Goal: Information Seeking & Learning: Learn about a topic

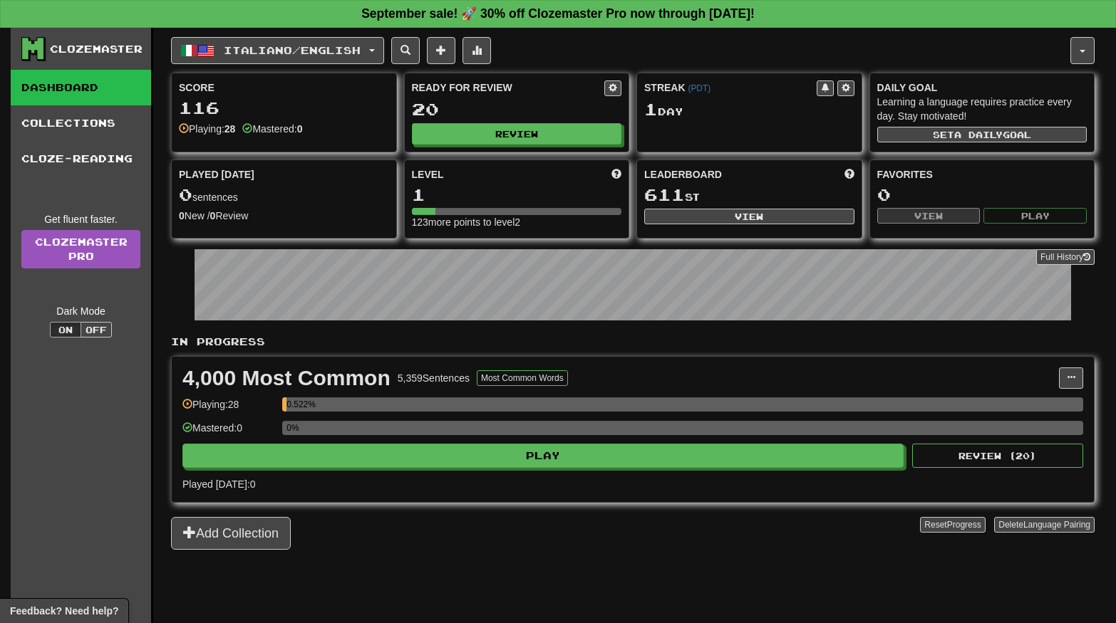
scroll to position [27, 0]
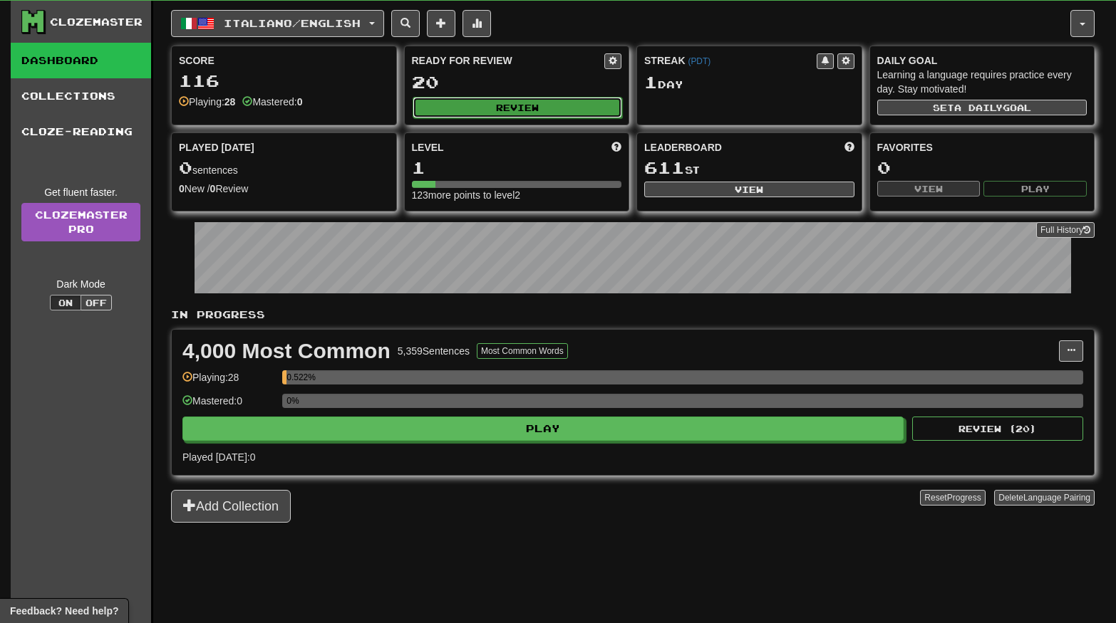
click at [550, 101] on button "Review" at bounding box center [518, 107] width 210 height 21
select select "**"
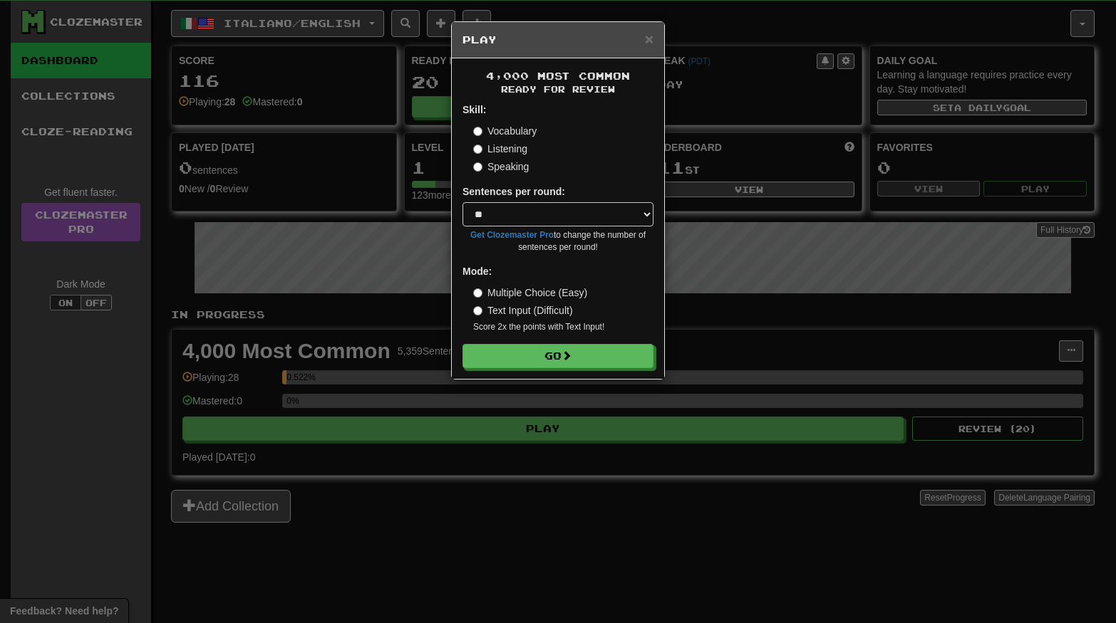
click at [477, 143] on label "Listening" at bounding box center [500, 149] width 54 height 14
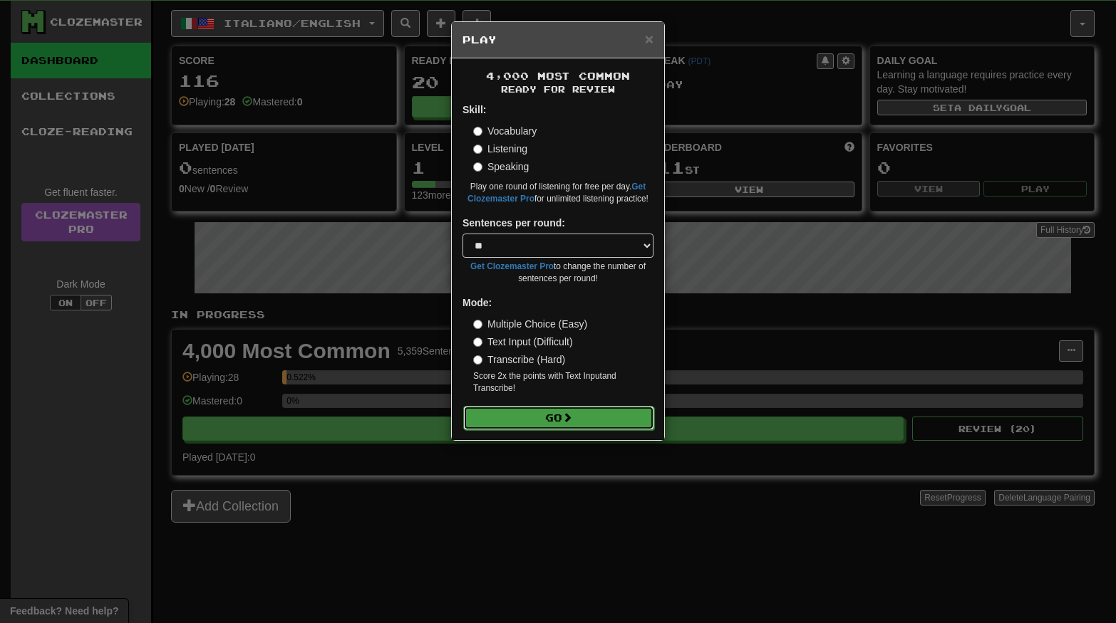
click at [556, 414] on button "Go" at bounding box center [558, 418] width 191 height 24
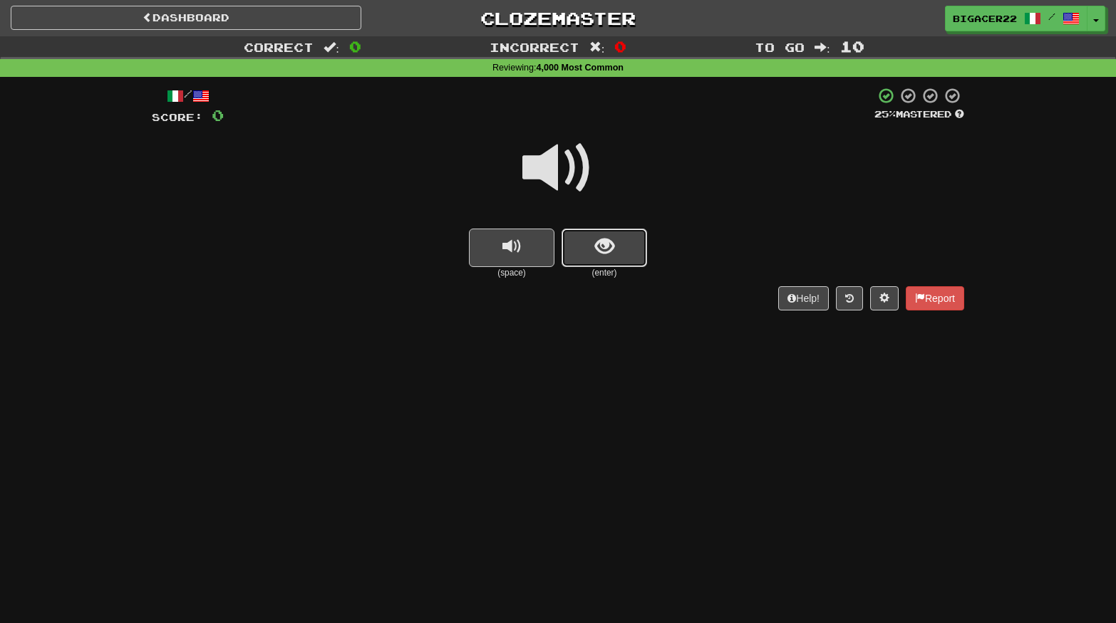
click at [618, 262] on button "show sentence" at bounding box center [604, 248] width 86 height 38
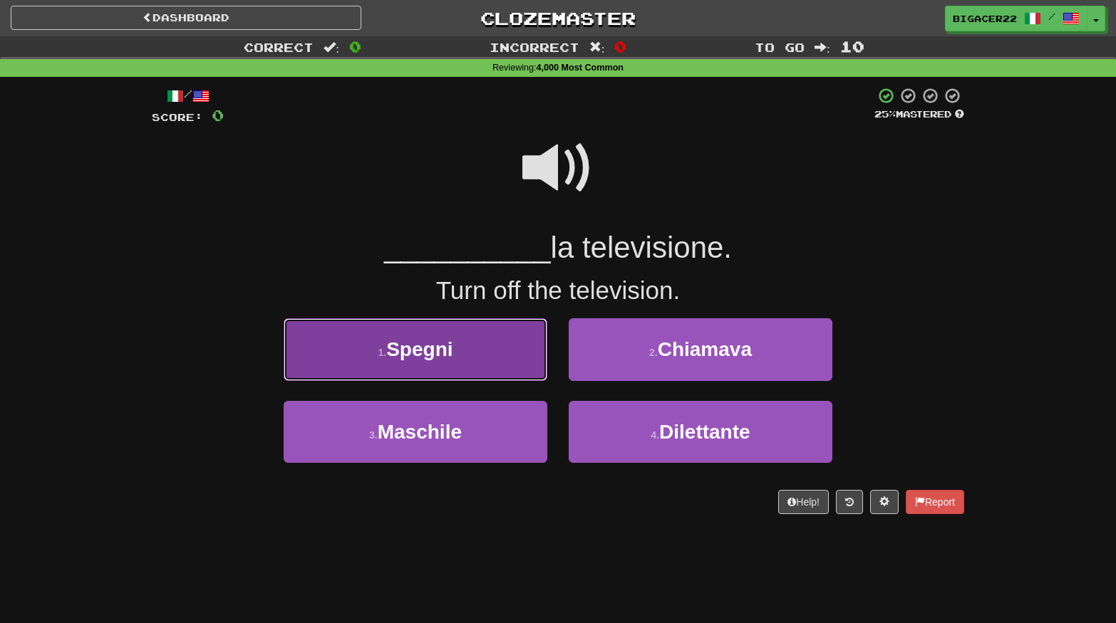
click at [479, 372] on button "1 . Spegni" at bounding box center [416, 349] width 264 height 62
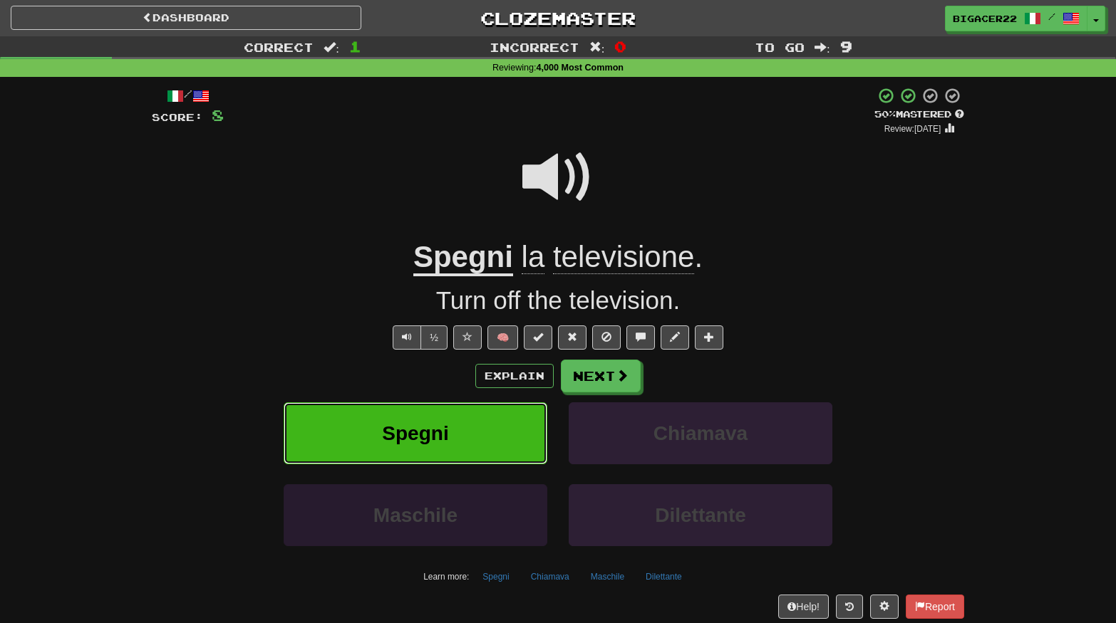
scroll to position [19, 0]
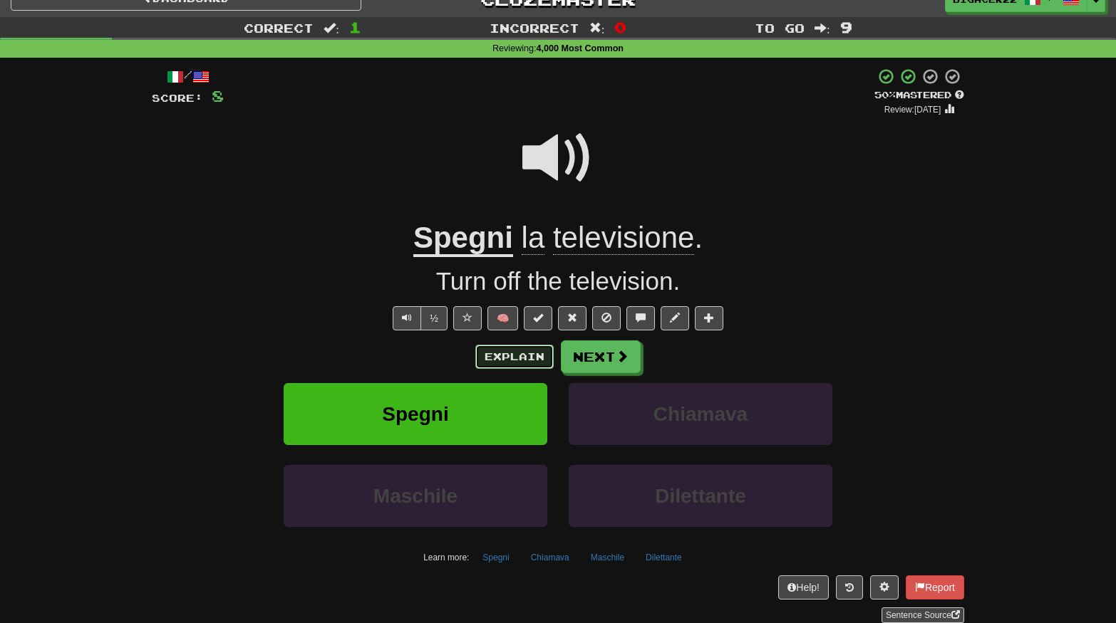
click at [527, 354] on button "Explain" at bounding box center [514, 357] width 78 height 24
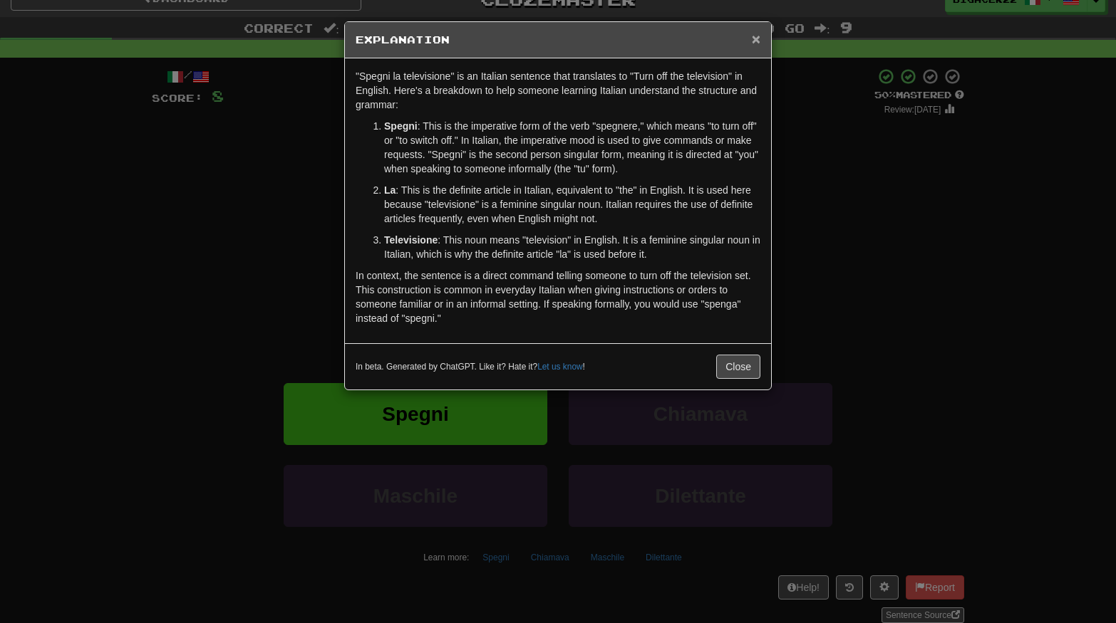
click at [754, 42] on span "×" at bounding box center [756, 39] width 9 height 16
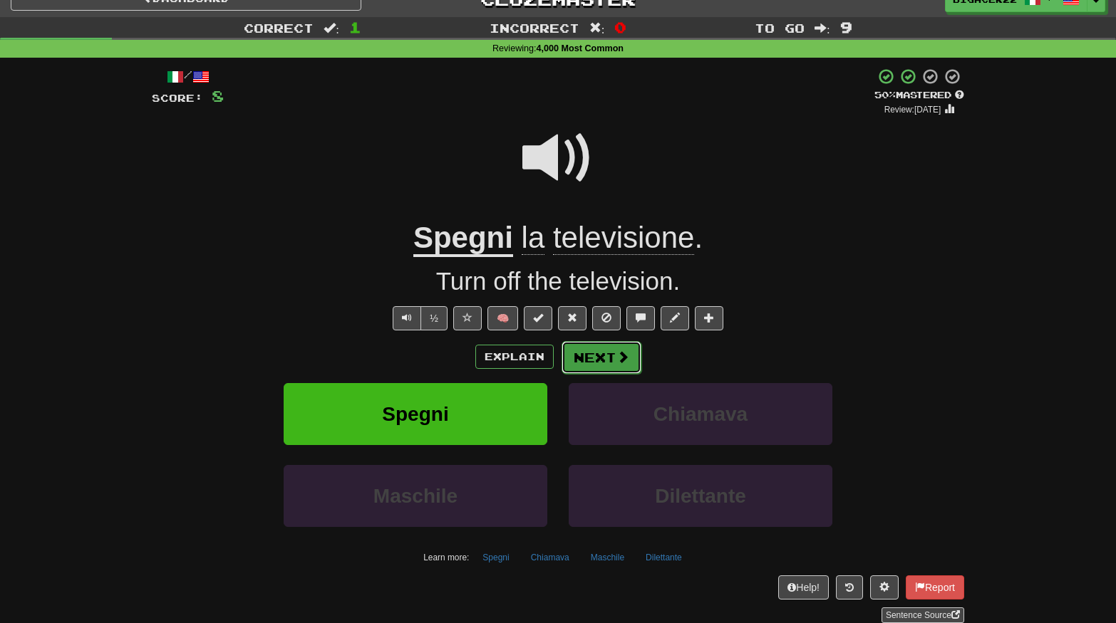
click at [616, 352] on span at bounding box center [622, 357] width 13 height 13
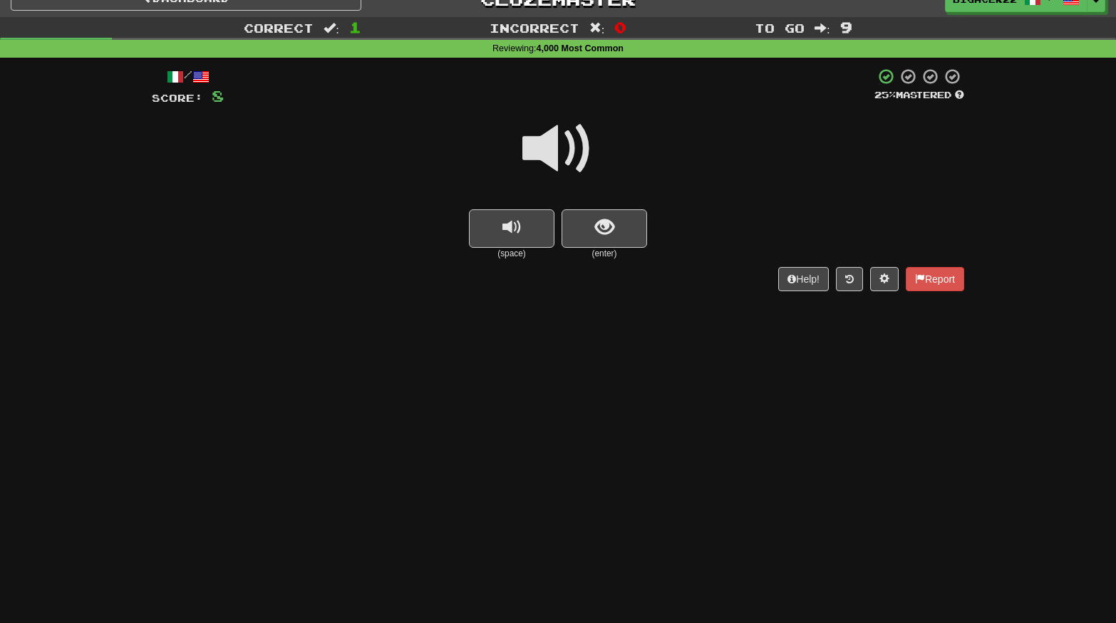
click at [570, 152] on span at bounding box center [557, 148] width 71 height 71
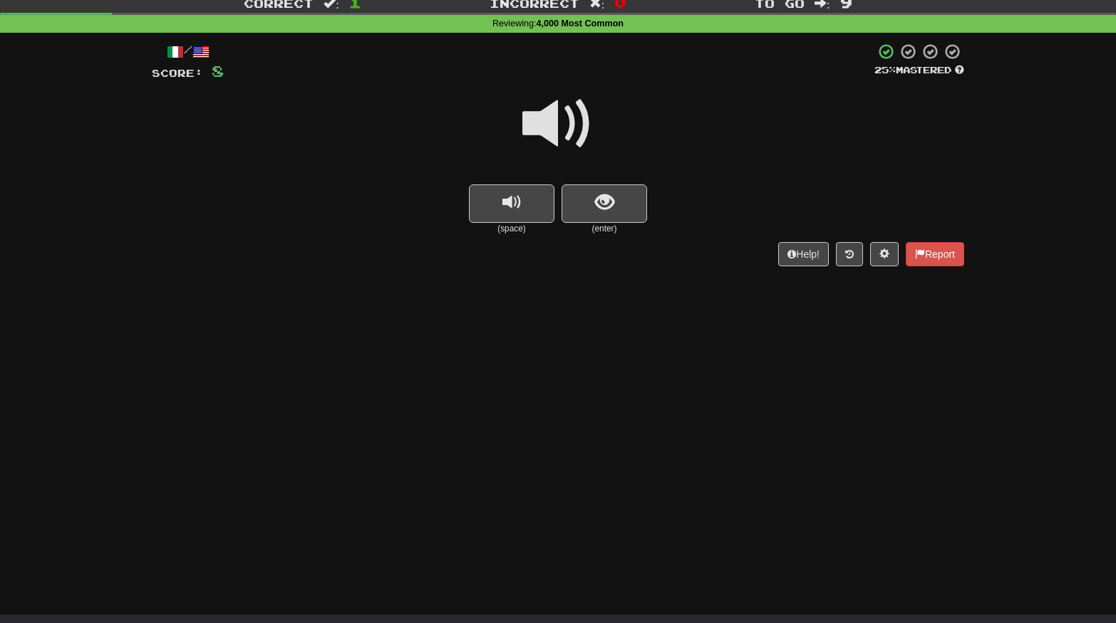
scroll to position [45, 0]
click at [610, 197] on span "show sentence" at bounding box center [604, 201] width 19 height 19
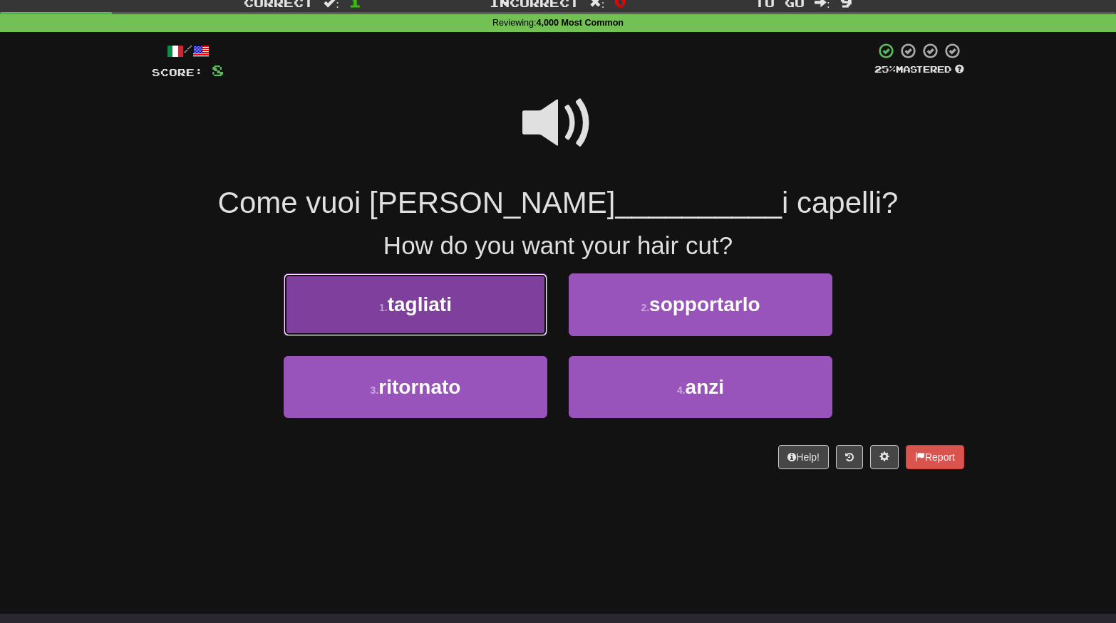
click at [457, 300] on button "1 . tagliati" at bounding box center [416, 305] width 264 height 62
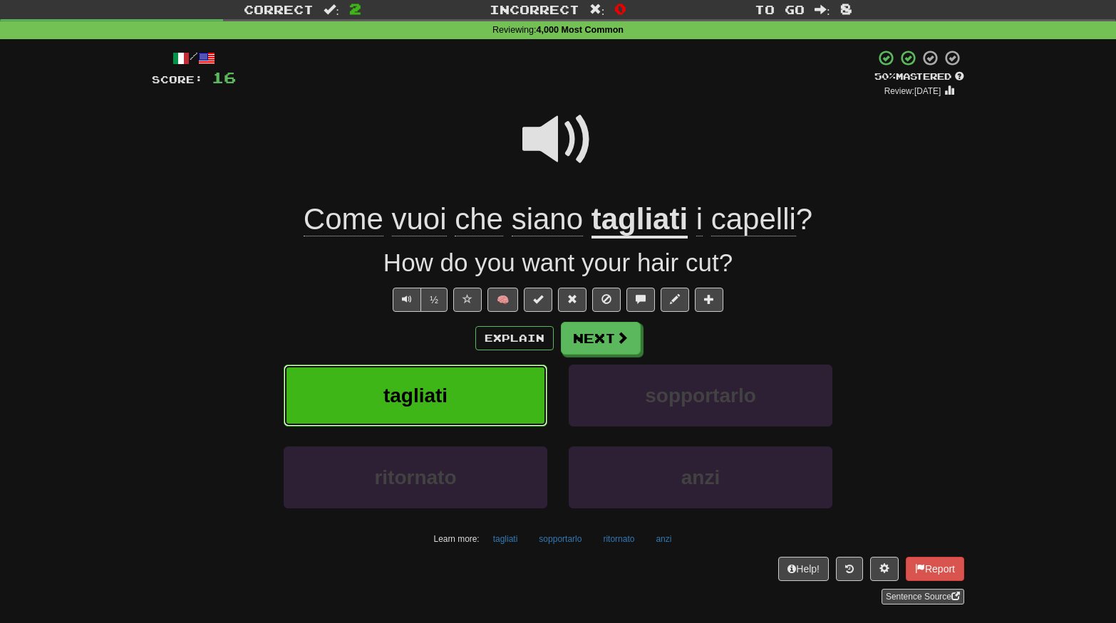
scroll to position [38, 0]
click at [446, 306] on button "½" at bounding box center [433, 299] width 27 height 24
click at [435, 299] on button "½" at bounding box center [433, 299] width 27 height 24
click at [410, 297] on span "Text-to-speech controls" at bounding box center [407, 299] width 10 height 10
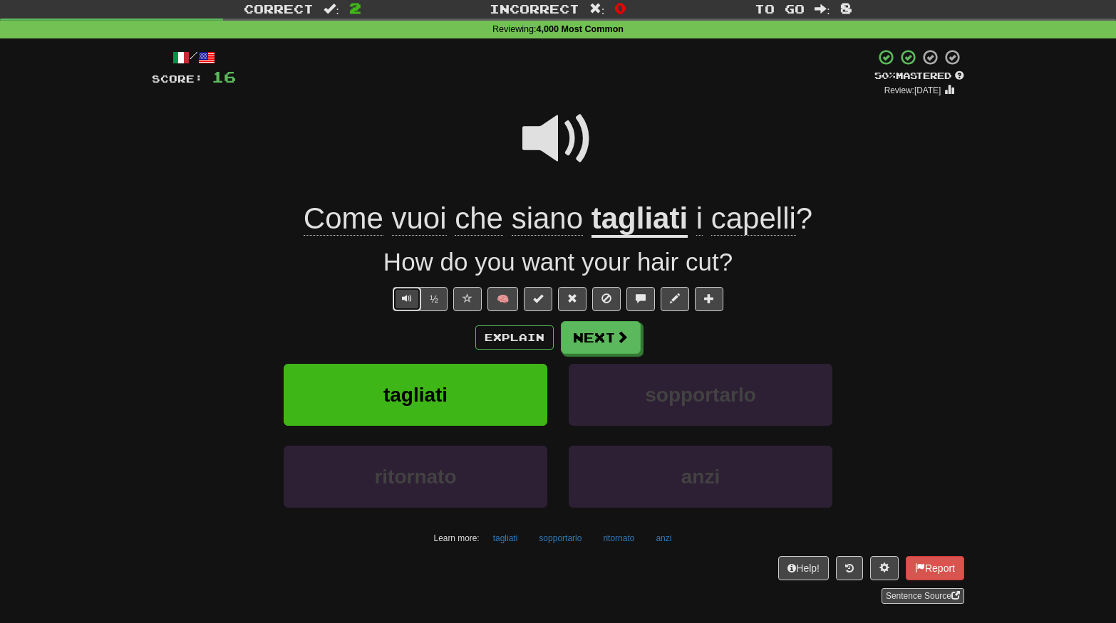
click at [410, 297] on span "Text-to-speech controls" at bounding box center [407, 299] width 10 height 10
click at [606, 334] on button "Next" at bounding box center [601, 338] width 80 height 33
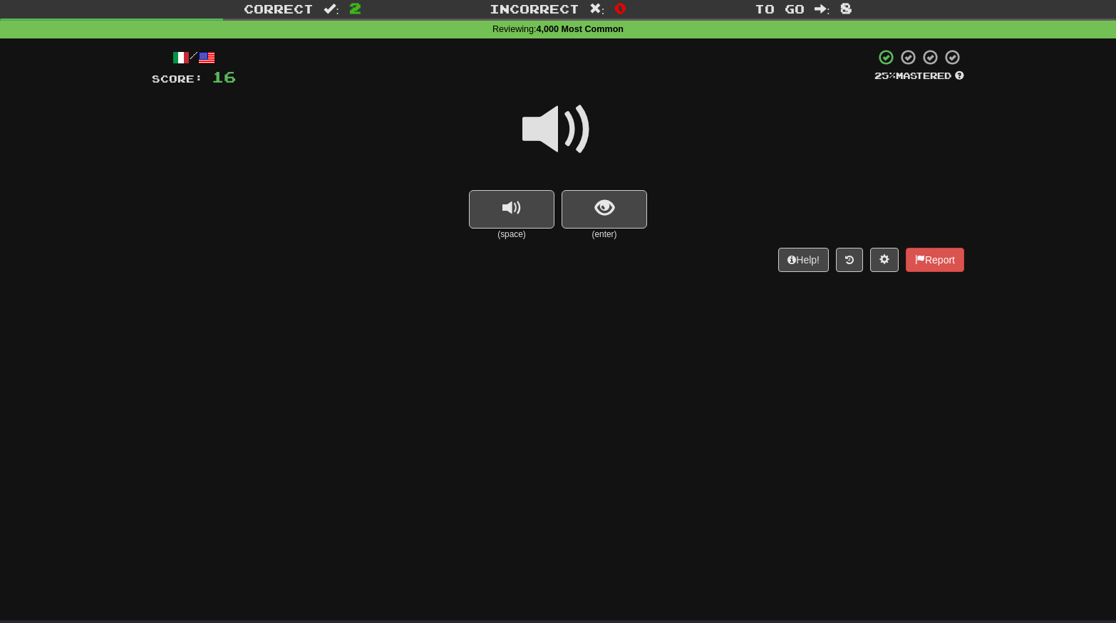
click at [551, 135] on span at bounding box center [557, 129] width 71 height 71
click at [510, 203] on span "replay audio" at bounding box center [511, 208] width 19 height 19
click at [616, 219] on button "show sentence" at bounding box center [604, 209] width 86 height 38
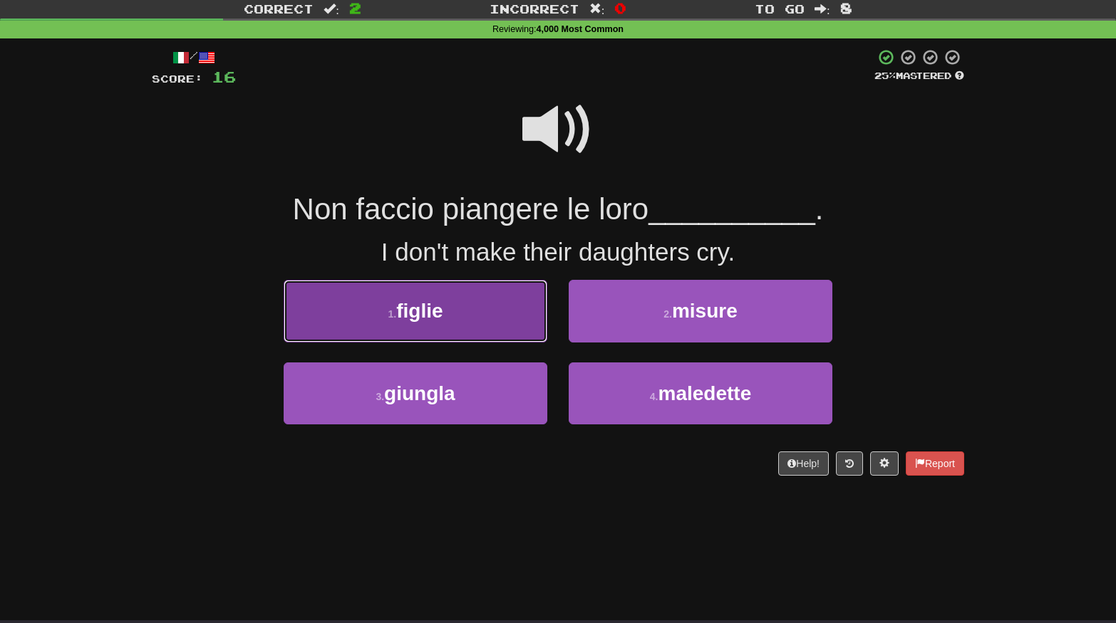
click at [416, 301] on span "figlie" at bounding box center [419, 311] width 46 height 22
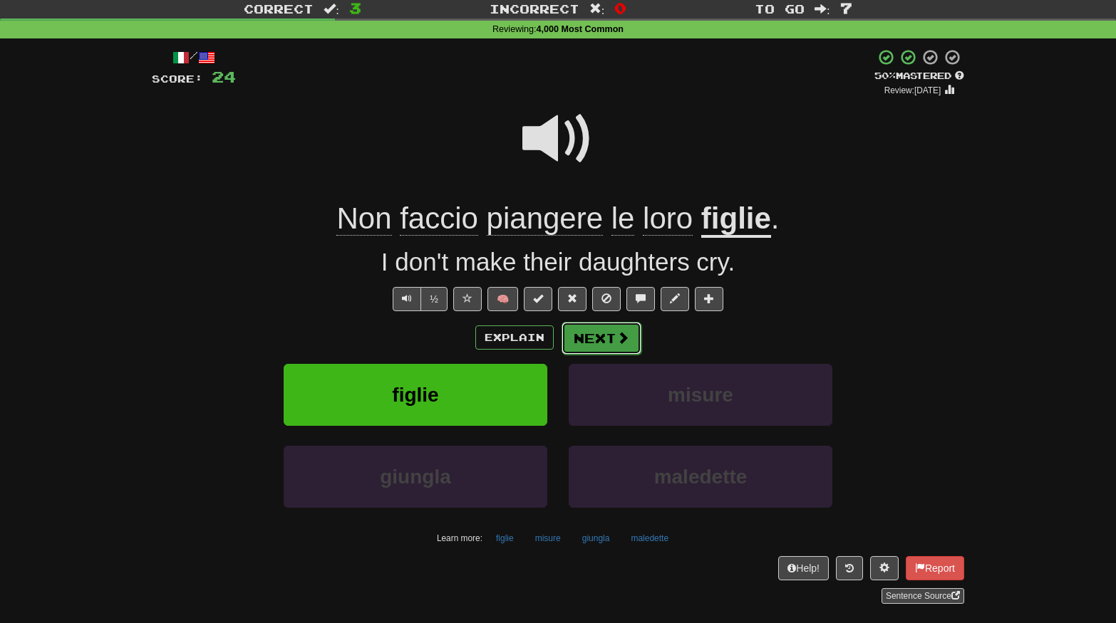
click at [611, 326] on button "Next" at bounding box center [601, 338] width 80 height 33
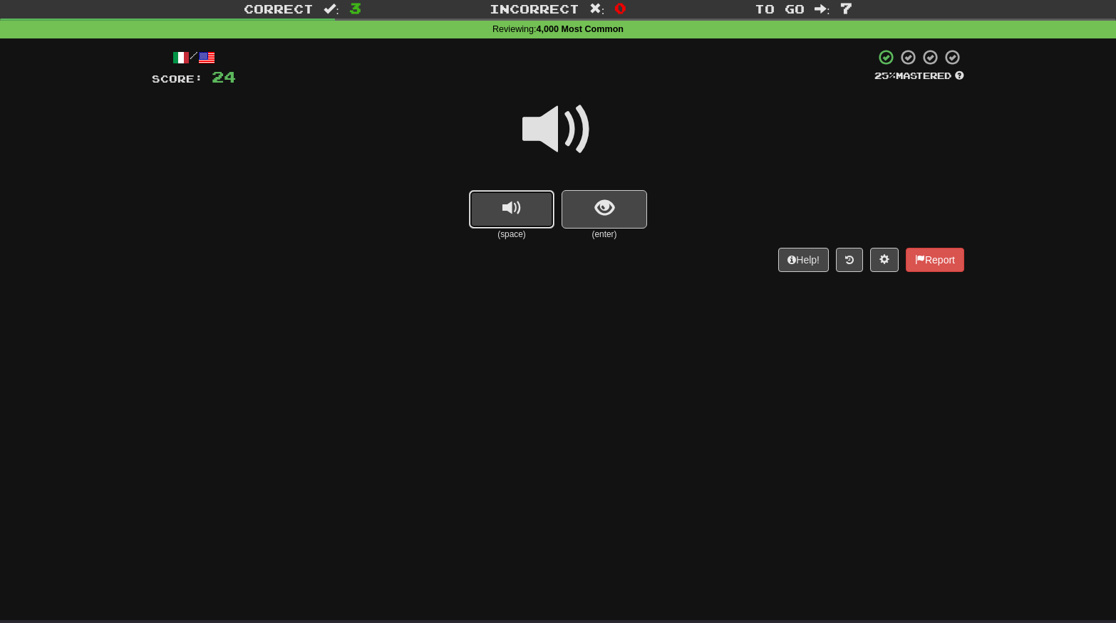
click at [536, 217] on button "replay audio" at bounding box center [512, 209] width 86 height 38
click at [623, 209] on button "show sentence" at bounding box center [604, 209] width 86 height 38
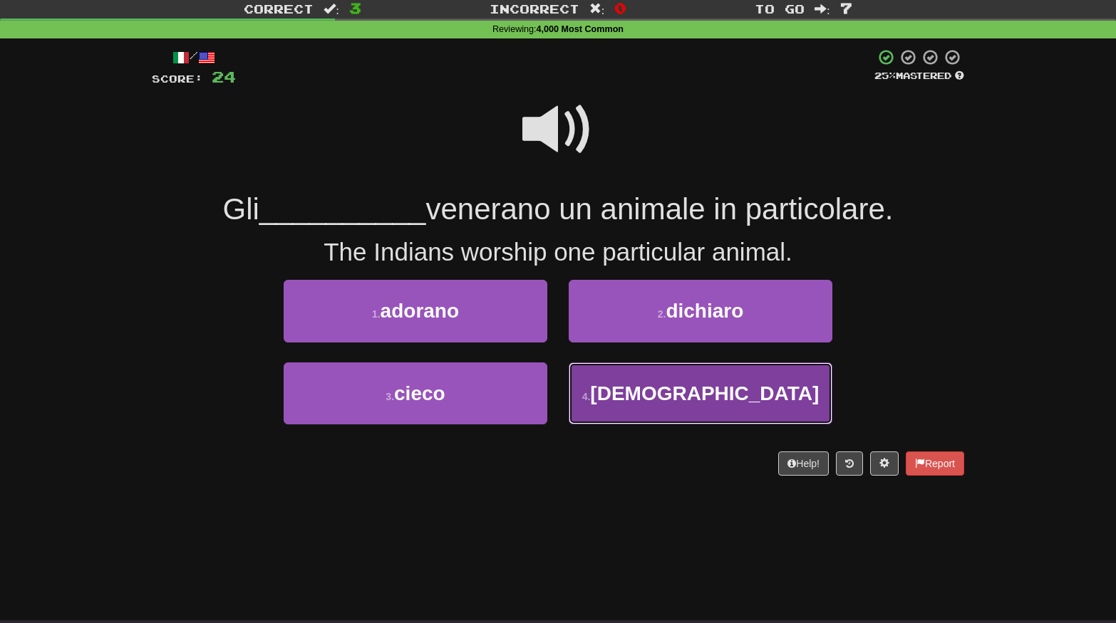
click at [661, 387] on button "4 . indiani" at bounding box center [701, 394] width 264 height 62
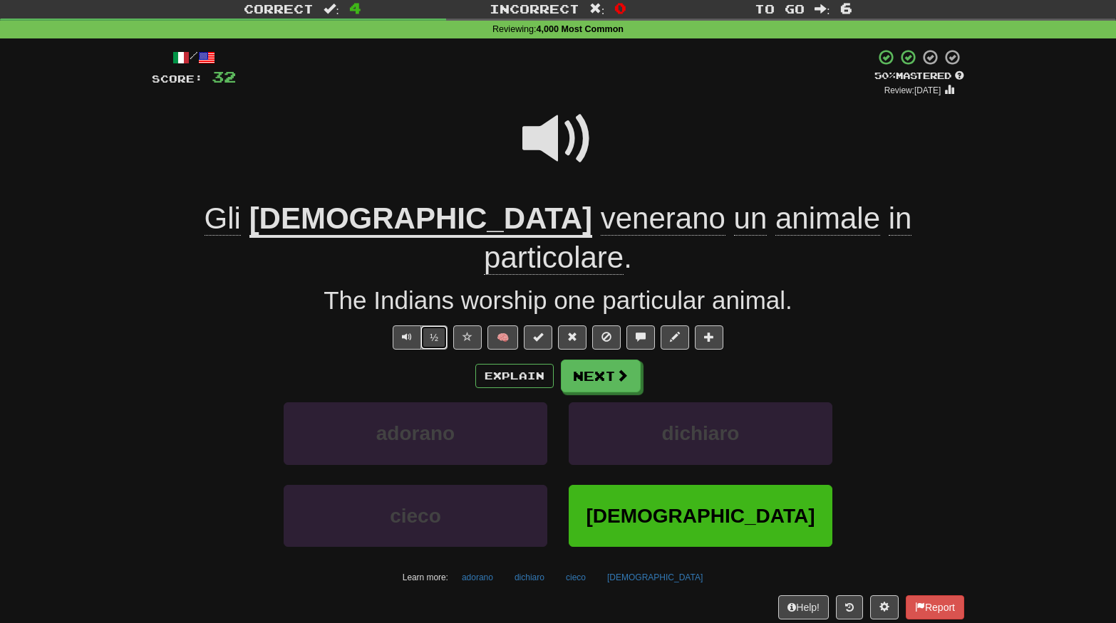
click at [435, 326] on button "½" at bounding box center [433, 338] width 27 height 24
click at [596, 361] on button "Next" at bounding box center [601, 377] width 80 height 33
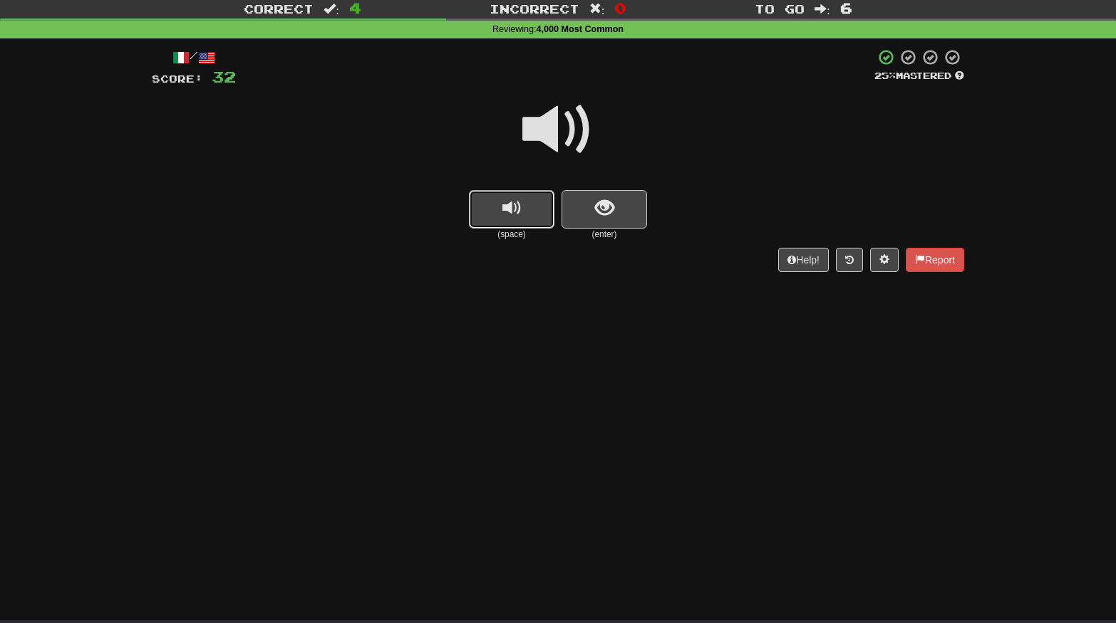
click at [503, 219] on button "replay audio" at bounding box center [512, 209] width 86 height 38
click at [502, 222] on button "replay audio" at bounding box center [512, 209] width 86 height 38
click at [617, 209] on button "show sentence" at bounding box center [604, 209] width 86 height 38
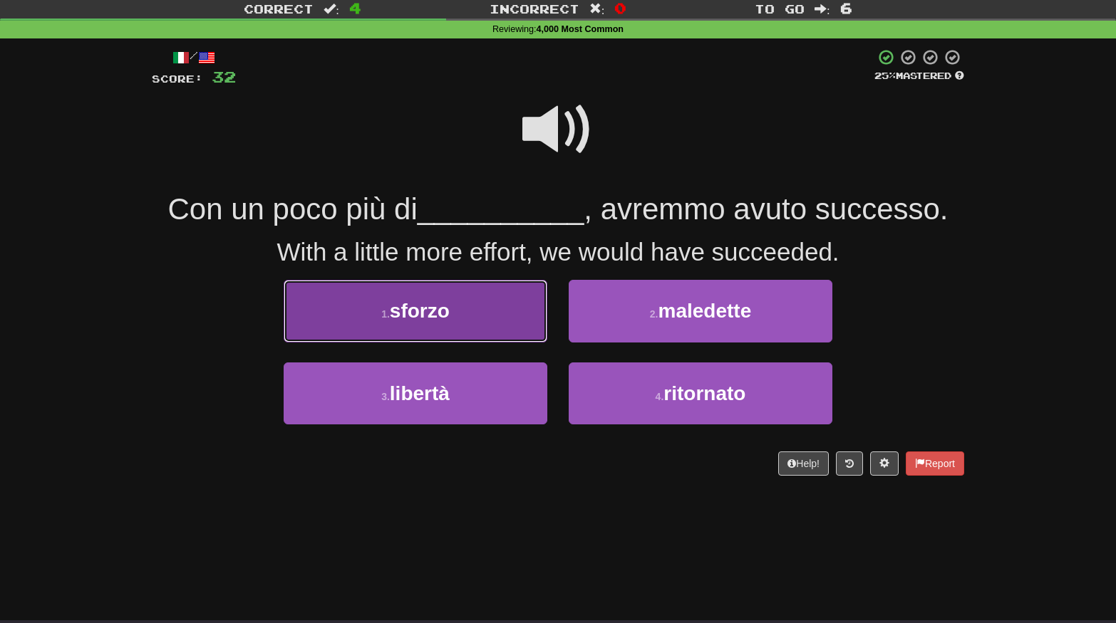
click at [407, 321] on span "sforzo" at bounding box center [420, 311] width 60 height 22
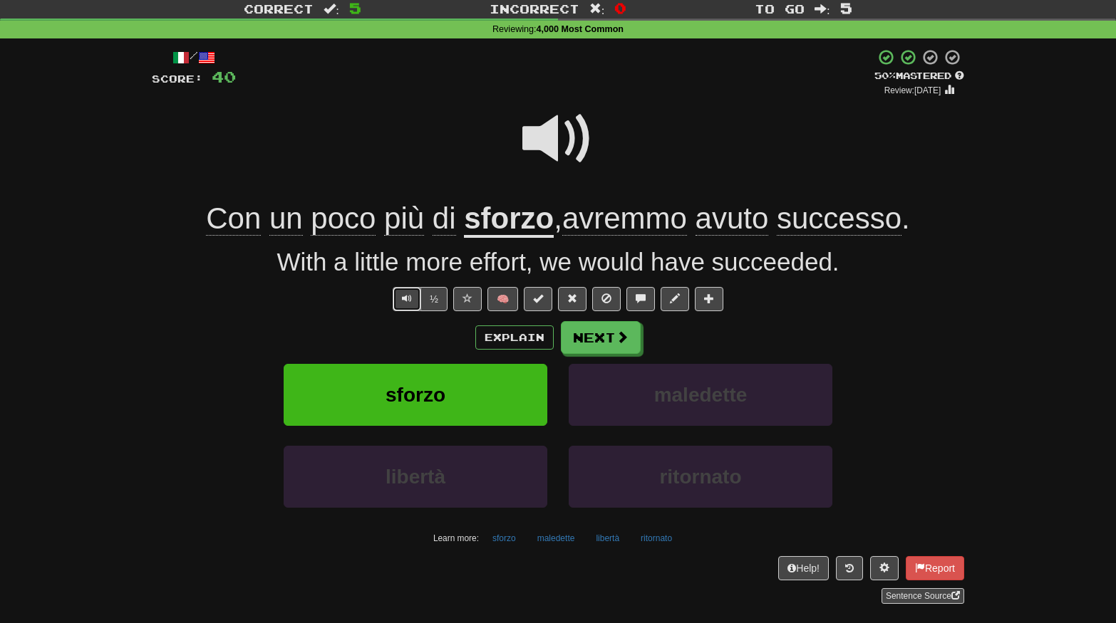
click at [410, 299] on span "Text-to-speech controls" at bounding box center [407, 299] width 10 height 10
click at [589, 343] on button "Next" at bounding box center [601, 338] width 80 height 33
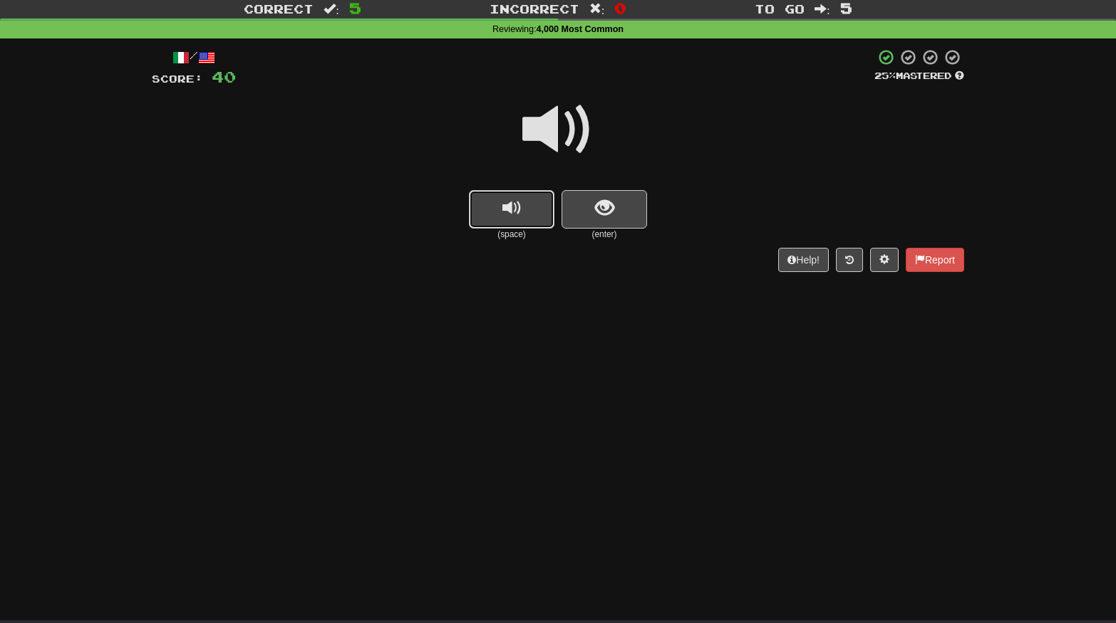
click at [520, 204] on span "replay audio" at bounding box center [511, 208] width 19 height 19
click at [619, 216] on button "show sentence" at bounding box center [604, 209] width 86 height 38
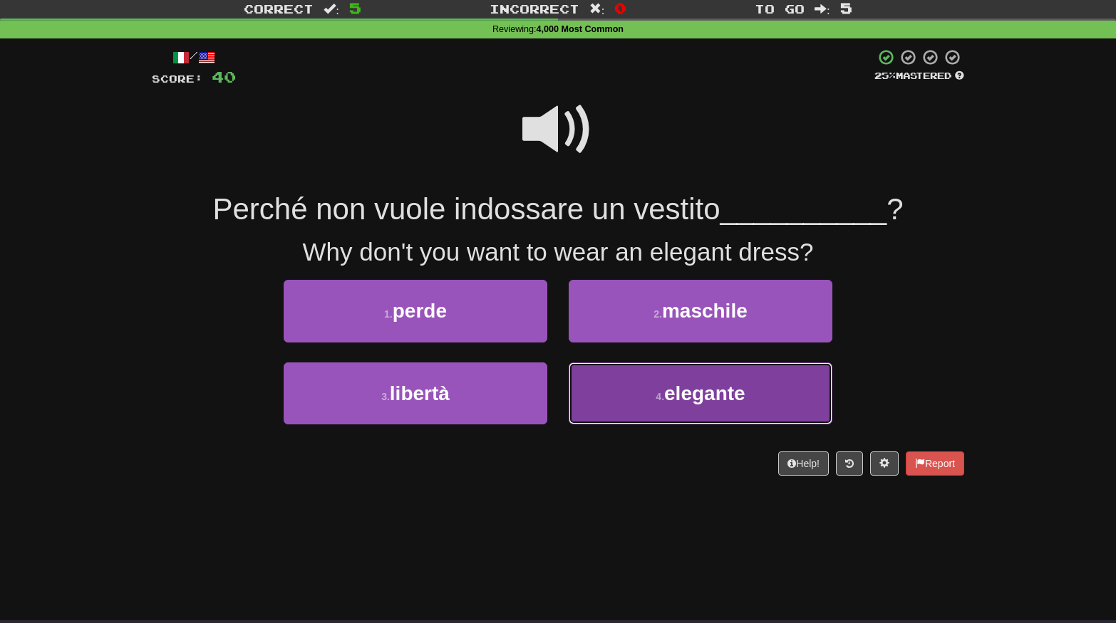
click at [628, 403] on button "4 . elegante" at bounding box center [701, 394] width 264 height 62
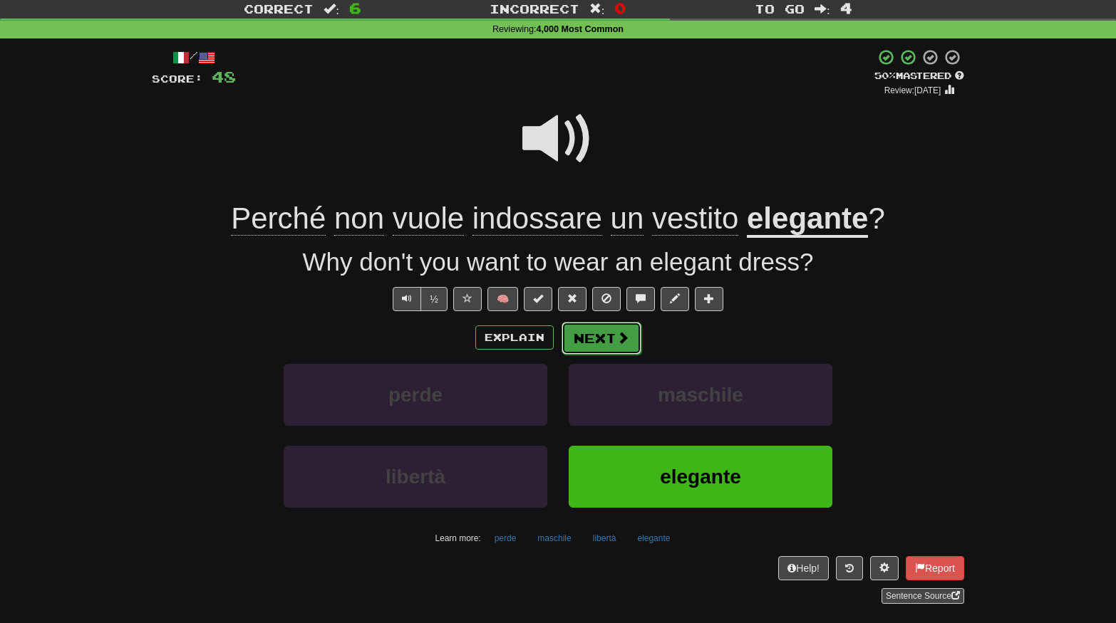
click at [622, 336] on span at bounding box center [622, 337] width 13 height 13
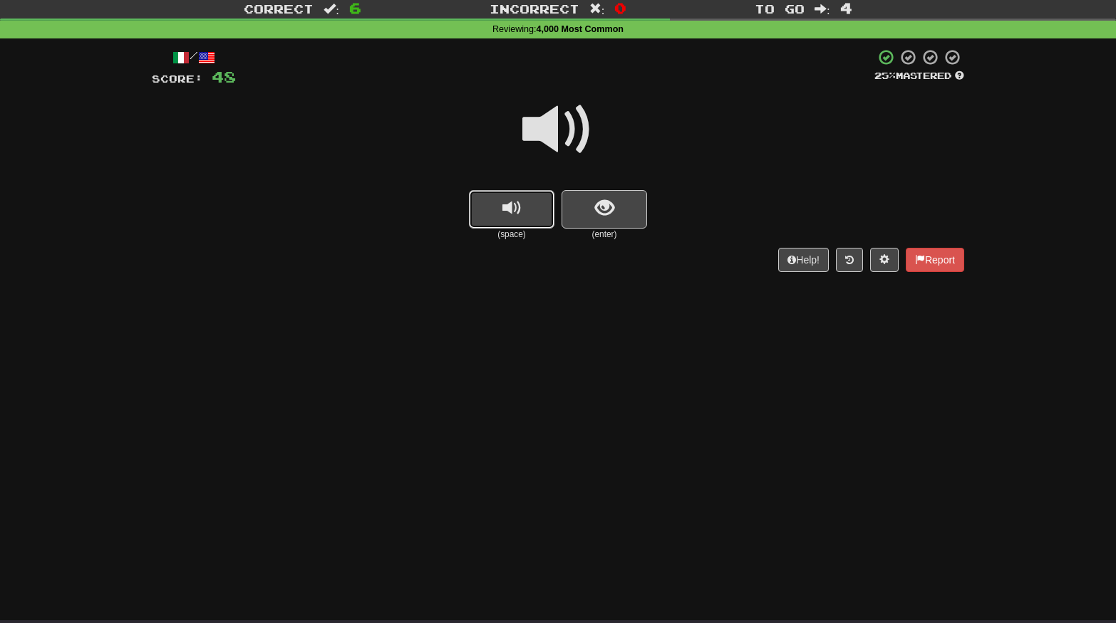
click at [529, 213] on button "replay audio" at bounding box center [512, 209] width 86 height 38
click at [601, 209] on span "show sentence" at bounding box center [604, 208] width 19 height 19
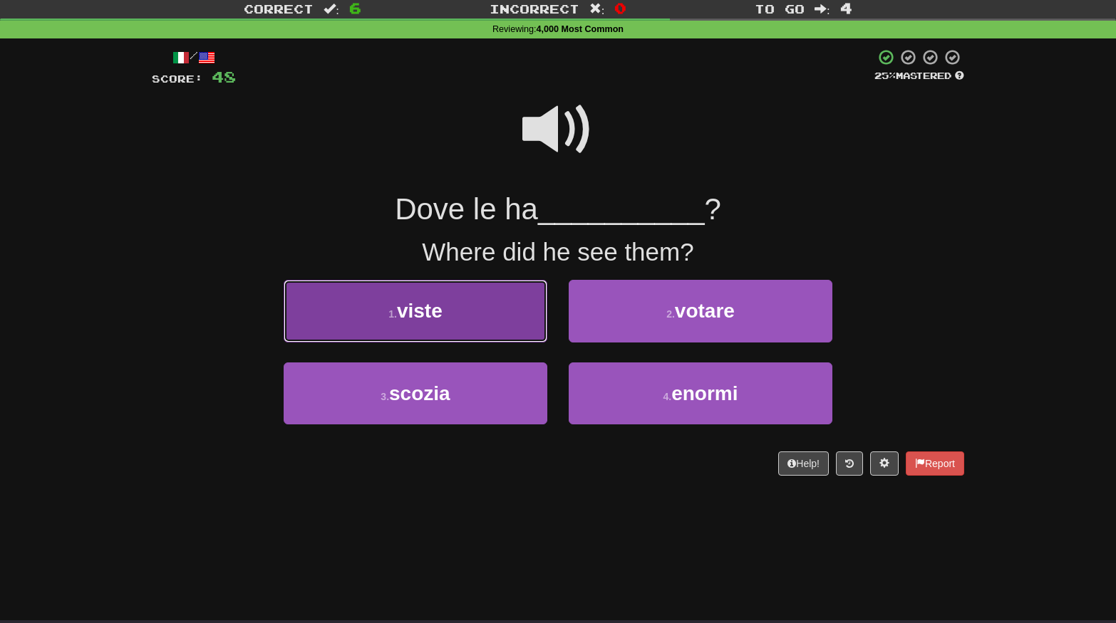
click at [455, 321] on button "1 . viste" at bounding box center [416, 311] width 264 height 62
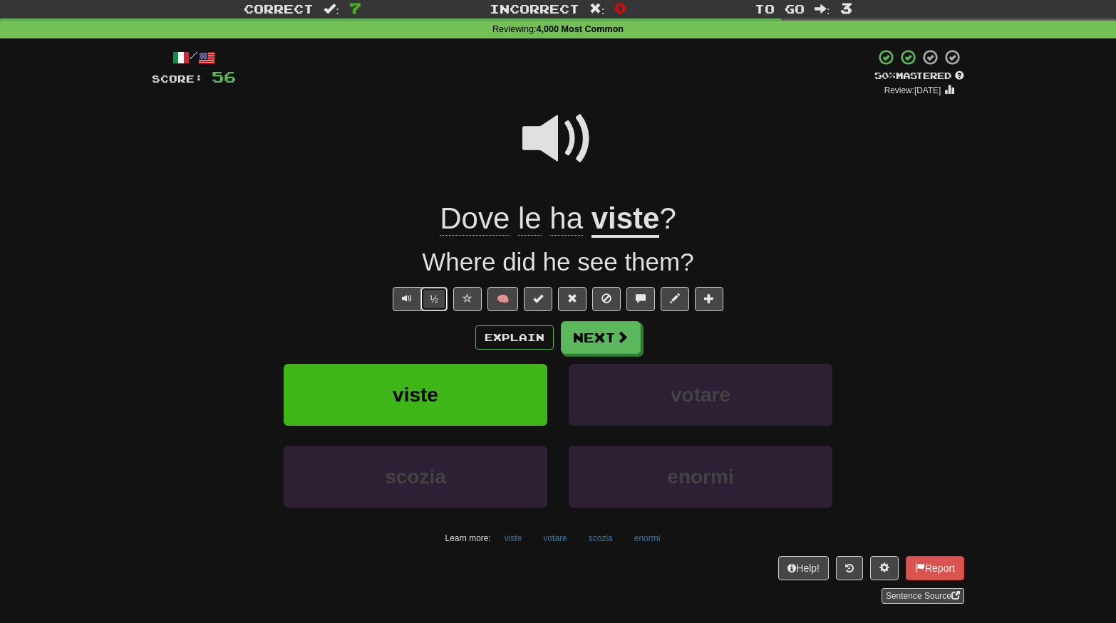
click at [432, 293] on button "½" at bounding box center [433, 299] width 27 height 24
click at [435, 299] on button "½" at bounding box center [433, 299] width 27 height 24
click at [616, 332] on span at bounding box center [622, 337] width 13 height 13
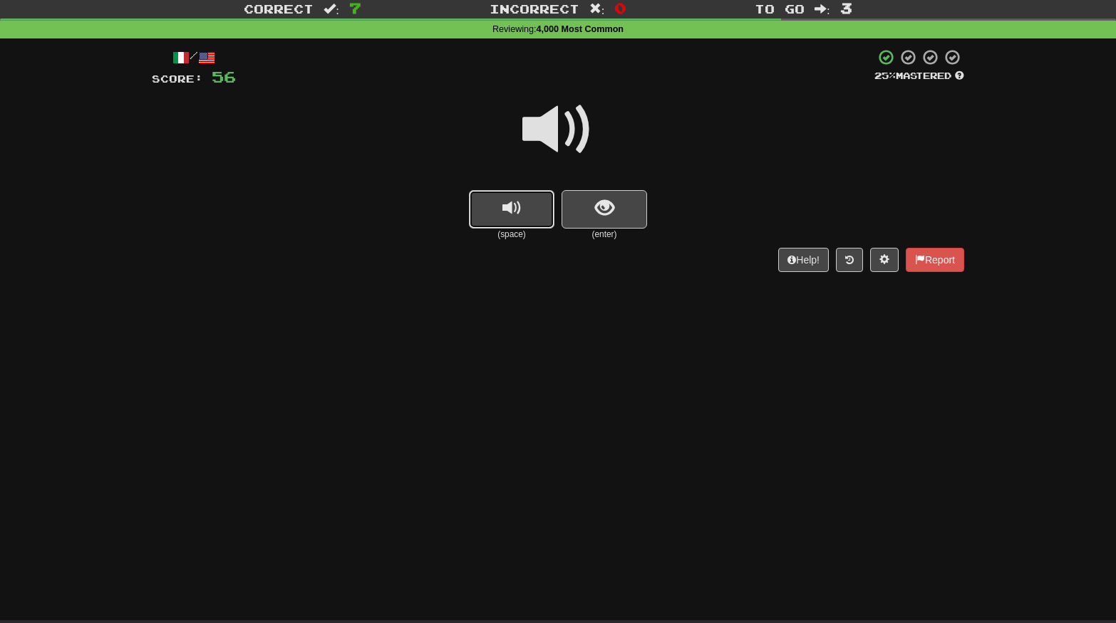
click at [527, 224] on button "replay audio" at bounding box center [512, 209] width 86 height 38
click at [607, 214] on span "show sentence" at bounding box center [604, 208] width 19 height 19
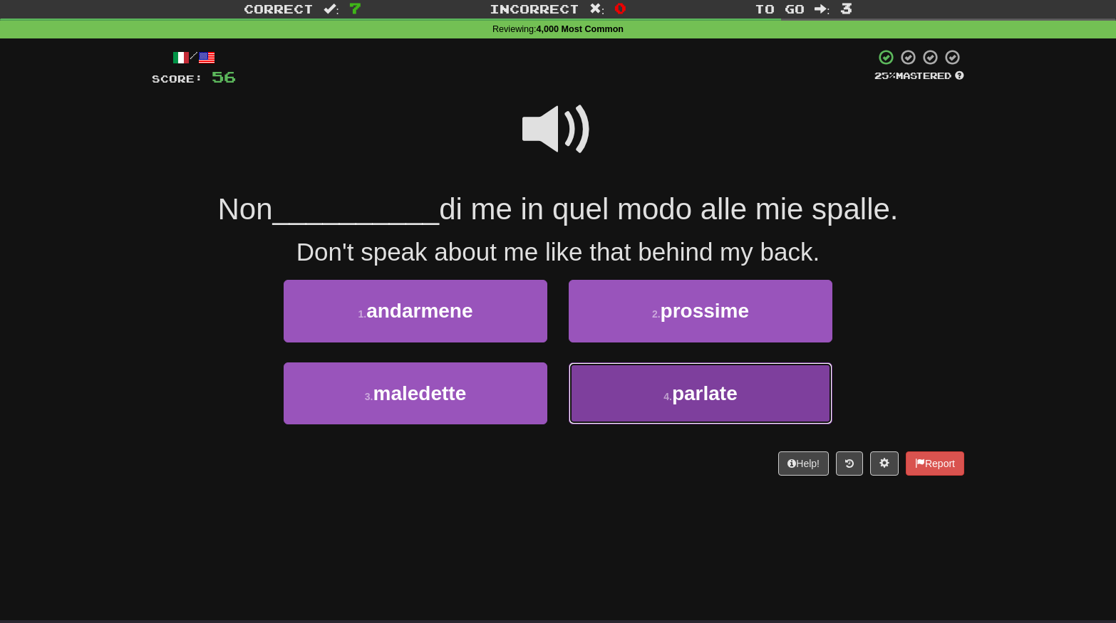
click at [678, 403] on button "4 . parlate" at bounding box center [701, 394] width 264 height 62
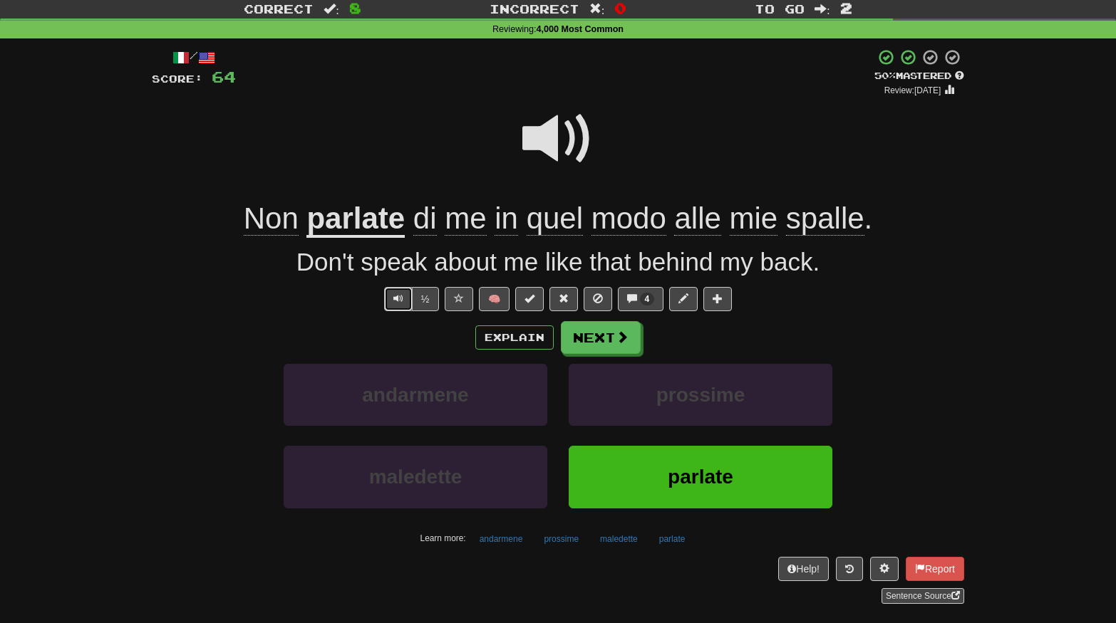
click at [398, 305] on button "Text-to-speech controls" at bounding box center [398, 299] width 29 height 24
click at [592, 338] on button "Next" at bounding box center [601, 338] width 80 height 33
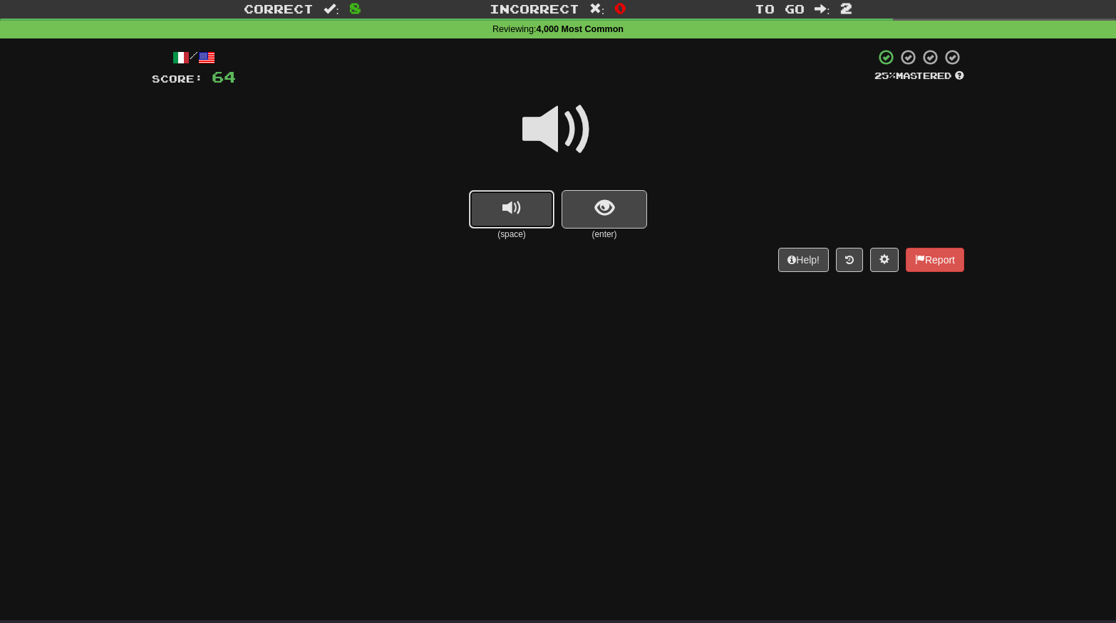
click at [502, 207] on span "replay audio" at bounding box center [511, 208] width 19 height 19
click at [612, 219] on button "show sentence" at bounding box center [604, 209] width 86 height 38
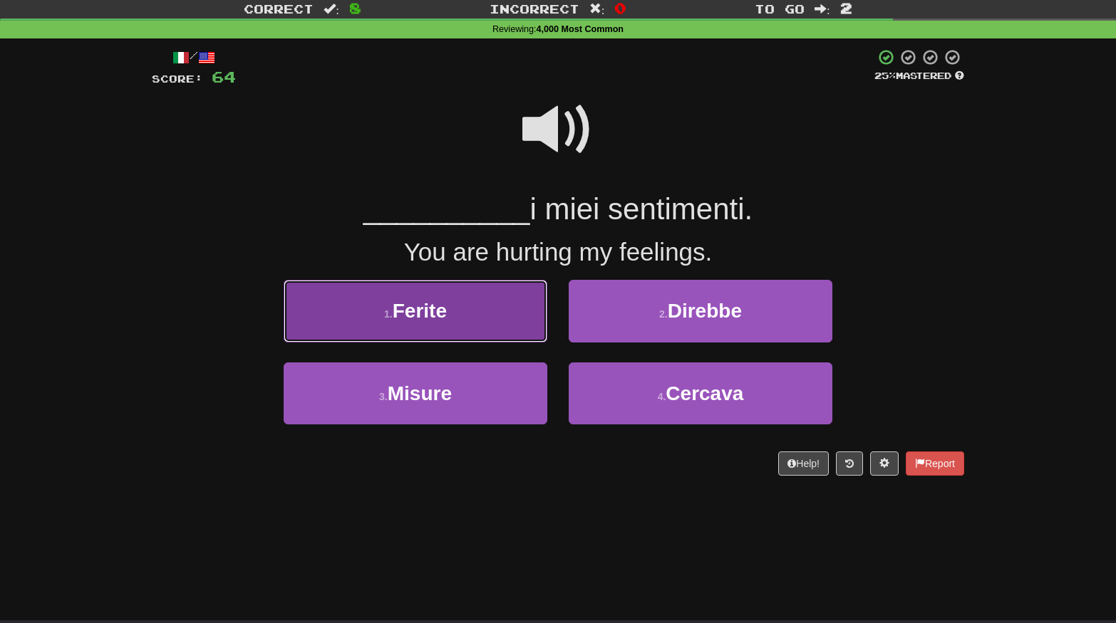
click at [472, 330] on button "1 . Ferite" at bounding box center [416, 311] width 264 height 62
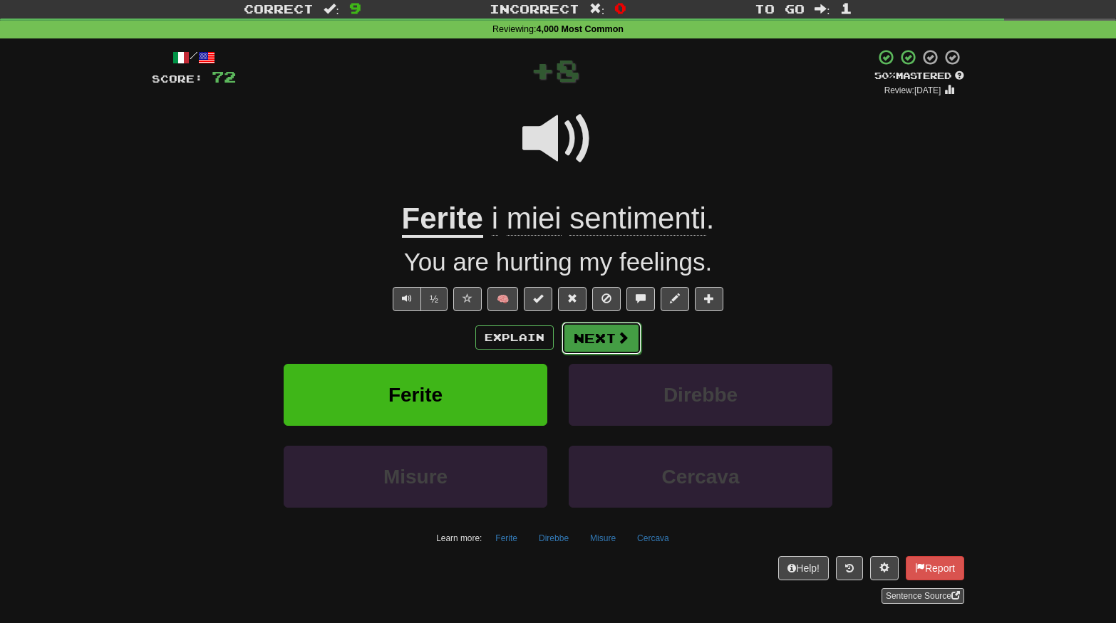
click at [613, 336] on button "Next" at bounding box center [601, 338] width 80 height 33
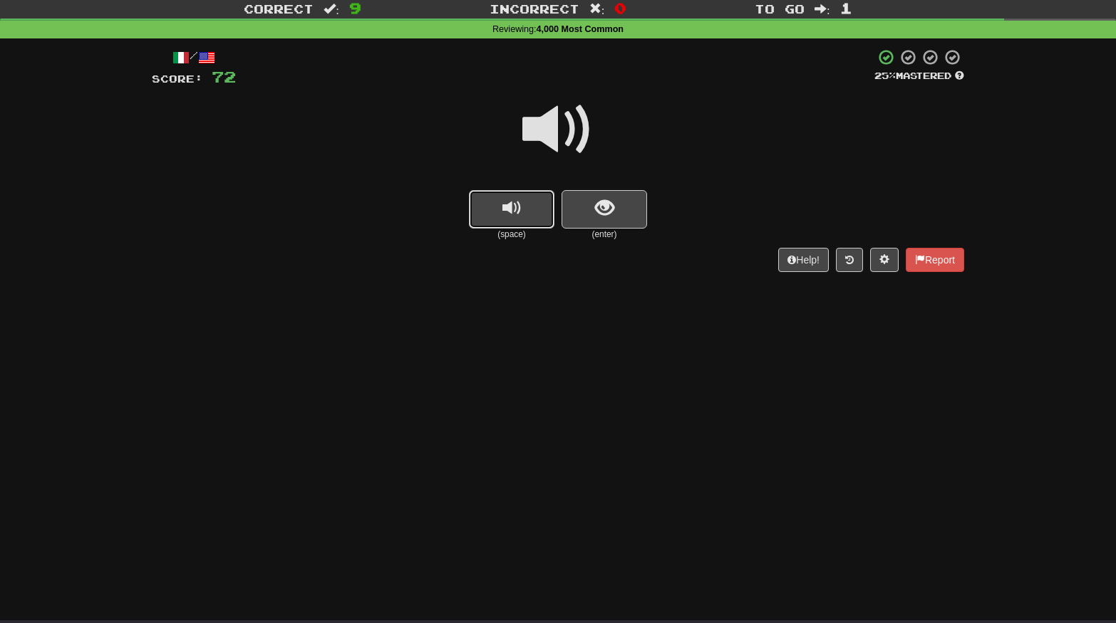
click at [522, 219] on button "replay audio" at bounding box center [512, 209] width 86 height 38
click at [619, 201] on button "show sentence" at bounding box center [604, 209] width 86 height 38
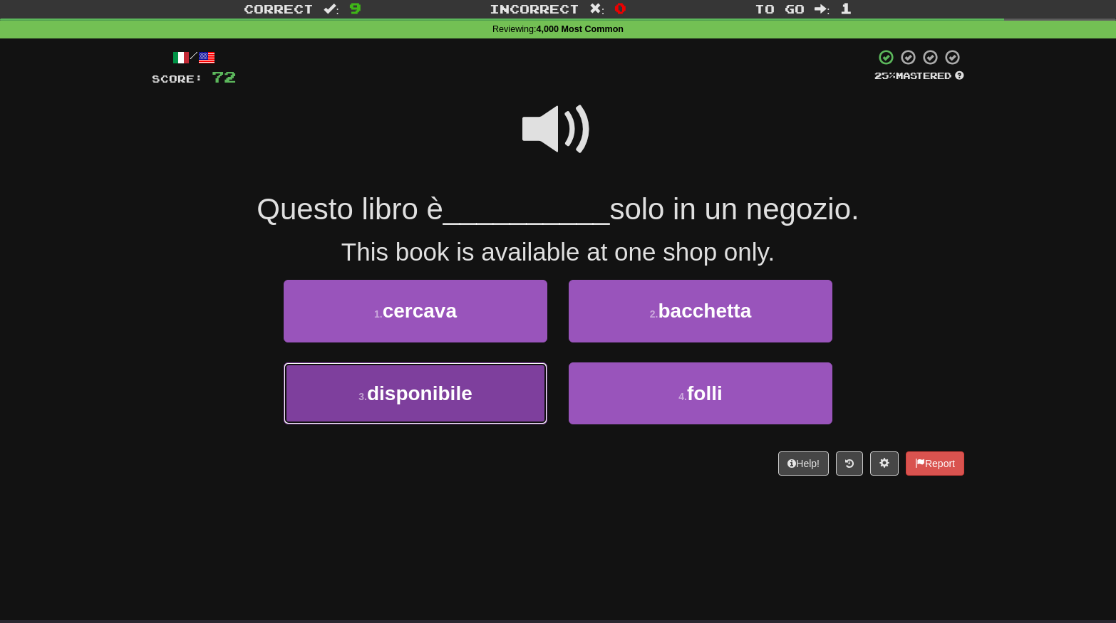
click at [463, 398] on span "disponibile" at bounding box center [419, 394] width 105 height 22
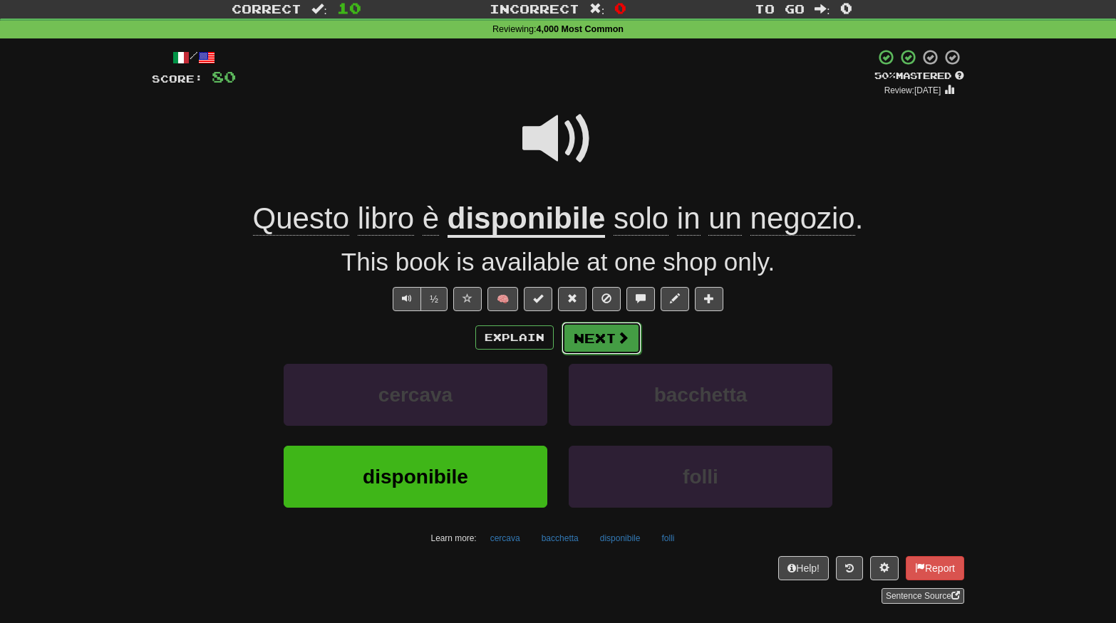
click at [595, 342] on button "Next" at bounding box center [601, 338] width 80 height 33
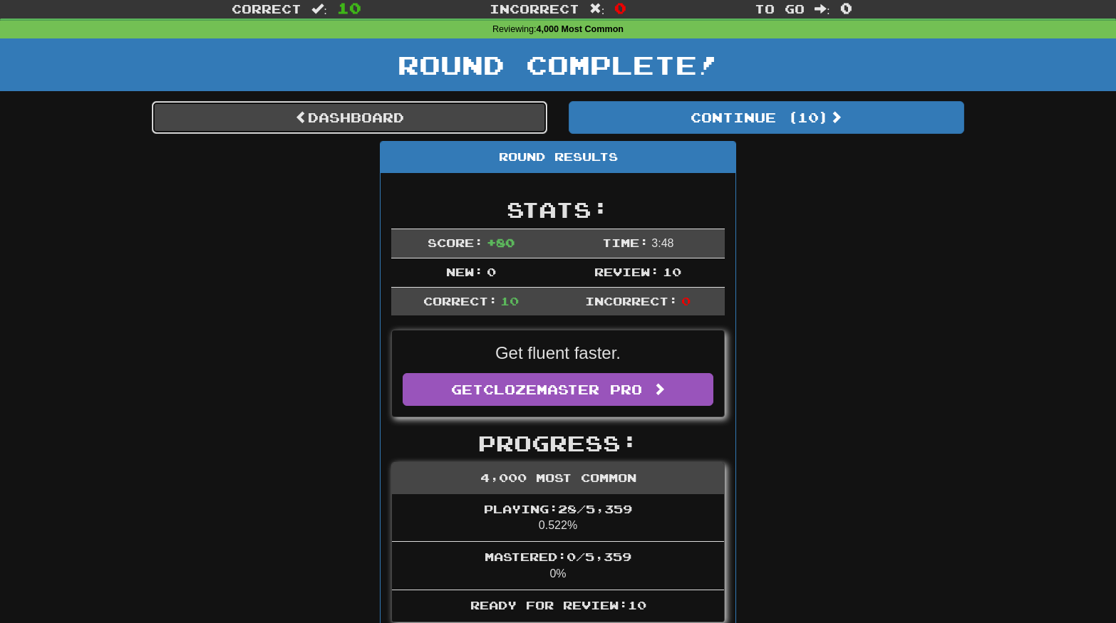
click at [375, 123] on link "Dashboard" at bounding box center [349, 117] width 395 height 33
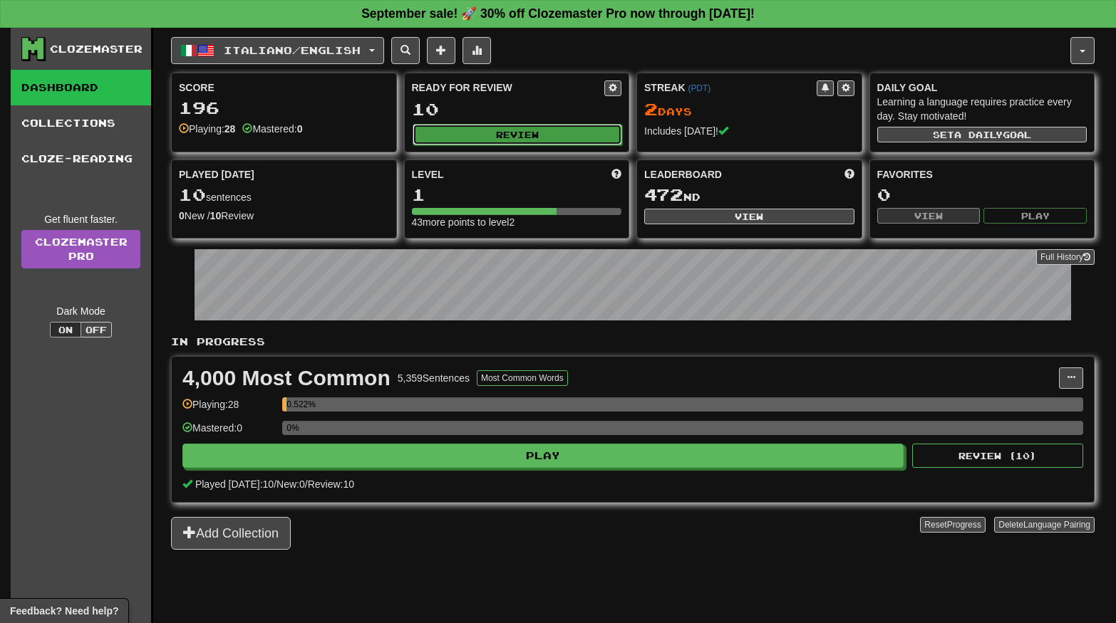
click at [452, 132] on button "Review" at bounding box center [518, 134] width 210 height 21
select select "**"
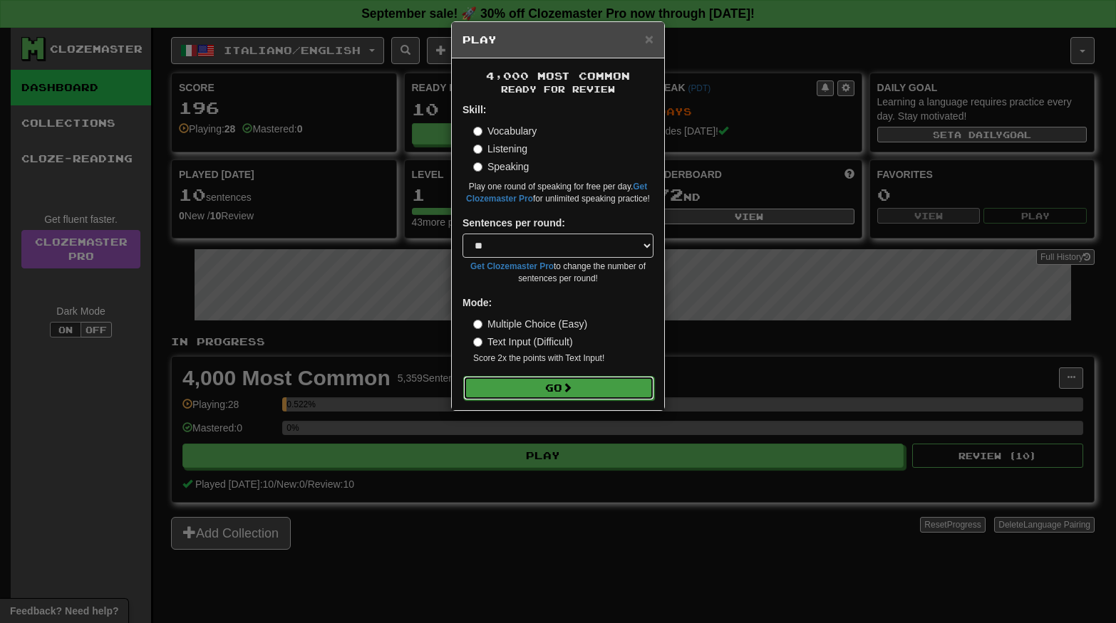
click at [568, 389] on span at bounding box center [567, 388] width 10 height 10
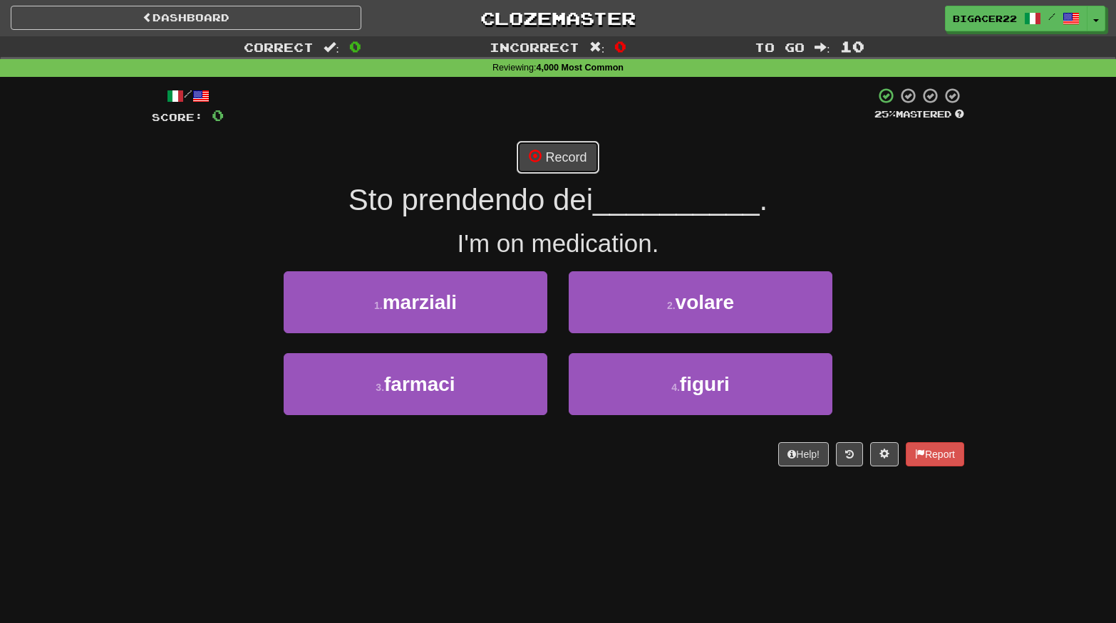
click at [561, 164] on button "Record" at bounding box center [558, 157] width 82 height 33
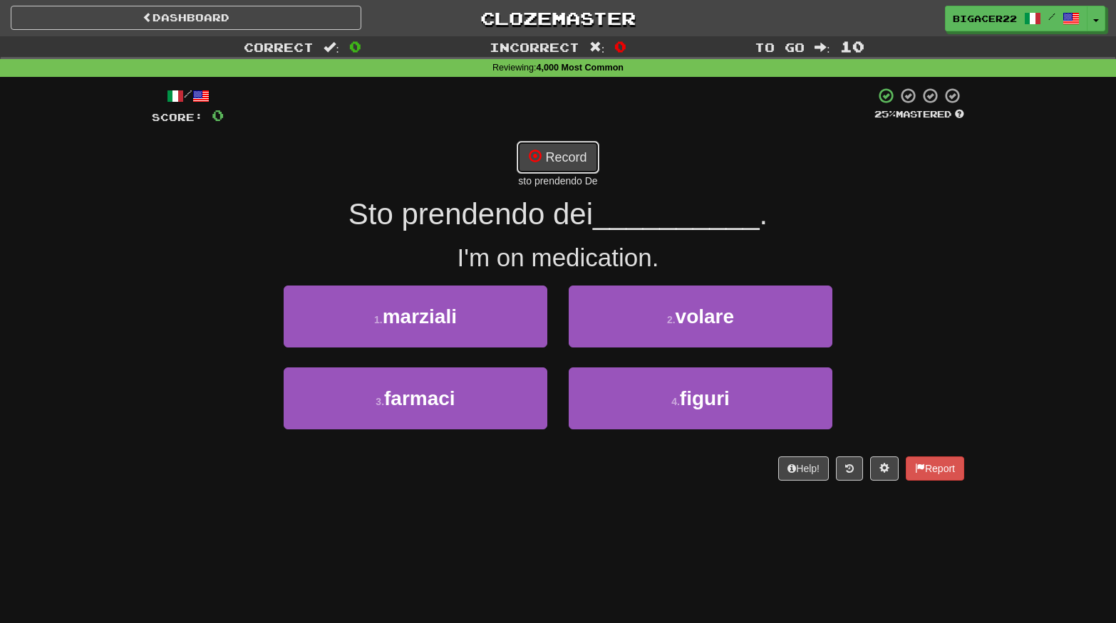
click at [531, 161] on span at bounding box center [535, 156] width 13 height 13
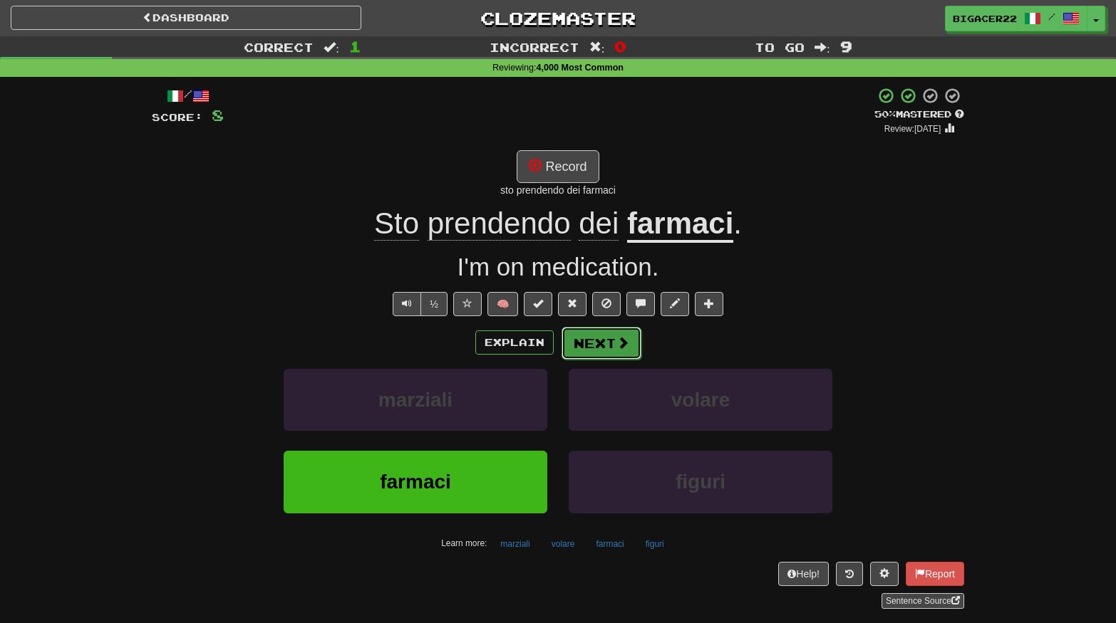
click at [599, 348] on button "Next" at bounding box center [601, 343] width 80 height 33
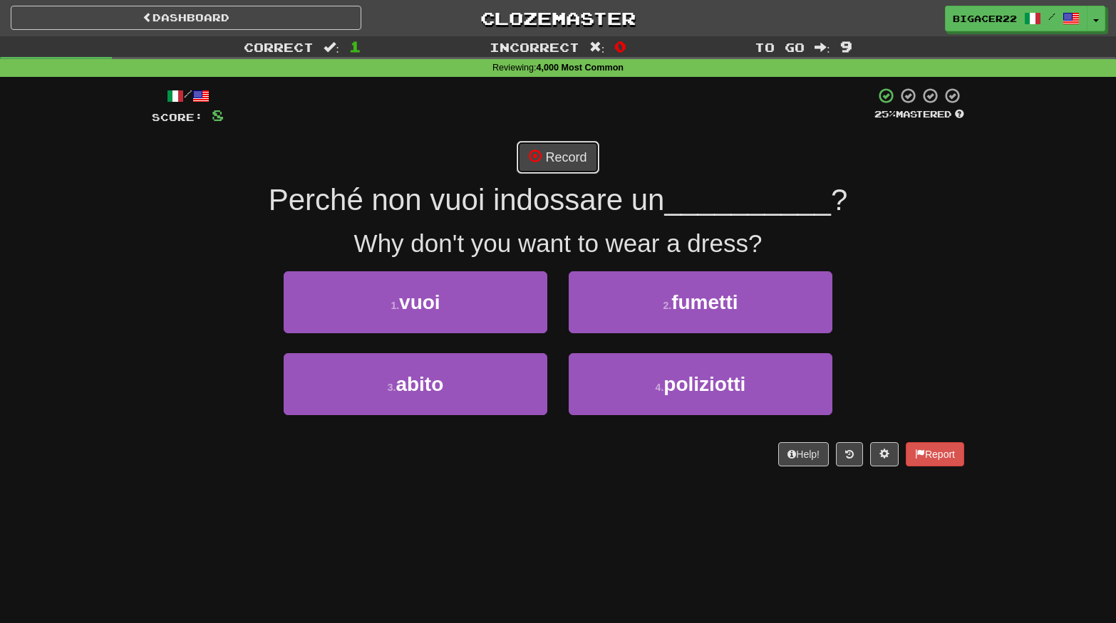
click at [537, 157] on span at bounding box center [535, 156] width 13 height 13
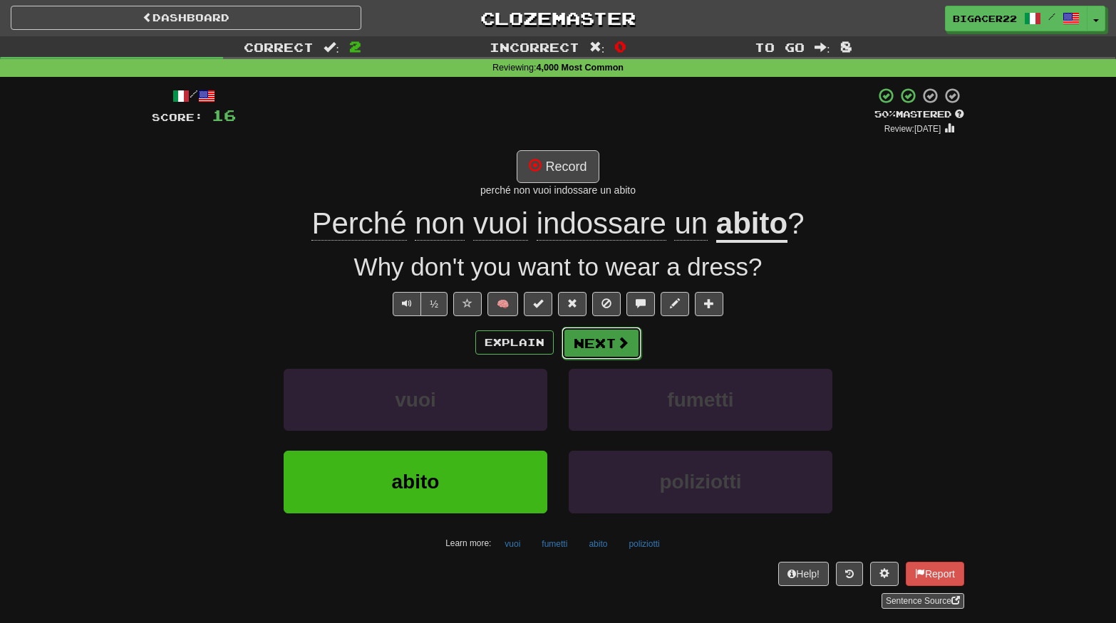
click at [592, 343] on button "Next" at bounding box center [601, 343] width 80 height 33
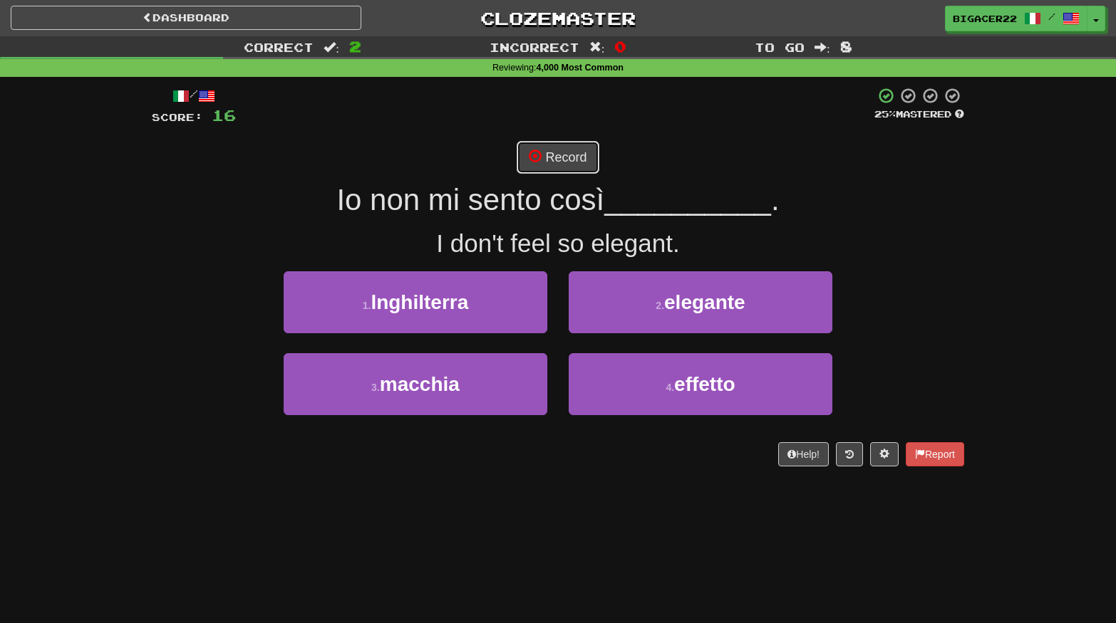
click at [560, 155] on button "Record" at bounding box center [558, 157] width 82 height 33
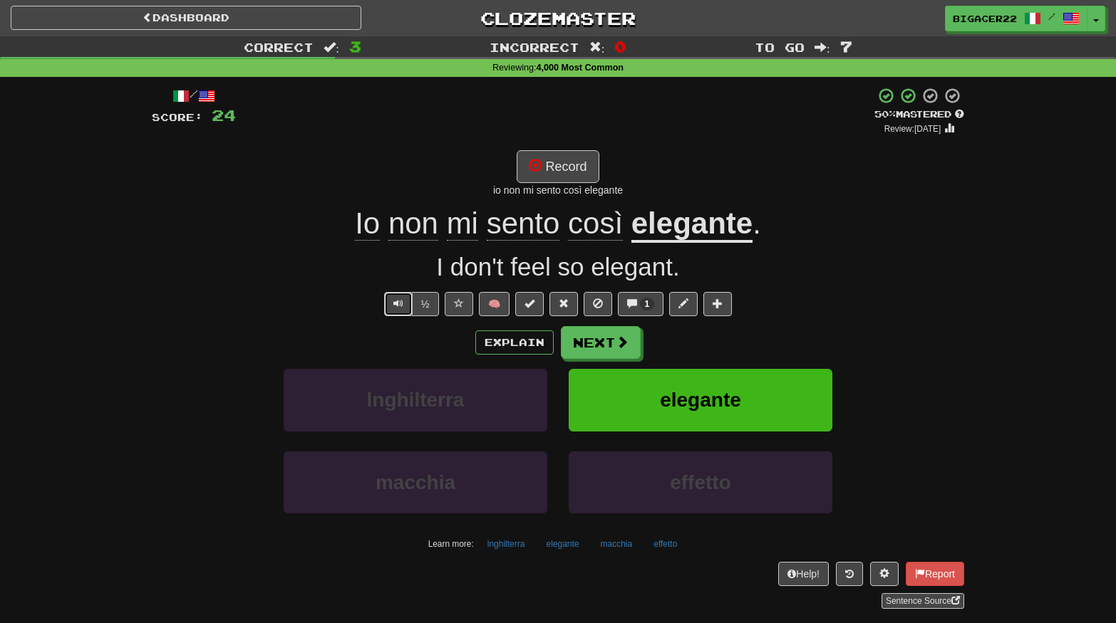
click at [405, 304] on button "Text-to-speech controls" at bounding box center [398, 304] width 29 height 24
click at [429, 304] on button "½" at bounding box center [425, 304] width 27 height 24
click at [393, 304] on button "Text-to-speech controls" at bounding box center [398, 304] width 29 height 24
click at [599, 346] on button "Next" at bounding box center [601, 343] width 80 height 33
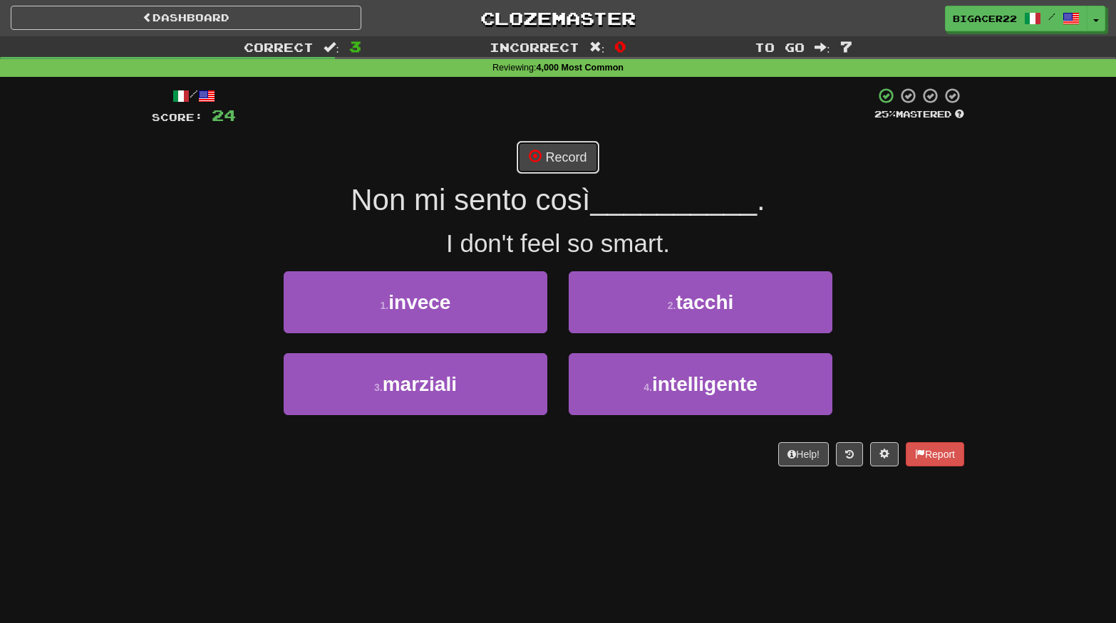
click at [566, 151] on button "Record" at bounding box center [558, 157] width 82 height 33
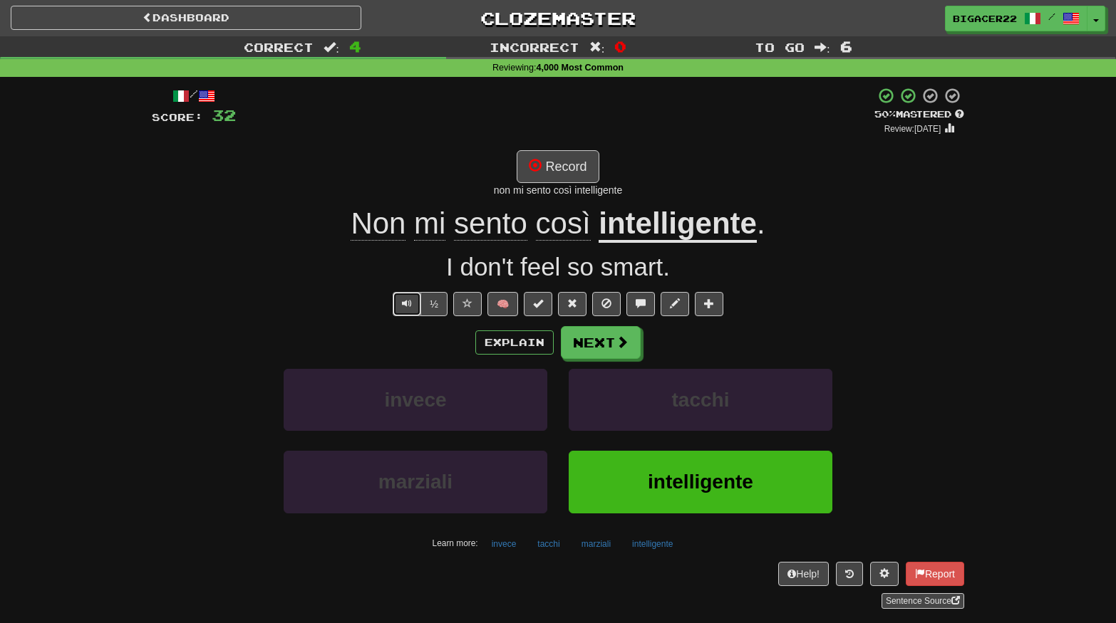
click at [408, 305] on span "Text-to-speech controls" at bounding box center [407, 304] width 10 height 10
click at [615, 348] on button "Next" at bounding box center [601, 343] width 80 height 33
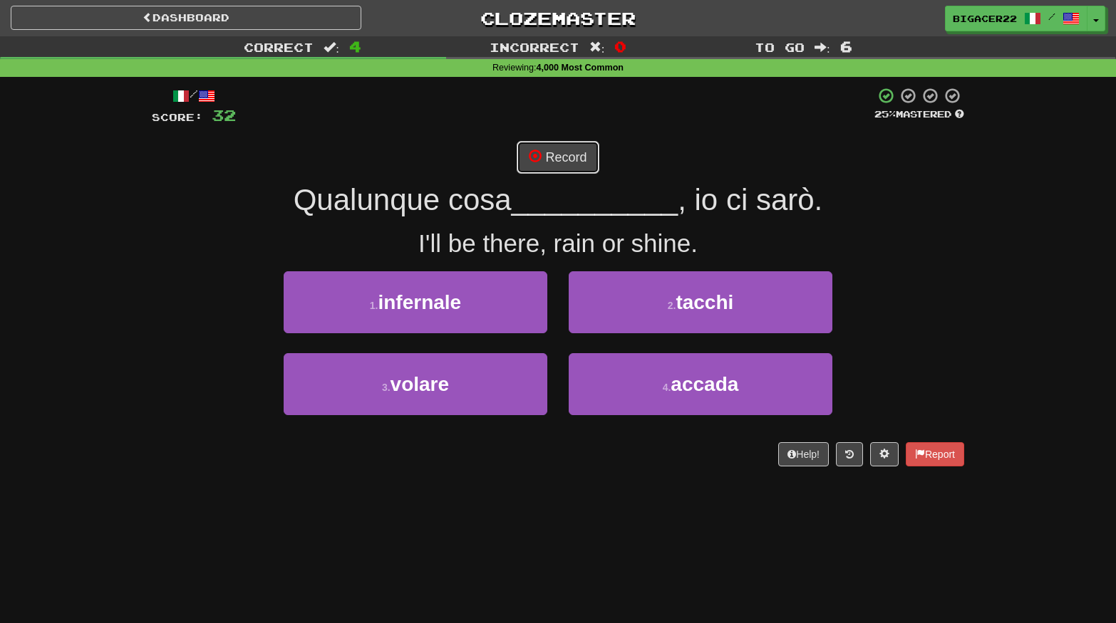
click at [569, 152] on button "Record" at bounding box center [558, 157] width 82 height 33
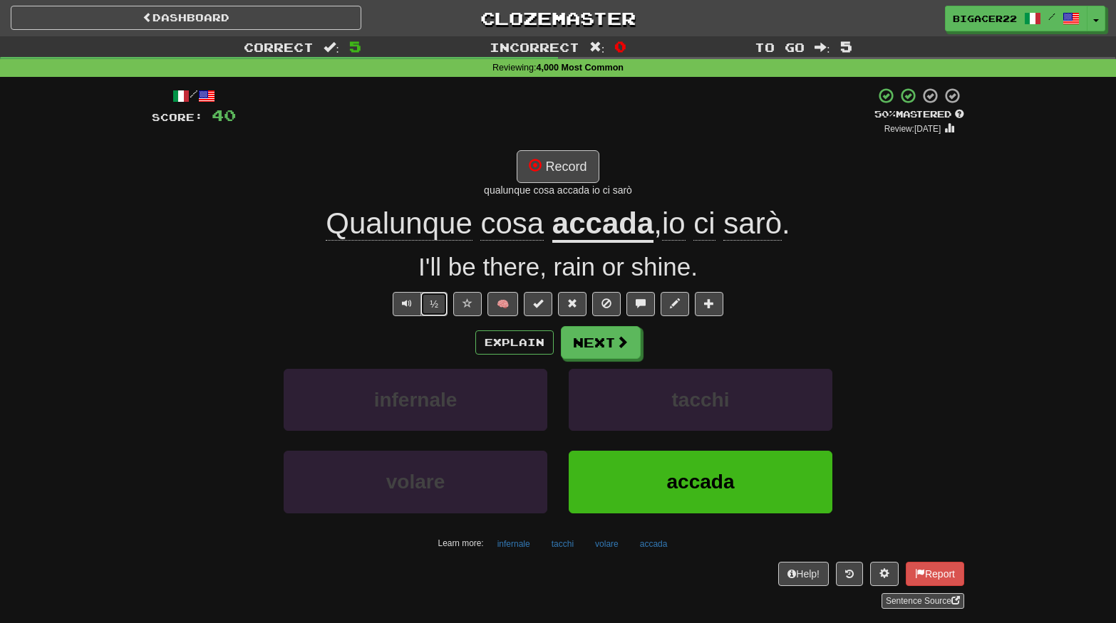
click at [433, 302] on button "½" at bounding box center [433, 304] width 27 height 24
click at [405, 300] on span "Text-to-speech controls" at bounding box center [407, 304] width 10 height 10
click at [587, 341] on button "Next" at bounding box center [601, 343] width 80 height 33
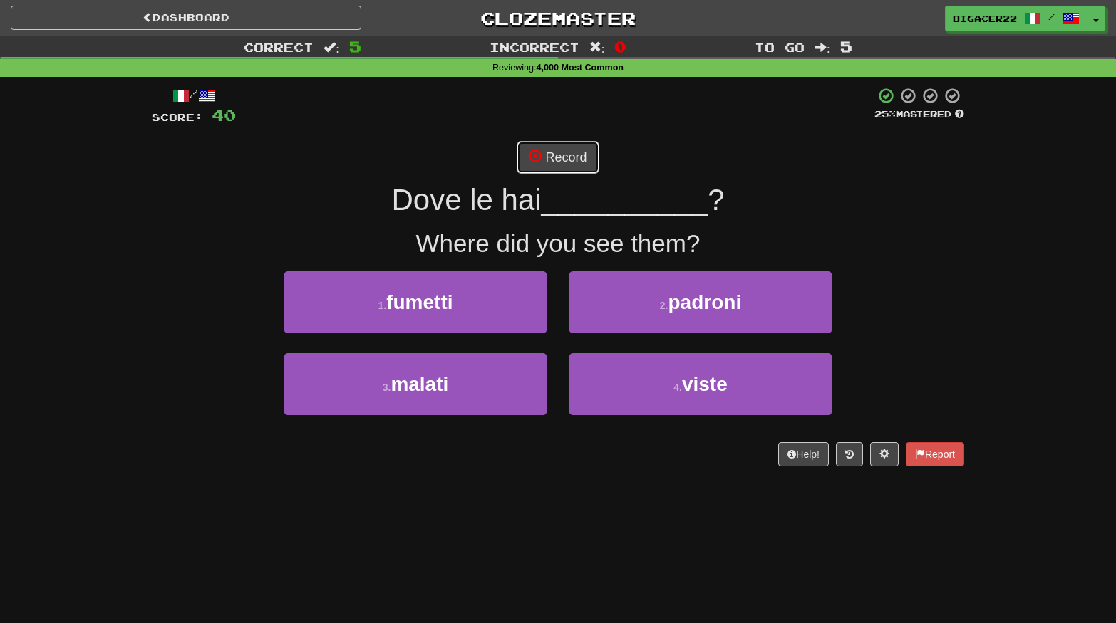
click at [571, 163] on button "Record" at bounding box center [558, 157] width 82 height 33
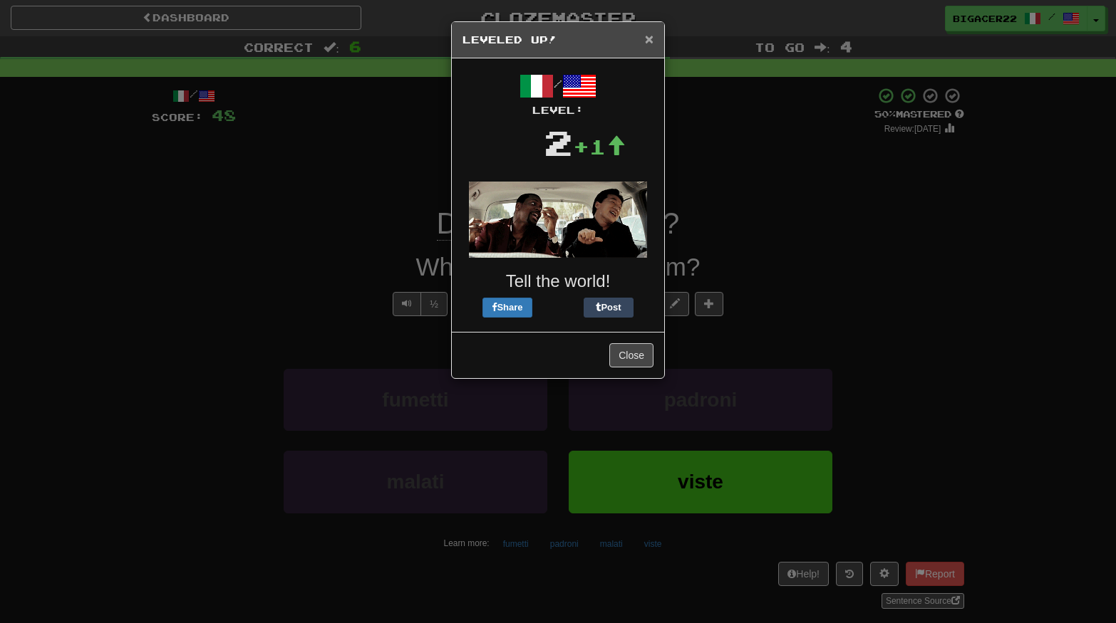
click at [648, 38] on span "×" at bounding box center [649, 39] width 9 height 16
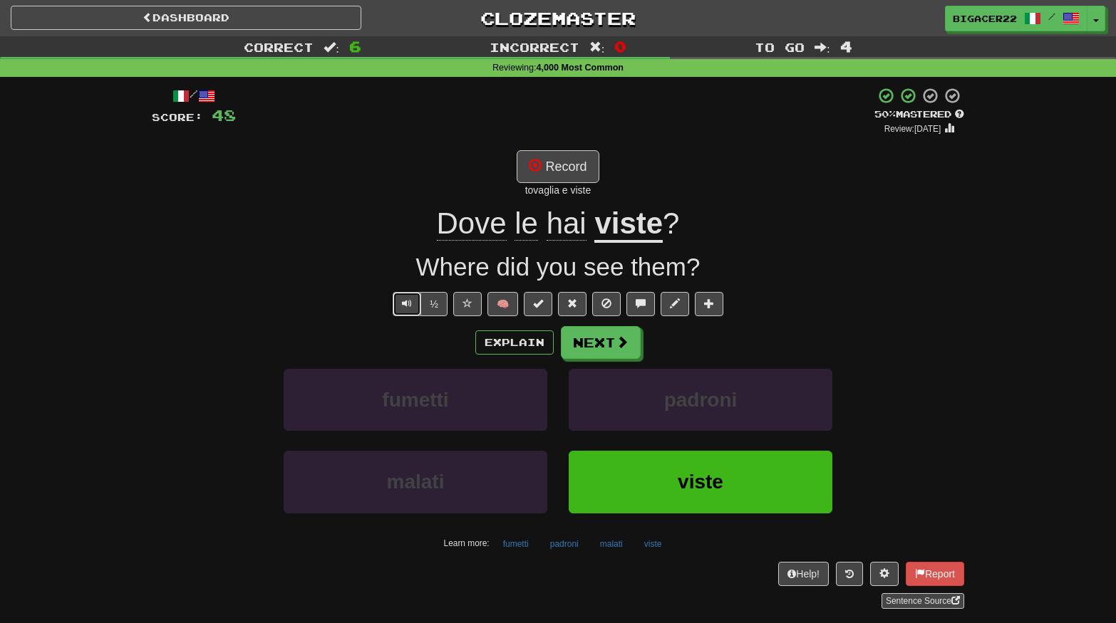
click at [410, 304] on span "Text-to-speech controls" at bounding box center [407, 304] width 10 height 10
click at [410, 303] on span "Text-to-speech controls" at bounding box center [407, 304] width 10 height 10
click at [610, 344] on button "Next" at bounding box center [601, 343] width 80 height 33
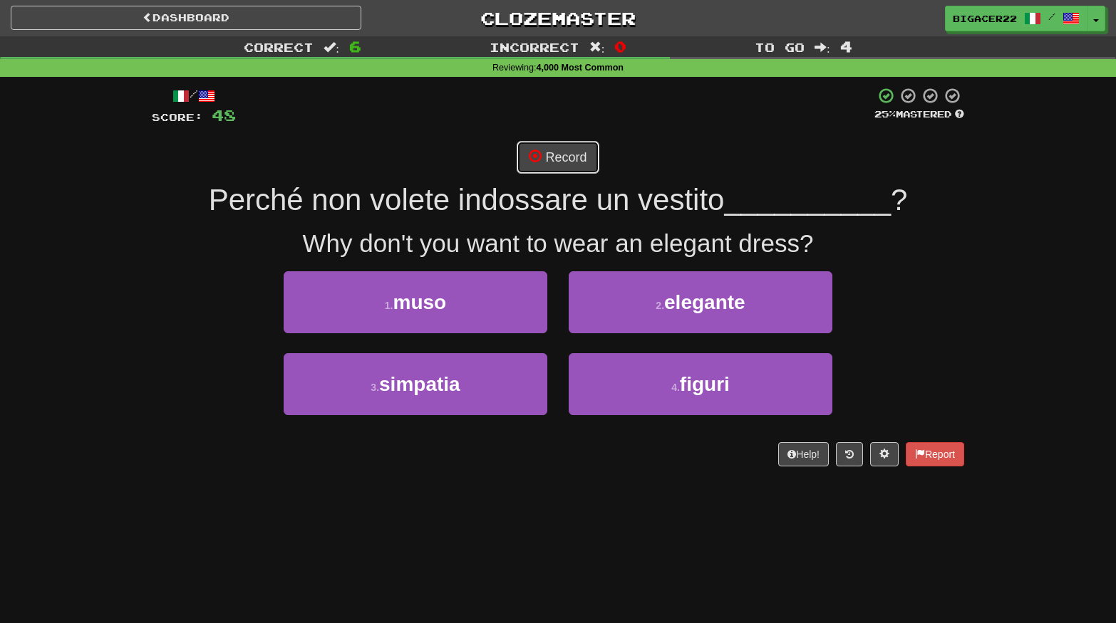
click at [544, 155] on button "Record" at bounding box center [558, 157] width 82 height 33
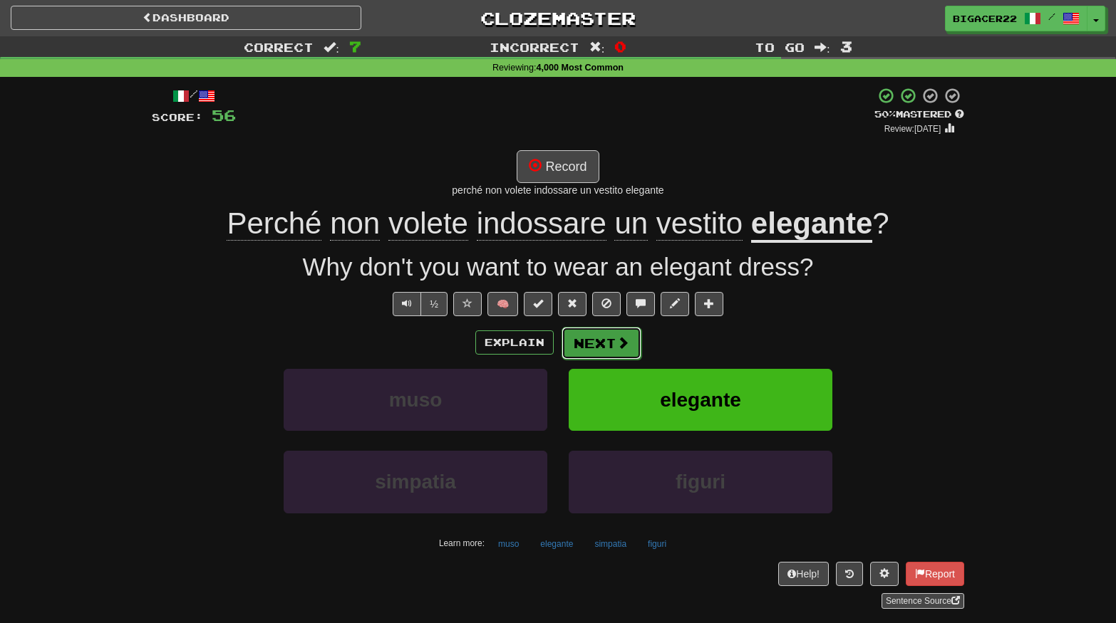
click at [611, 341] on button "Next" at bounding box center [601, 343] width 80 height 33
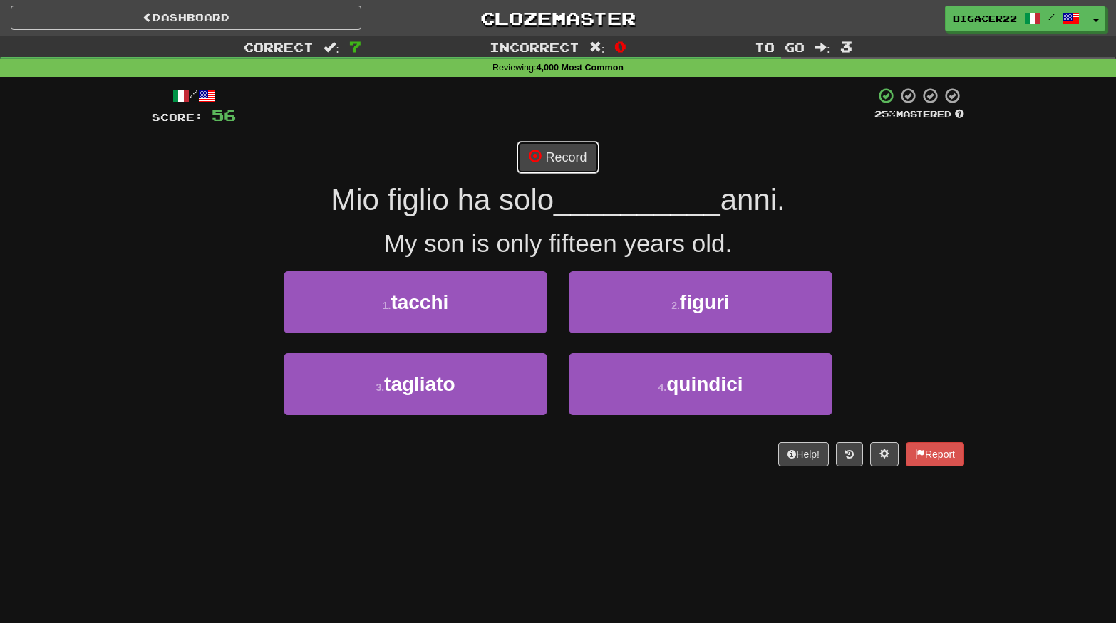
click at [553, 159] on button "Record" at bounding box center [558, 157] width 82 height 33
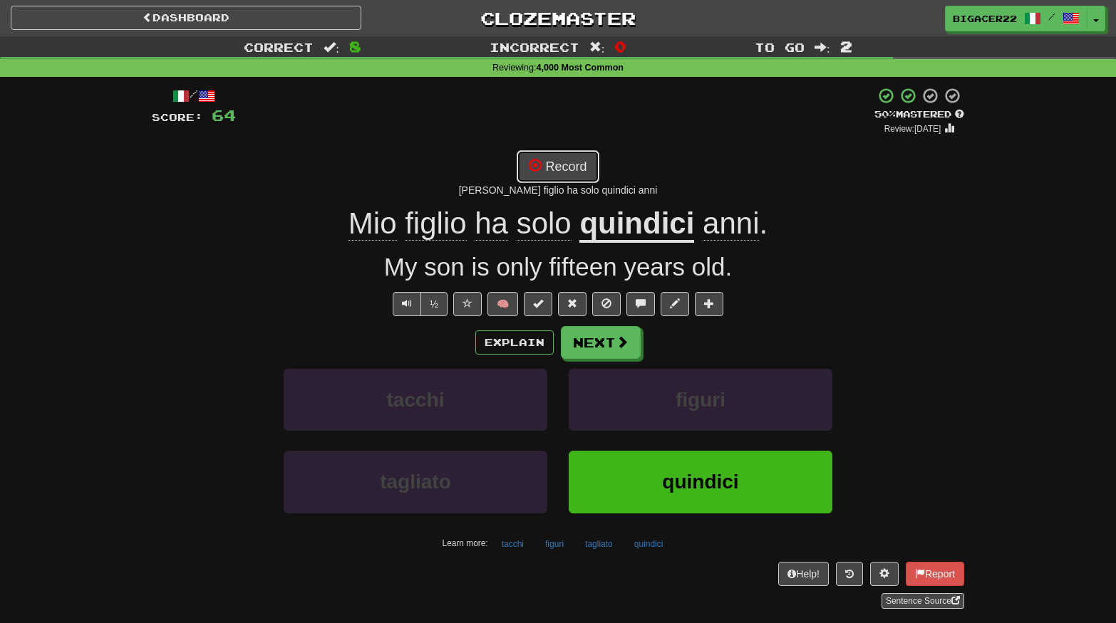
click at [561, 167] on button "Record" at bounding box center [558, 166] width 82 height 33
click at [591, 341] on button "Next" at bounding box center [601, 343] width 80 height 33
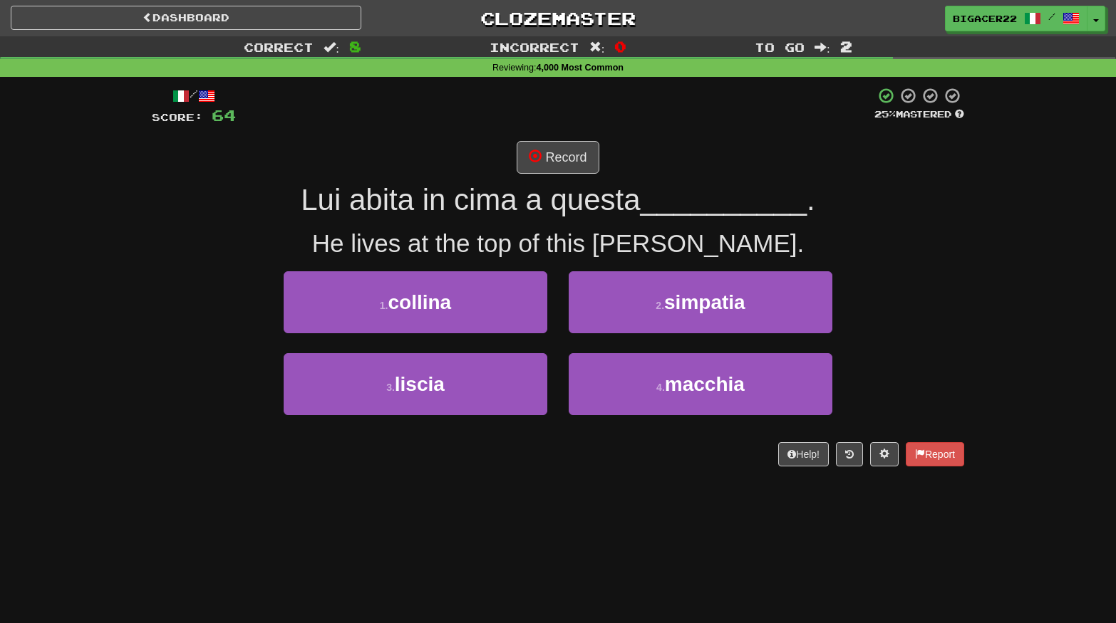
click at [558, 291] on div "2 . simpatia" at bounding box center [700, 312] width 285 height 82
click at [553, 162] on button "Record" at bounding box center [558, 157] width 82 height 33
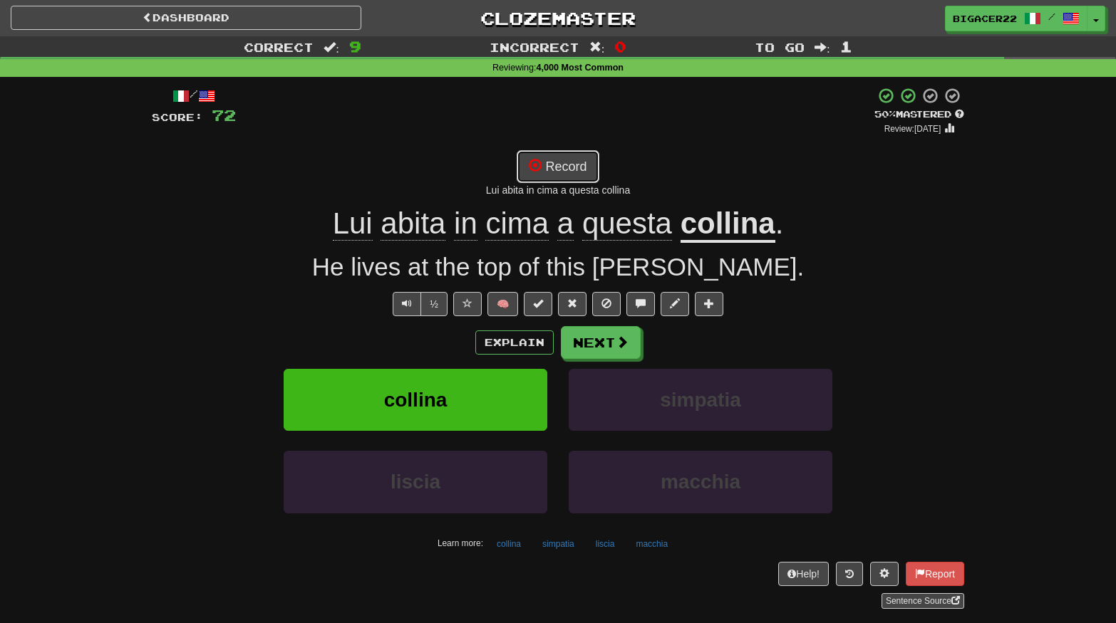
click at [553, 160] on button "Record" at bounding box center [558, 166] width 82 height 33
click at [551, 172] on button "Record" at bounding box center [558, 166] width 82 height 33
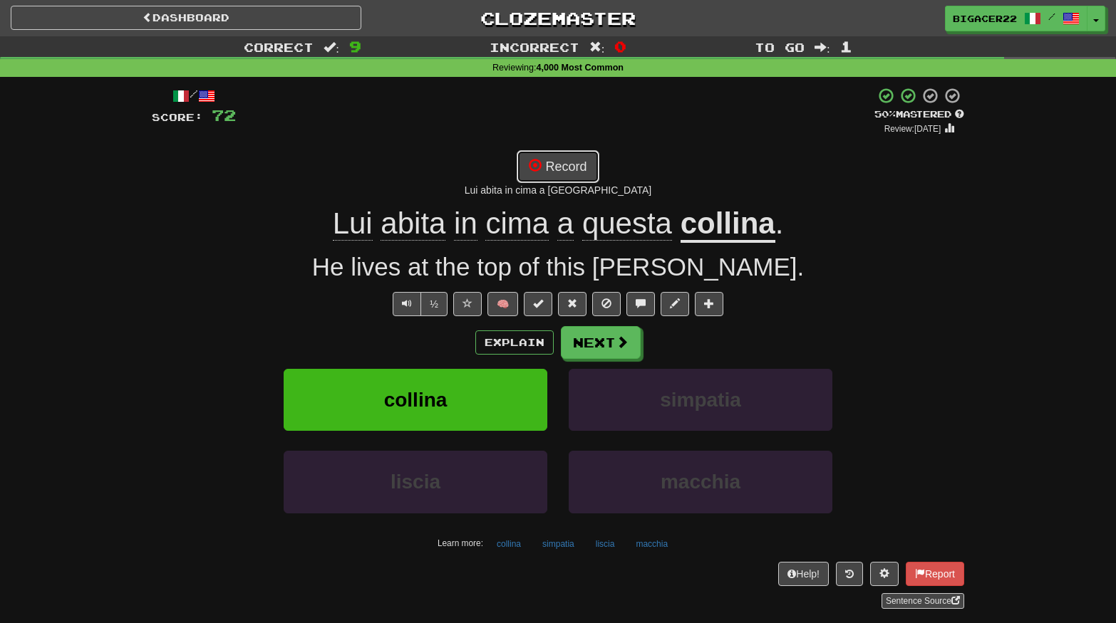
click at [551, 172] on button "Record" at bounding box center [558, 166] width 82 height 33
click at [553, 170] on button "Record" at bounding box center [558, 166] width 82 height 33
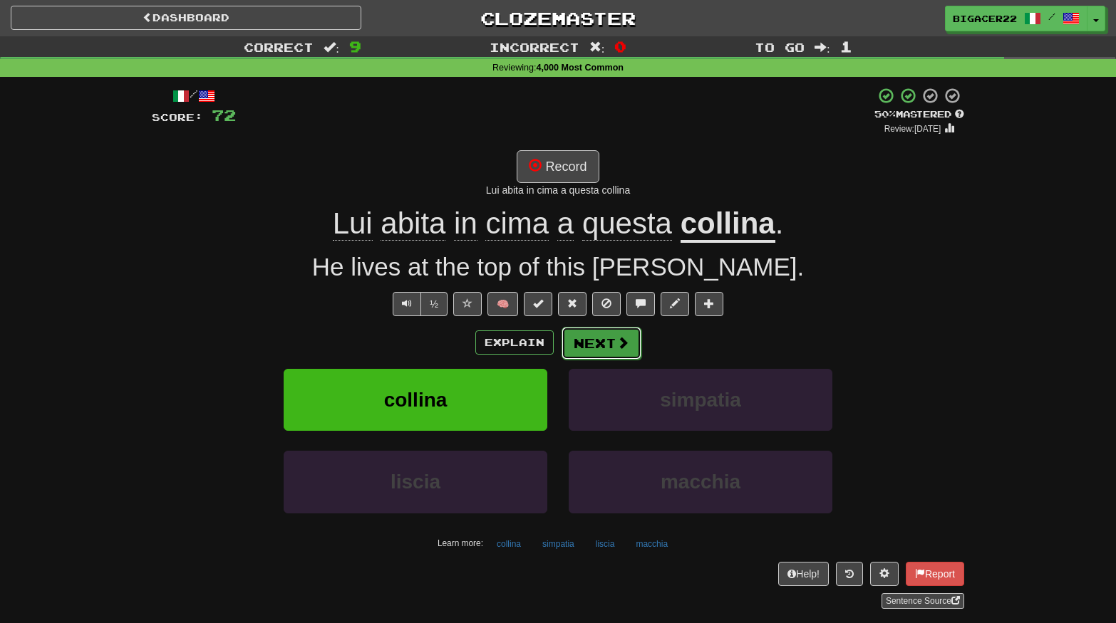
click at [600, 345] on button "Next" at bounding box center [601, 343] width 80 height 33
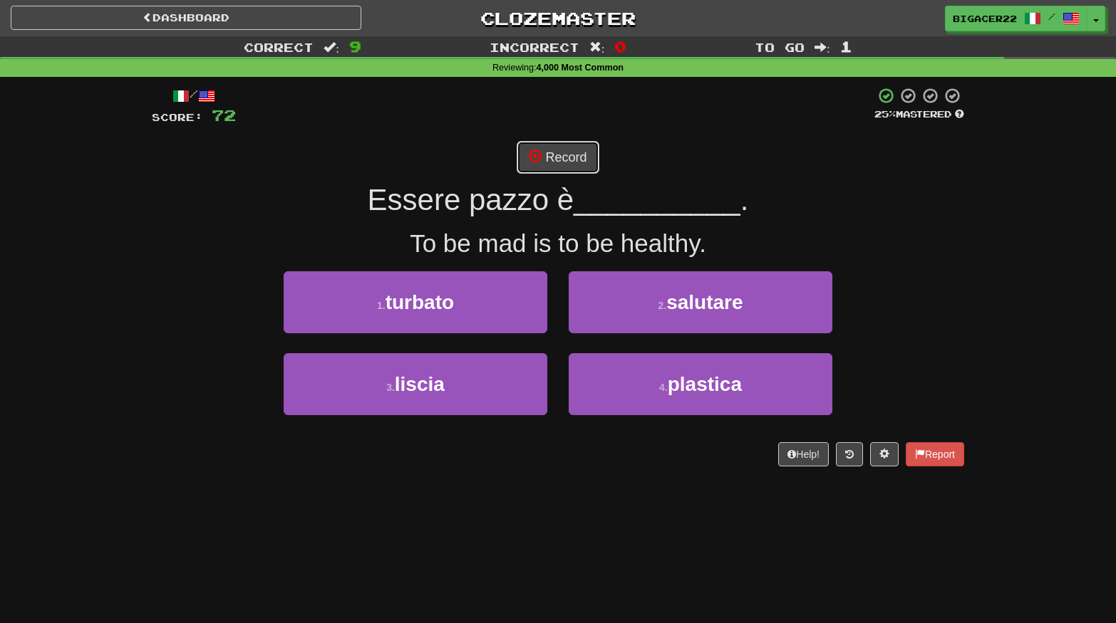
click at [553, 158] on button "Record" at bounding box center [558, 157] width 82 height 33
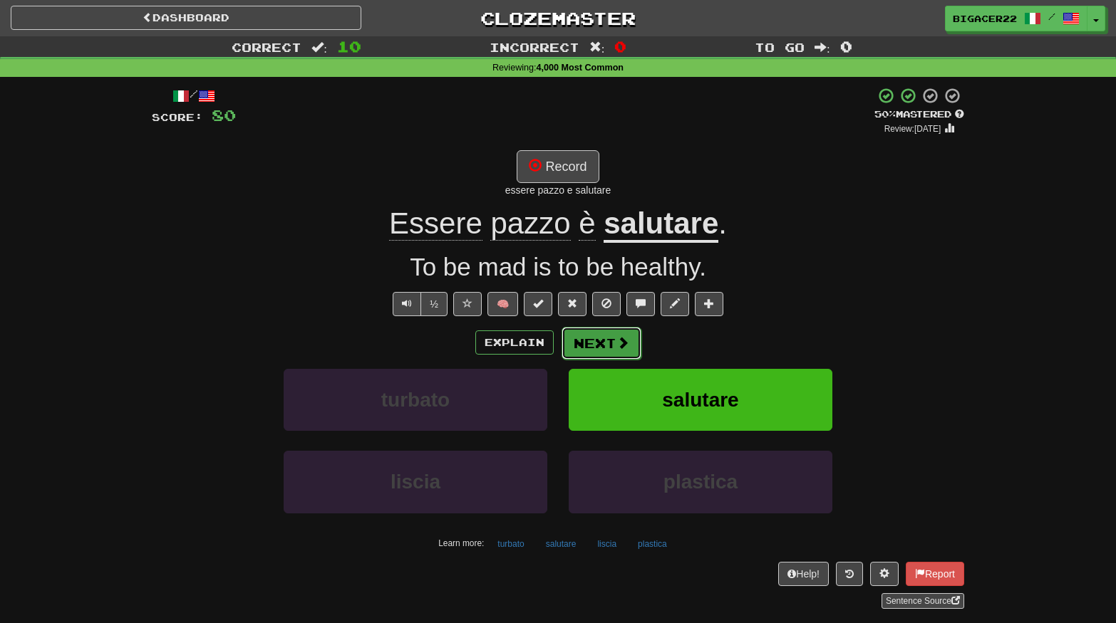
click at [596, 346] on button "Next" at bounding box center [601, 343] width 80 height 33
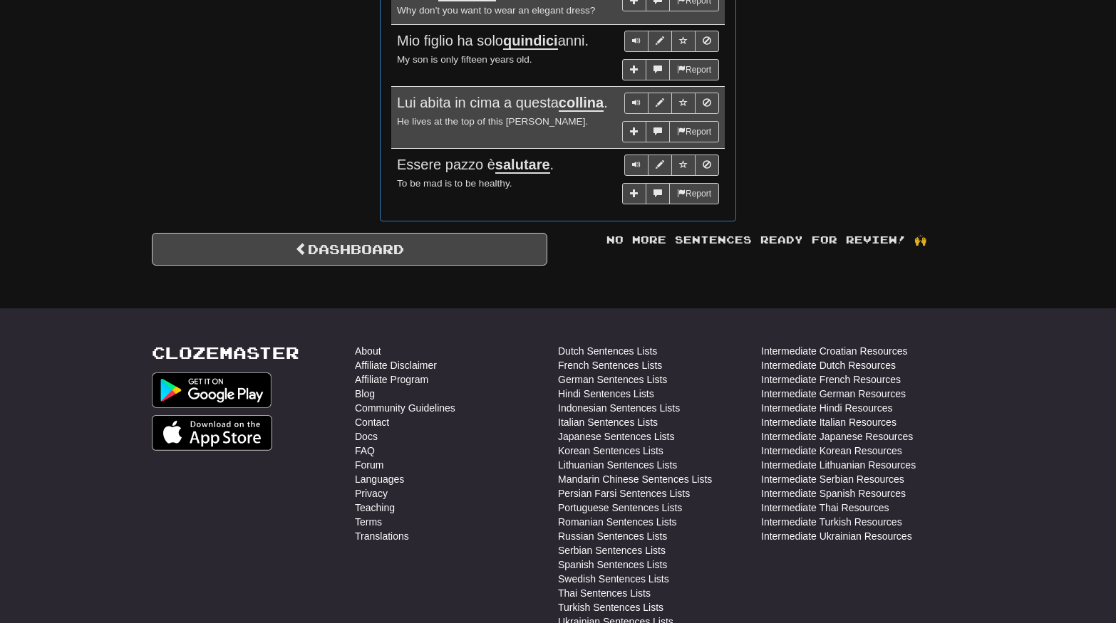
scroll to position [1287, 0]
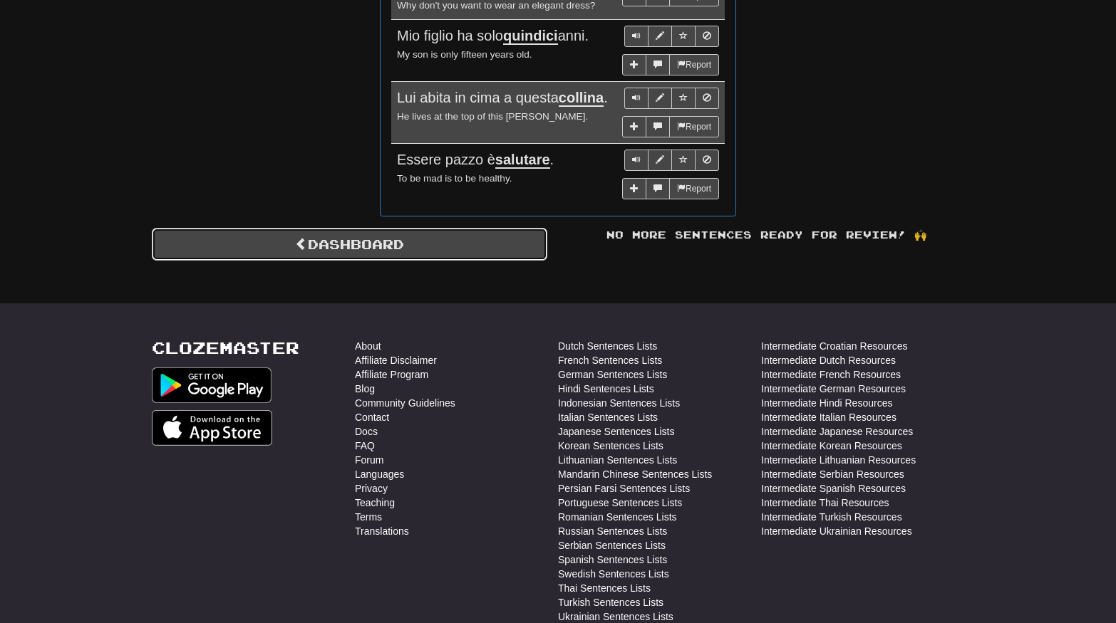
click at [383, 228] on link "Dashboard" at bounding box center [349, 244] width 395 height 33
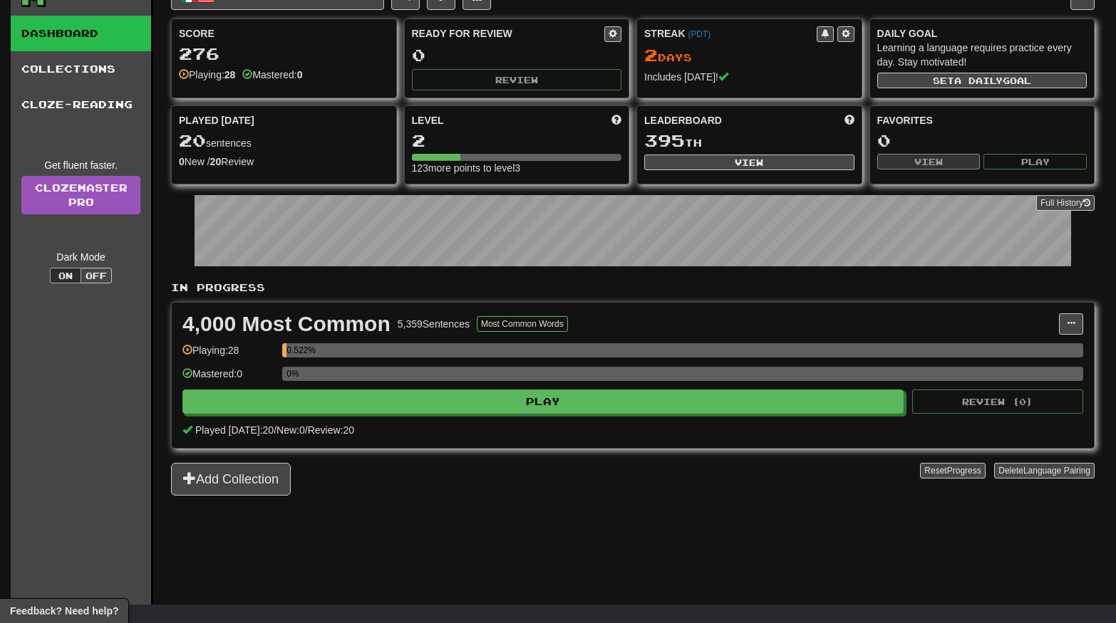
scroll to position [58, 0]
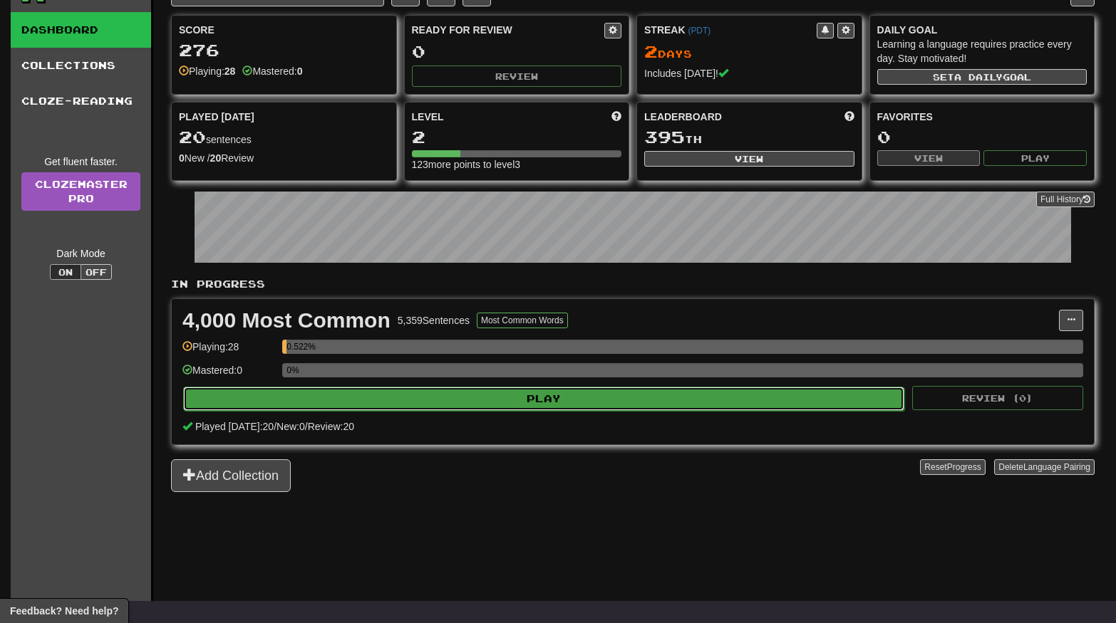
click at [431, 401] on button "Play" at bounding box center [543, 399] width 721 height 24
select select "**"
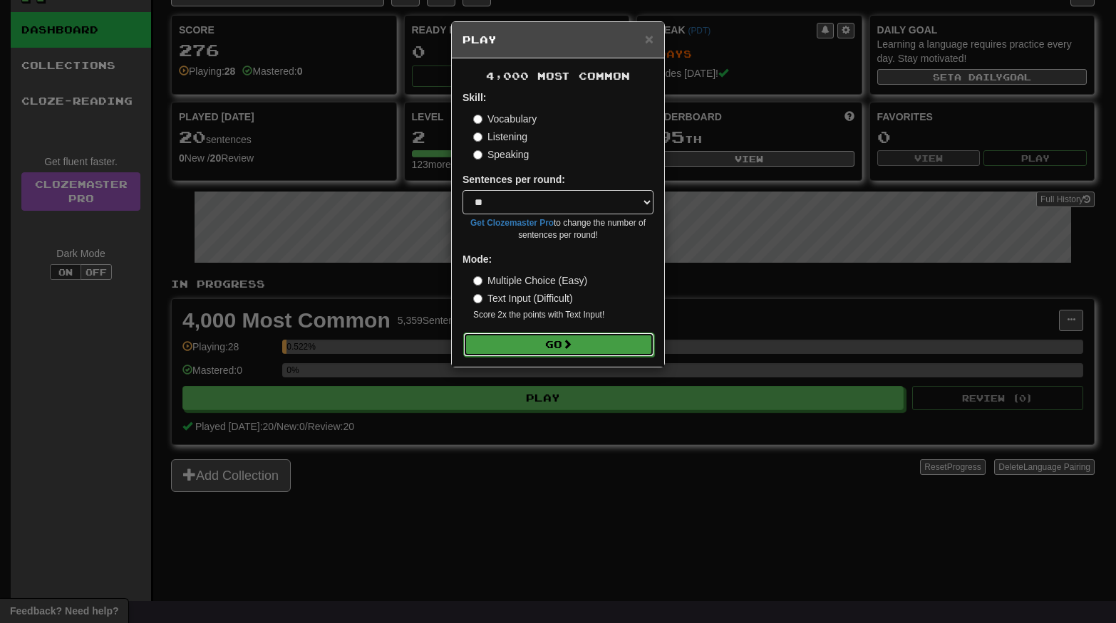
click at [579, 348] on button "Go" at bounding box center [558, 345] width 191 height 24
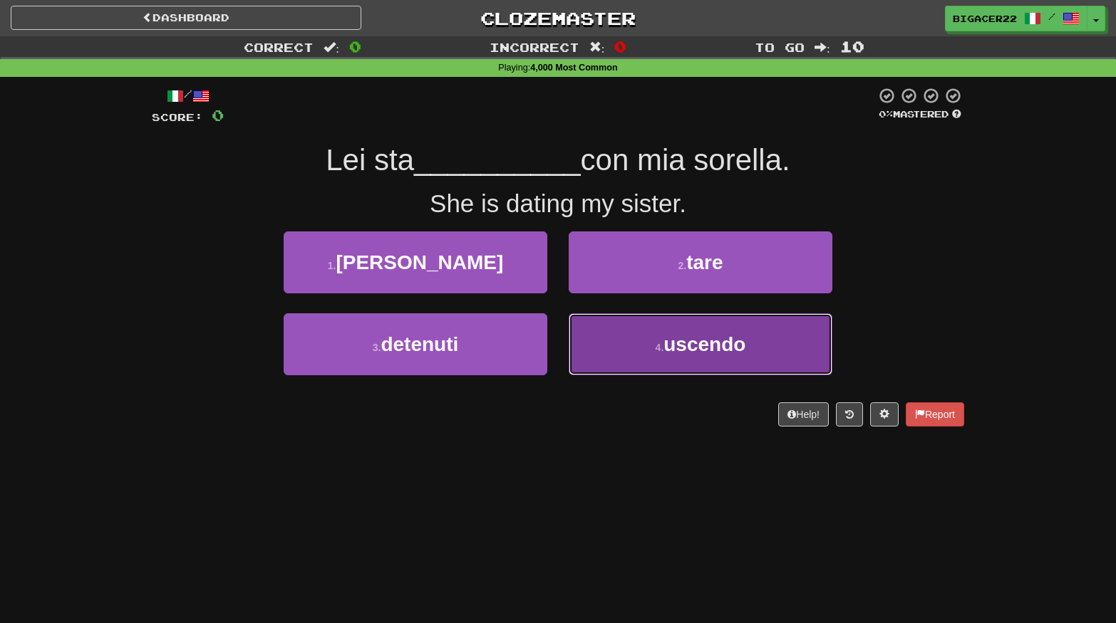
click at [632, 358] on button "4 . uscendo" at bounding box center [701, 345] width 264 height 62
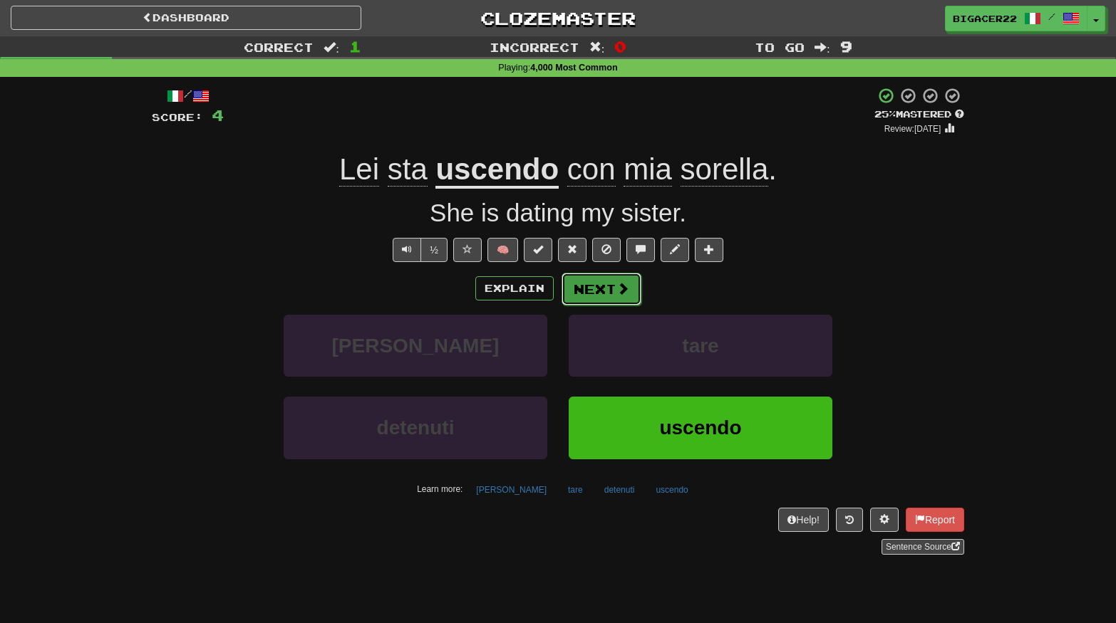
click at [608, 289] on button "Next" at bounding box center [601, 289] width 80 height 33
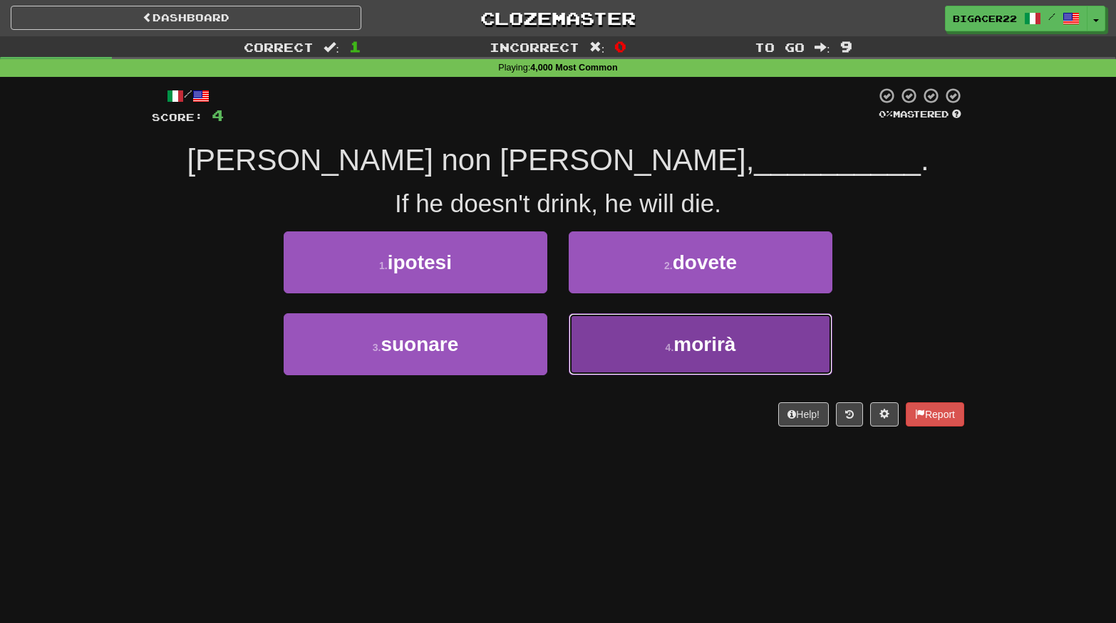
click at [654, 348] on button "4 . morirà" at bounding box center [701, 345] width 264 height 62
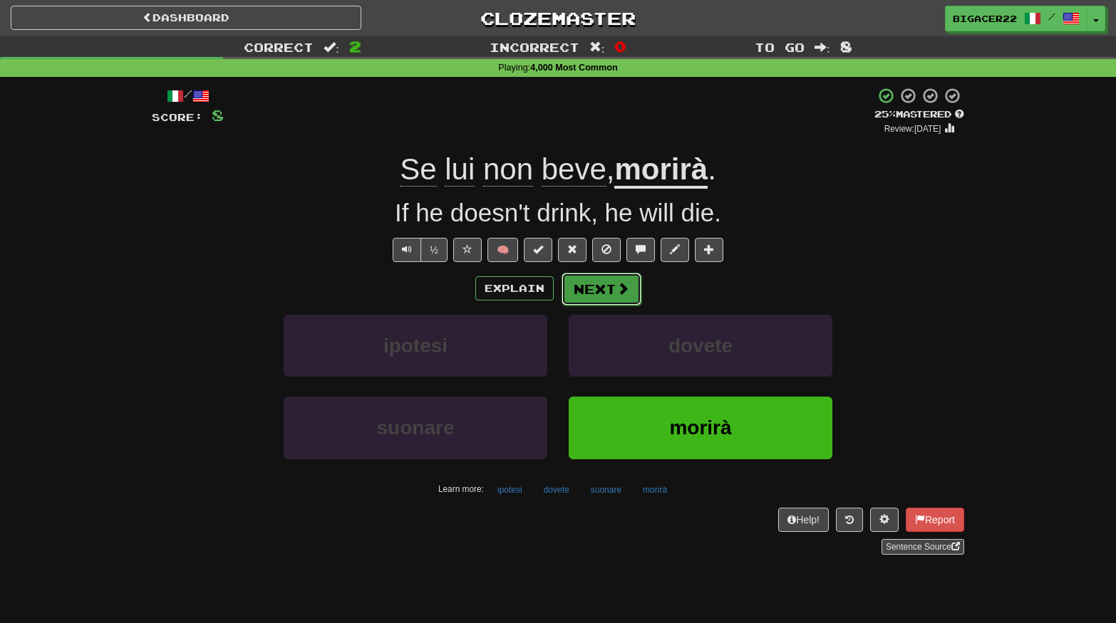
click at [602, 289] on button "Next" at bounding box center [601, 289] width 80 height 33
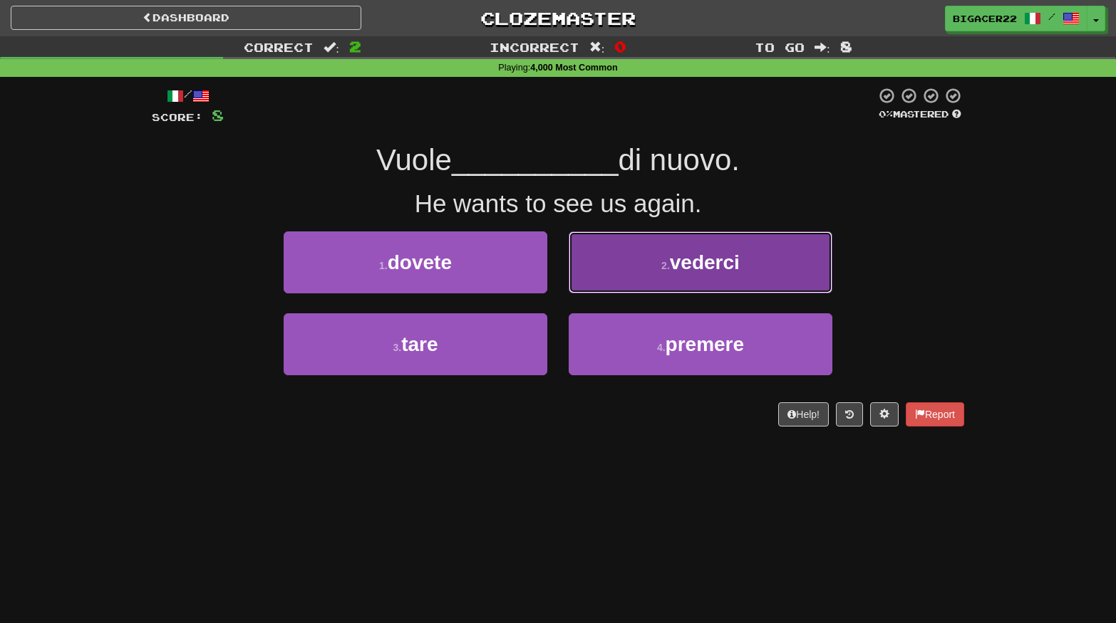
click at [663, 259] on button "2 . vederci" at bounding box center [701, 263] width 264 height 62
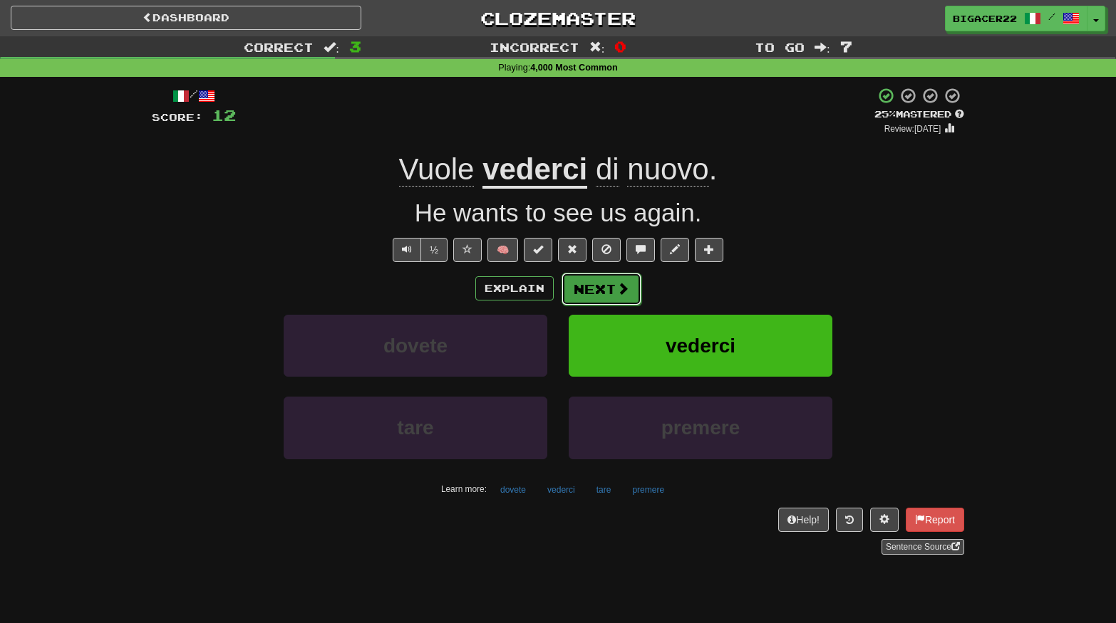
click at [616, 292] on span at bounding box center [622, 288] width 13 height 13
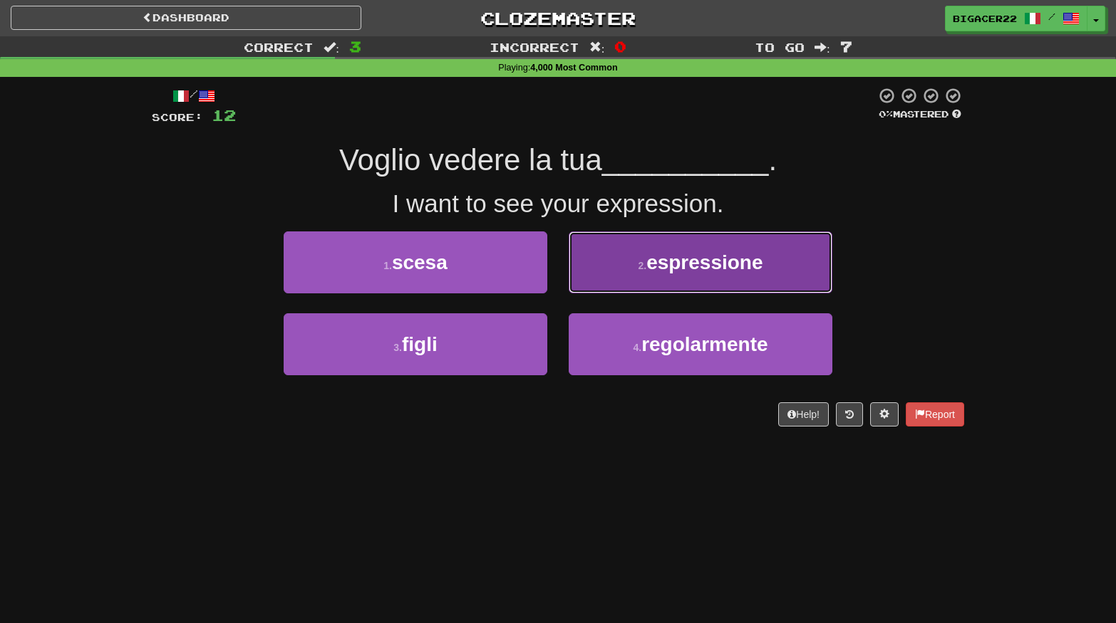
click at [675, 256] on span "espressione" at bounding box center [704, 263] width 116 height 22
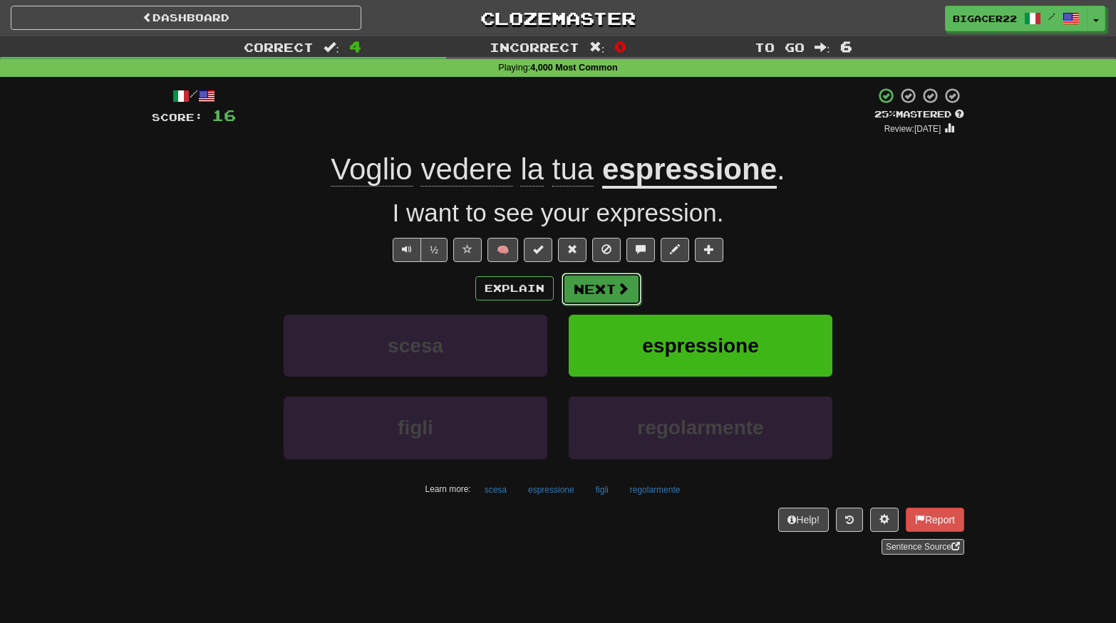
click at [608, 294] on button "Next" at bounding box center [601, 289] width 80 height 33
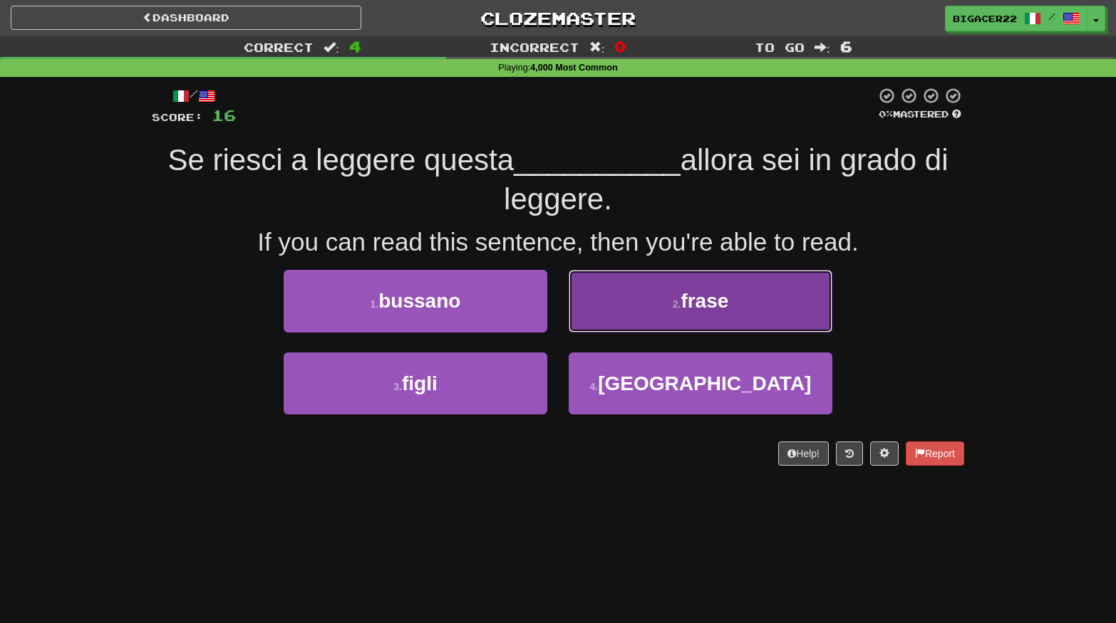
click at [651, 300] on button "2 . [PERSON_NAME]" at bounding box center [701, 301] width 264 height 62
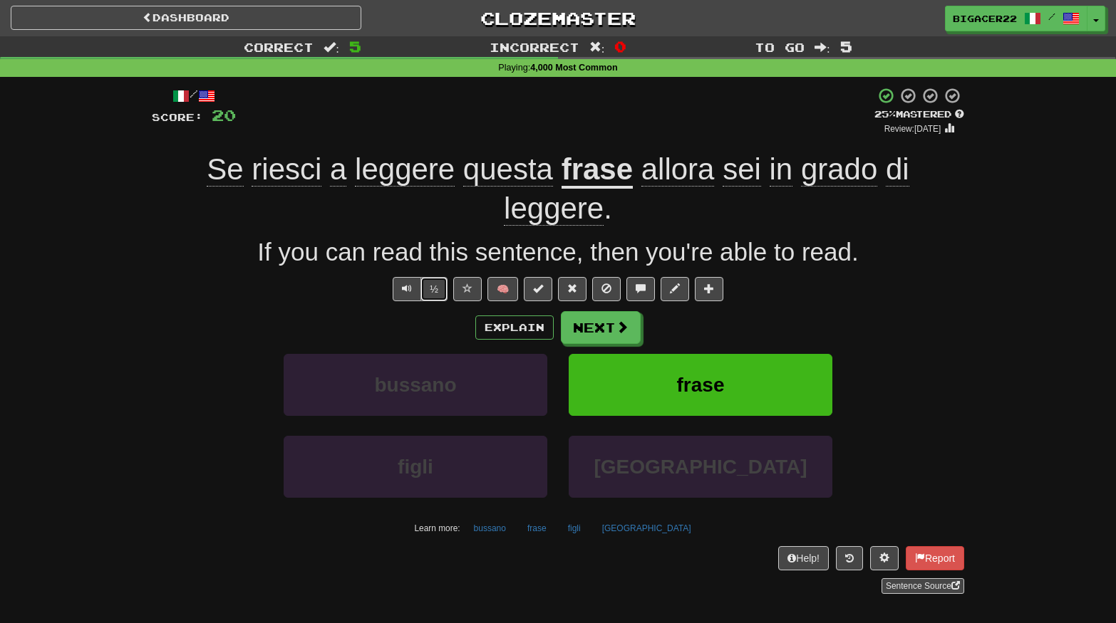
click at [431, 289] on button "½" at bounding box center [433, 289] width 27 height 24
click at [436, 291] on button "½" at bounding box center [433, 289] width 27 height 24
click at [606, 332] on button "Next" at bounding box center [601, 328] width 80 height 33
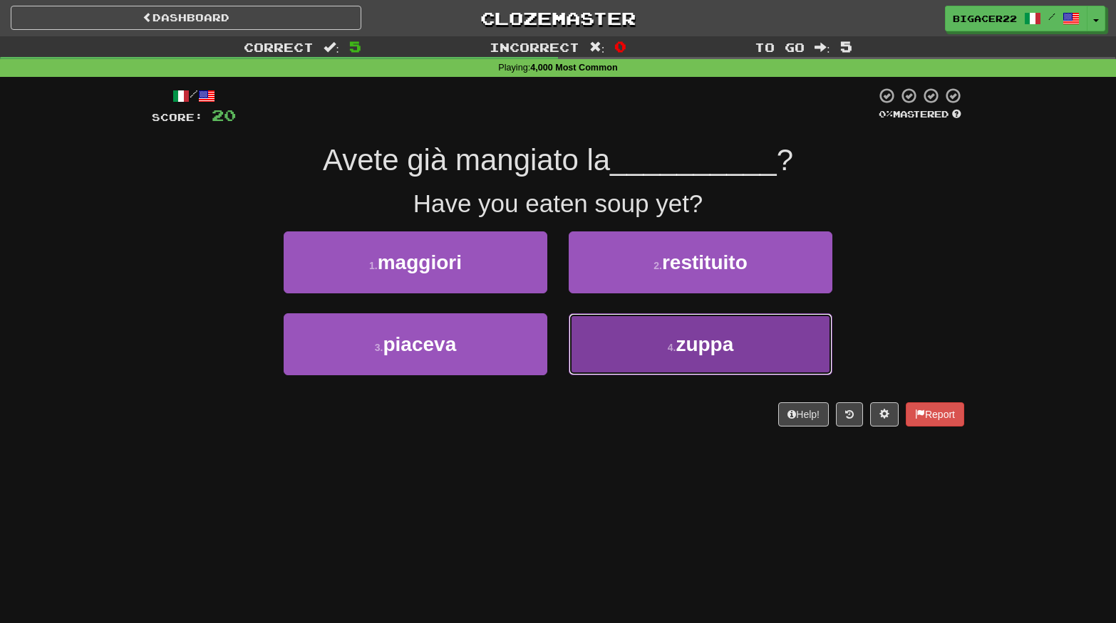
click at [678, 350] on span "zuppa" at bounding box center [704, 344] width 58 height 22
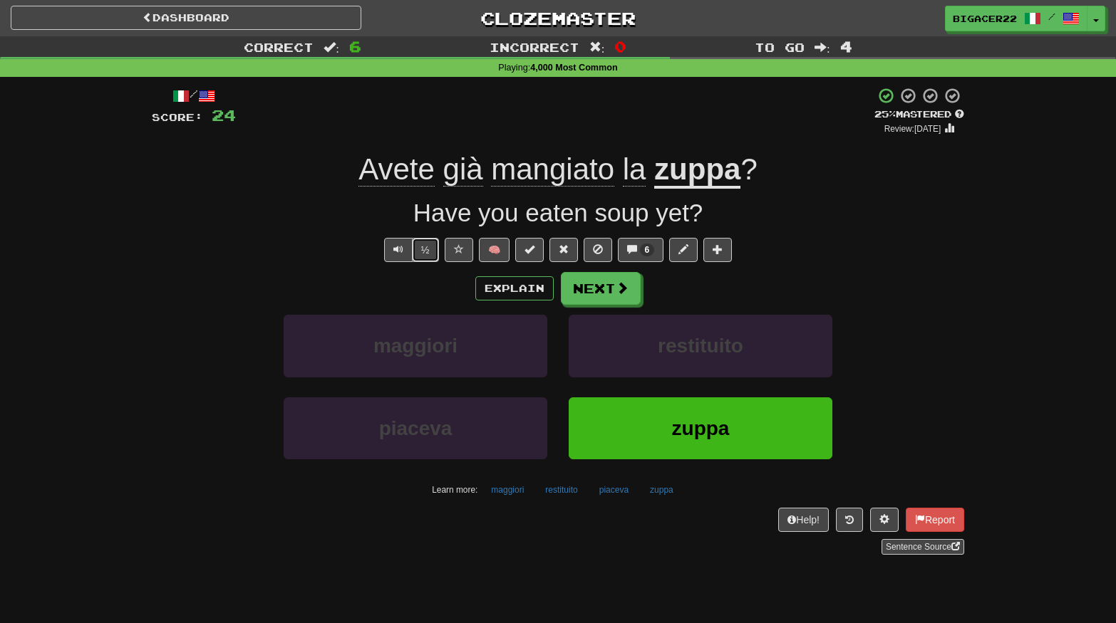
click at [425, 248] on button "½" at bounding box center [425, 250] width 27 height 24
click at [604, 289] on button "Next" at bounding box center [601, 289] width 80 height 33
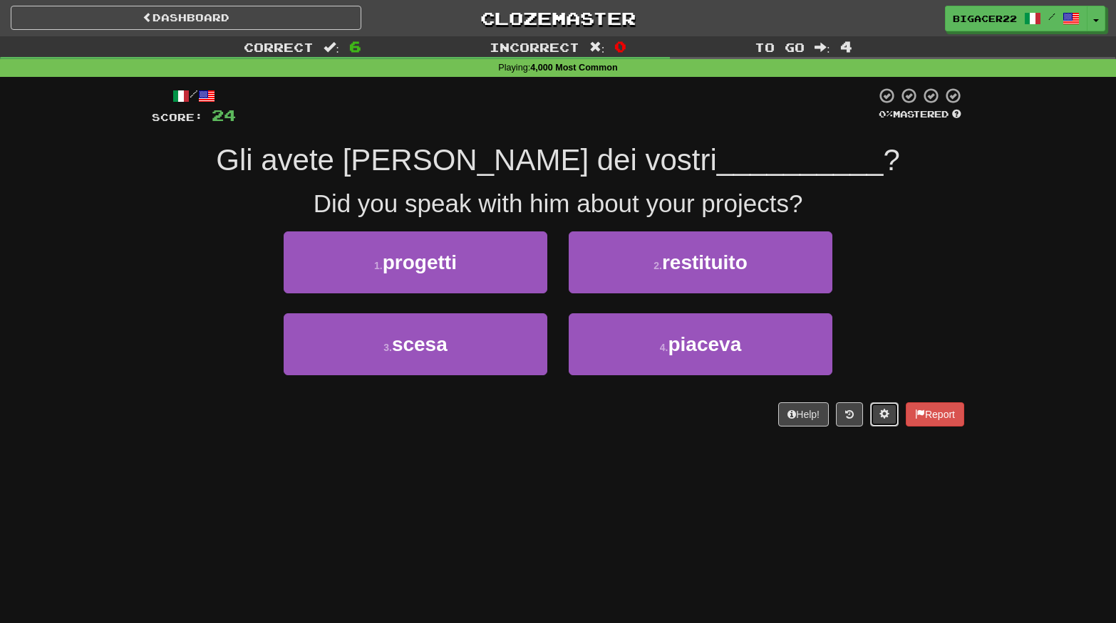
click at [880, 412] on span at bounding box center [884, 414] width 10 height 10
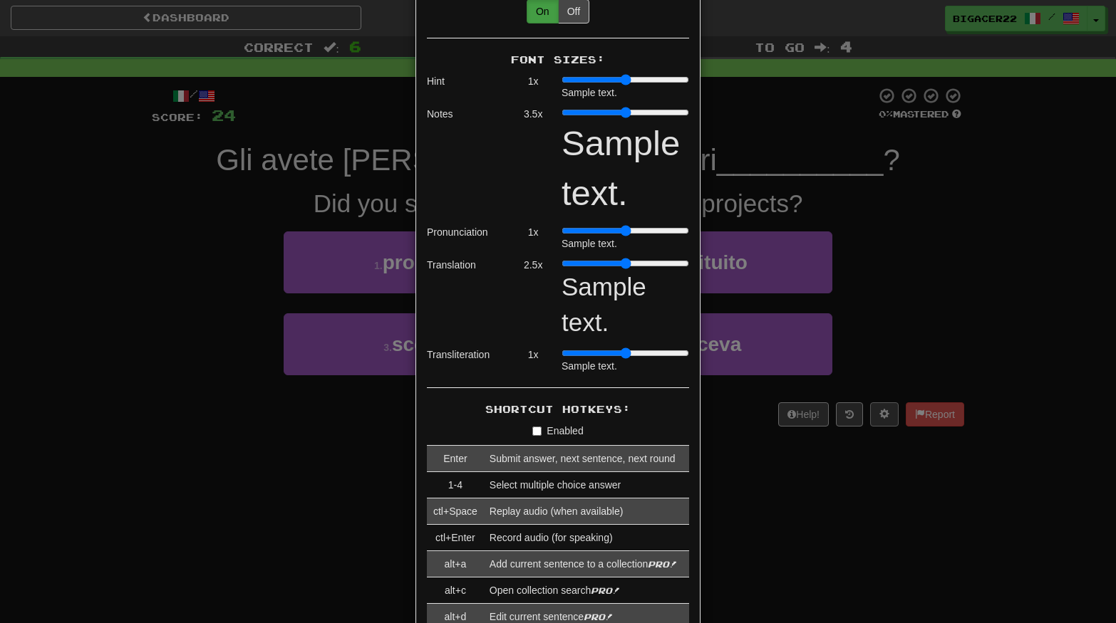
scroll to position [1083, 0]
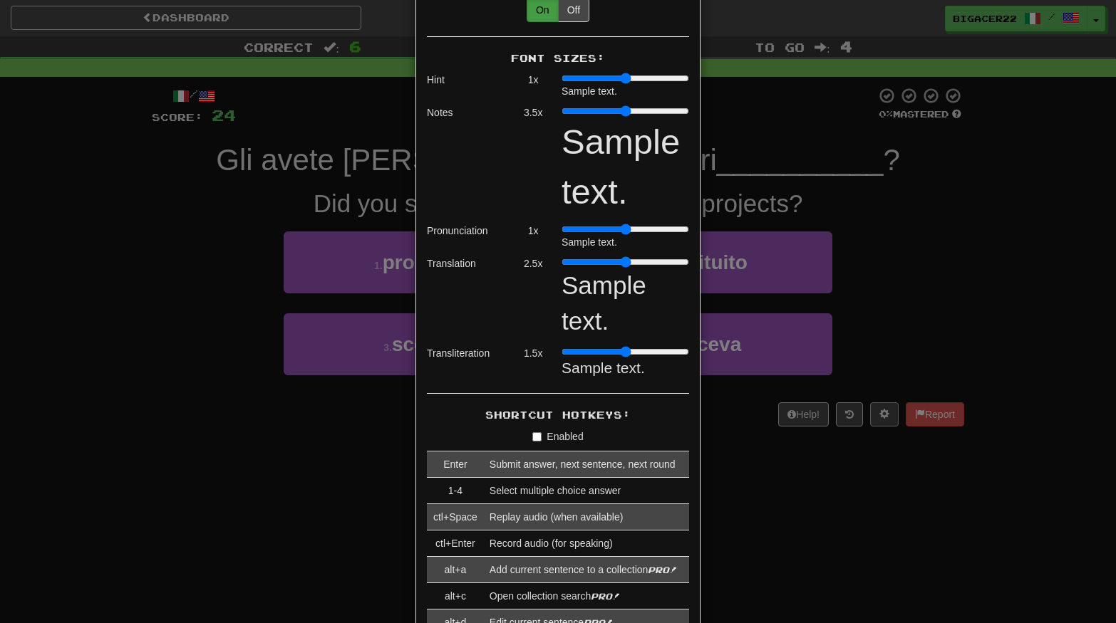
type input "***"
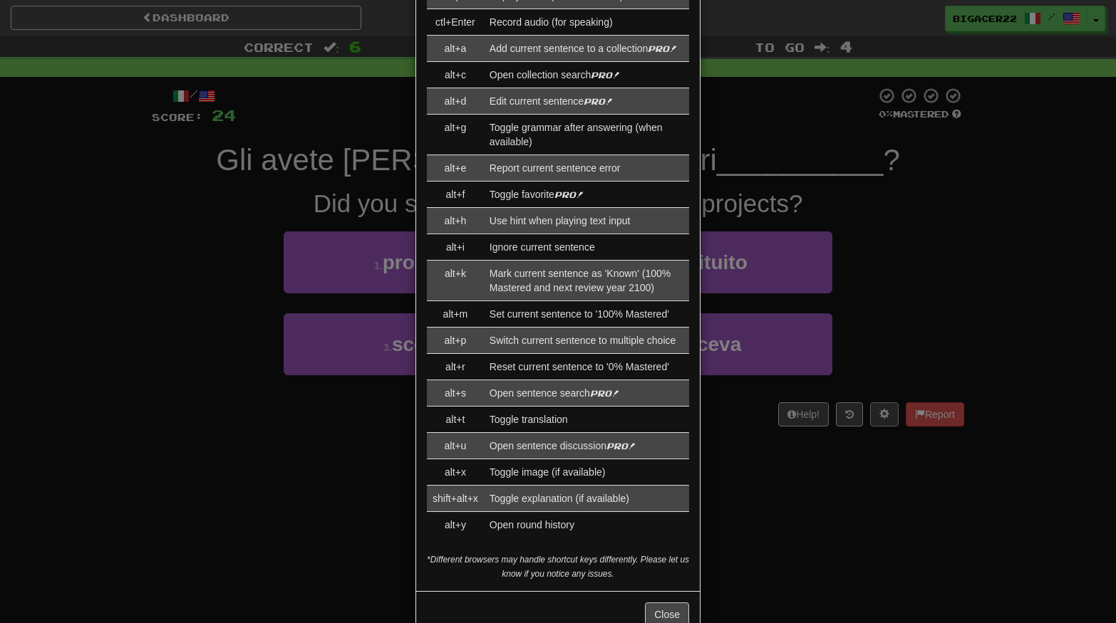
scroll to position [1603, 0]
click at [679, 604] on button "Close" at bounding box center [667, 616] width 44 height 24
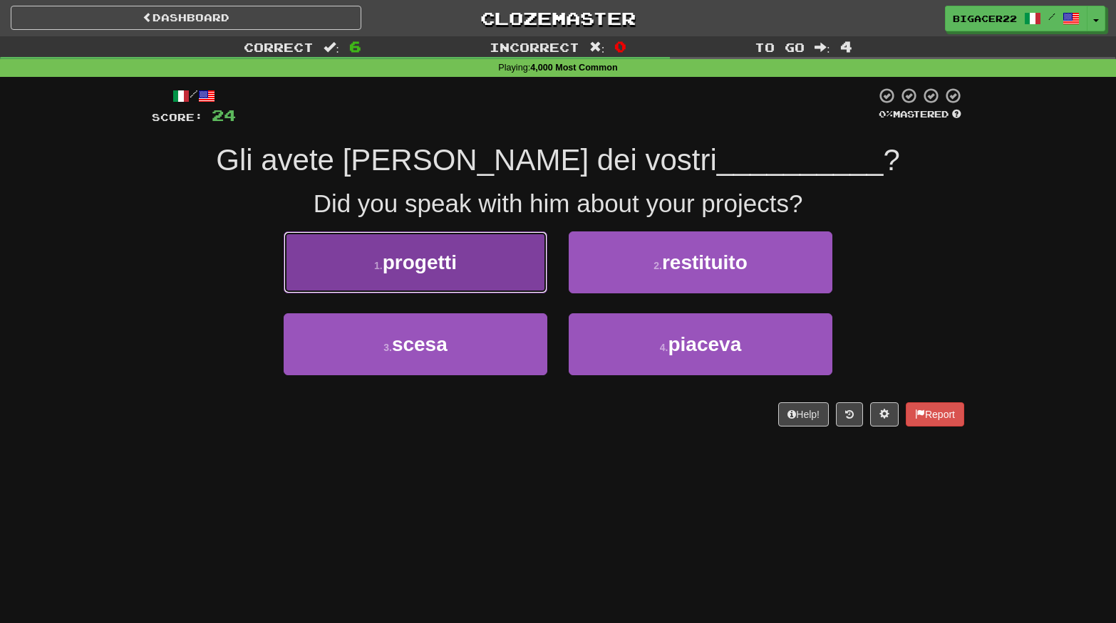
click at [335, 262] on button "1 . progetti" at bounding box center [416, 263] width 264 height 62
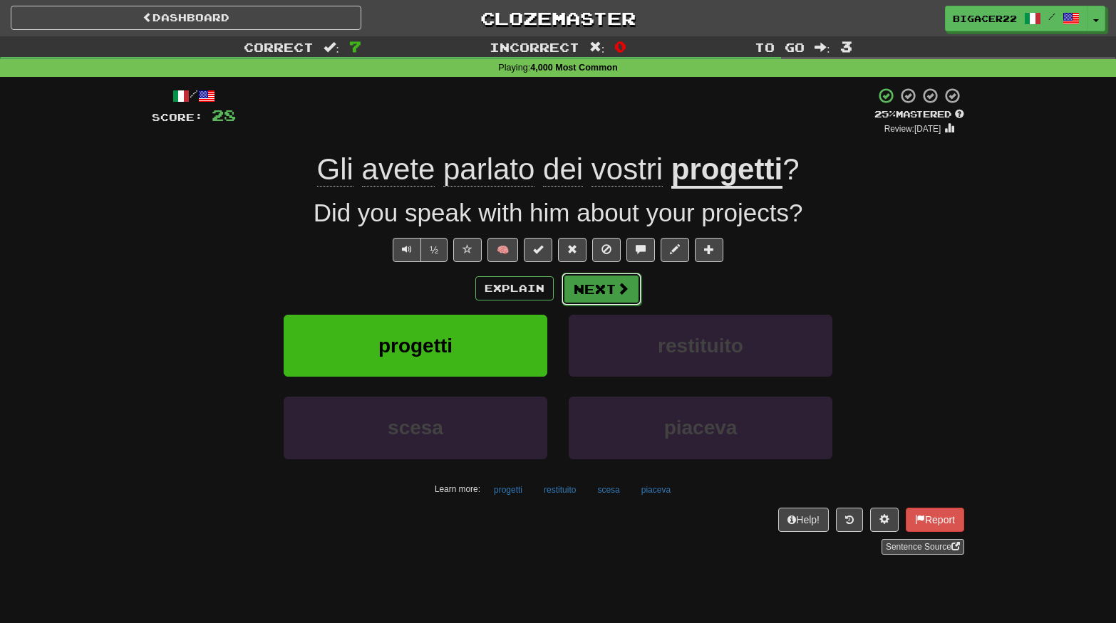
click at [606, 296] on button "Next" at bounding box center [601, 289] width 80 height 33
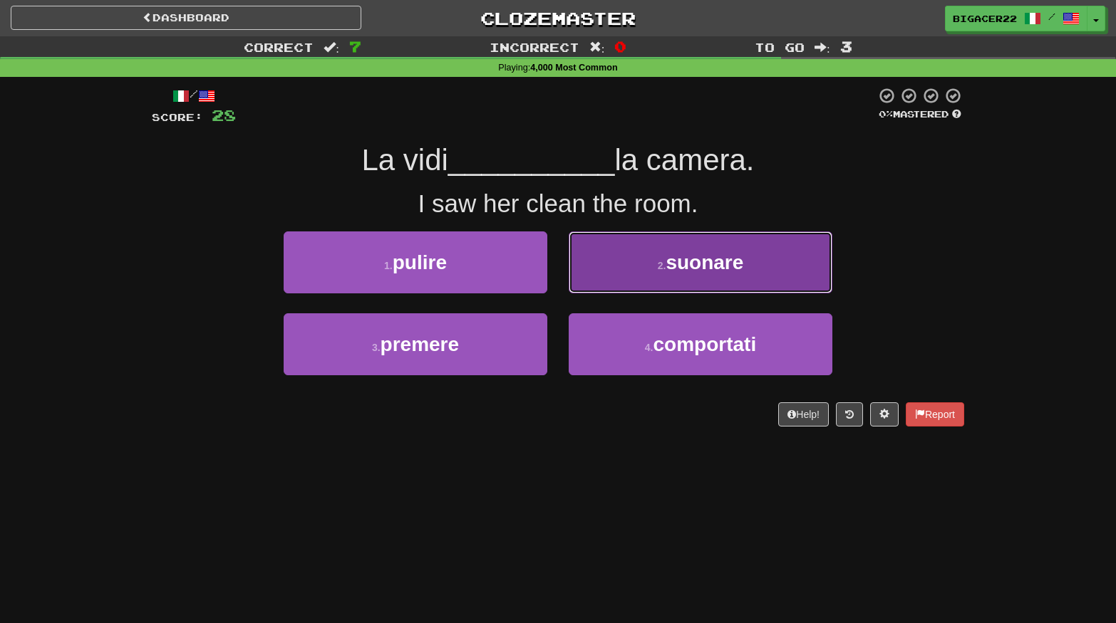
click at [608, 286] on button "2 . suonare" at bounding box center [701, 263] width 264 height 62
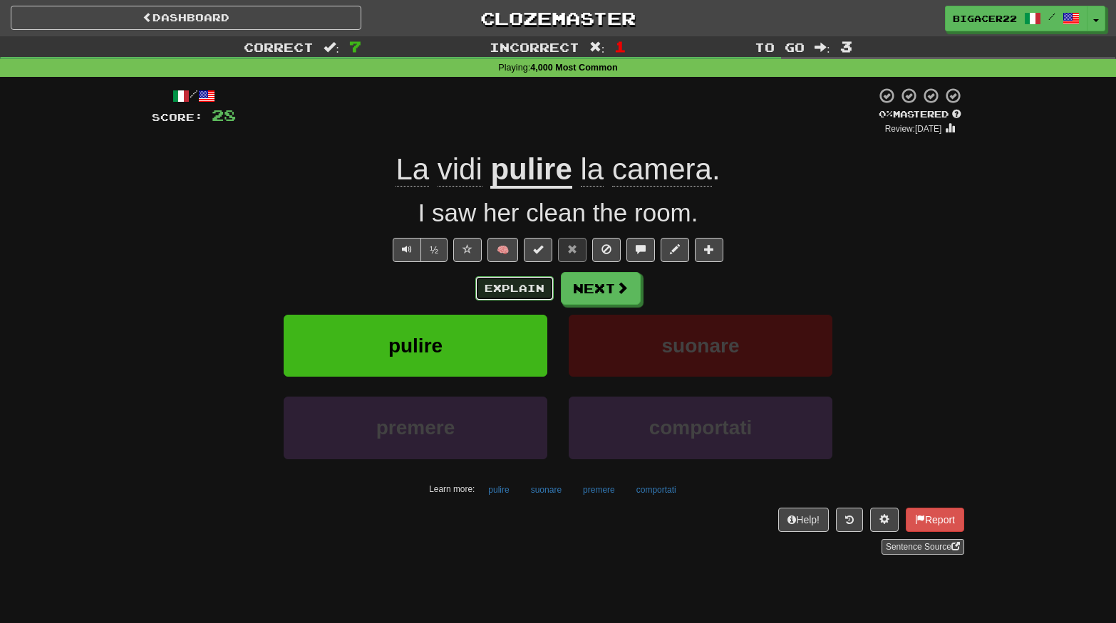
click at [502, 286] on button "Explain" at bounding box center [514, 288] width 78 height 24
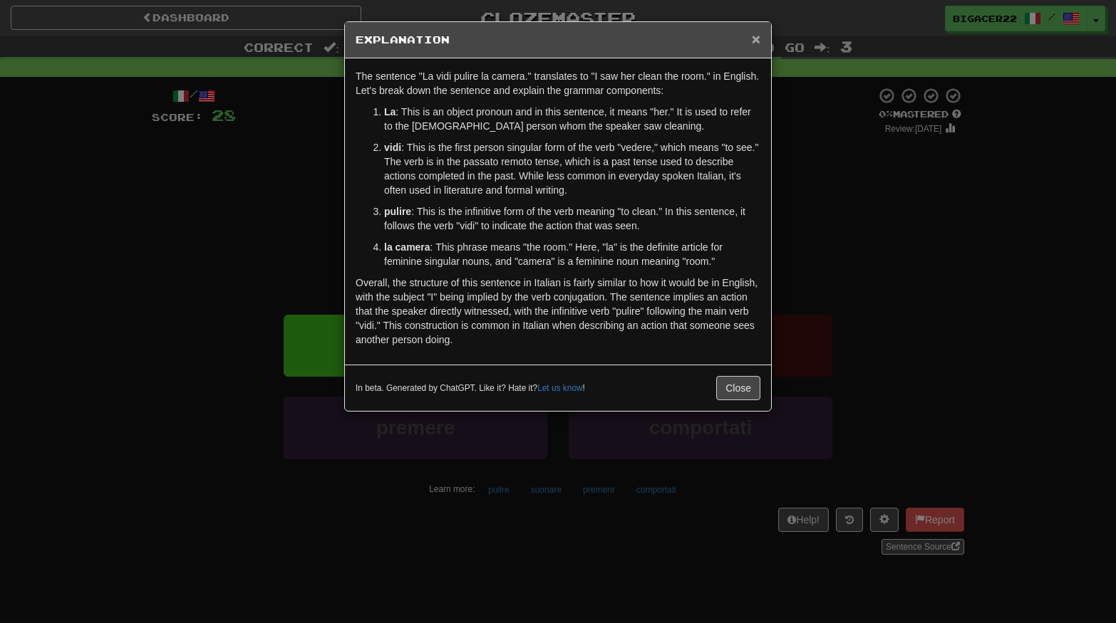
click at [754, 41] on span "×" at bounding box center [756, 39] width 9 height 16
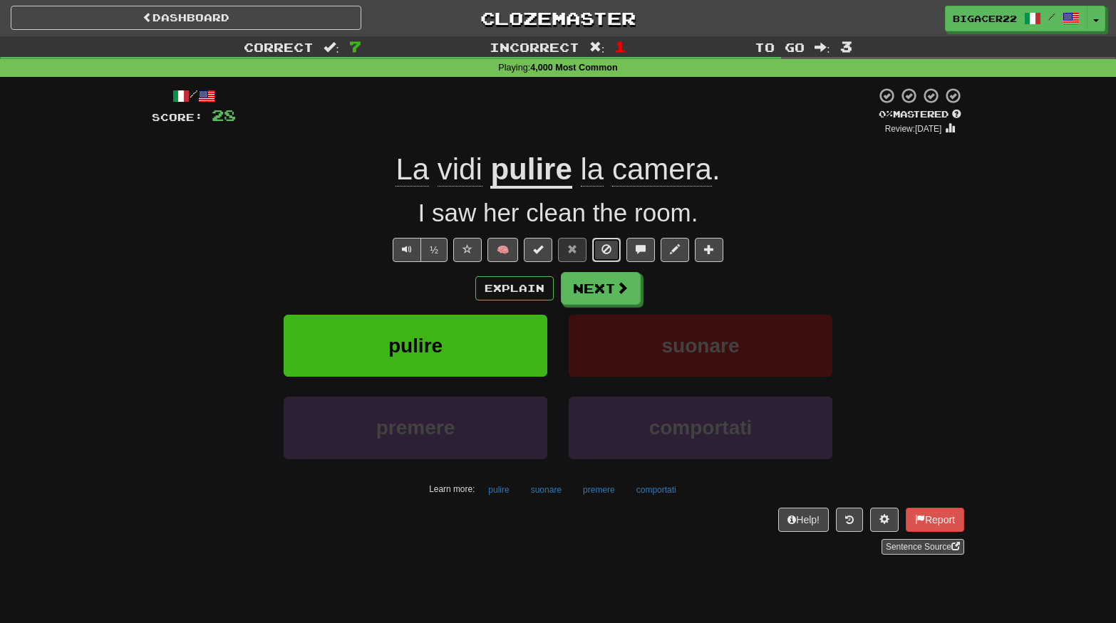
click at [603, 250] on span at bounding box center [606, 249] width 10 height 10
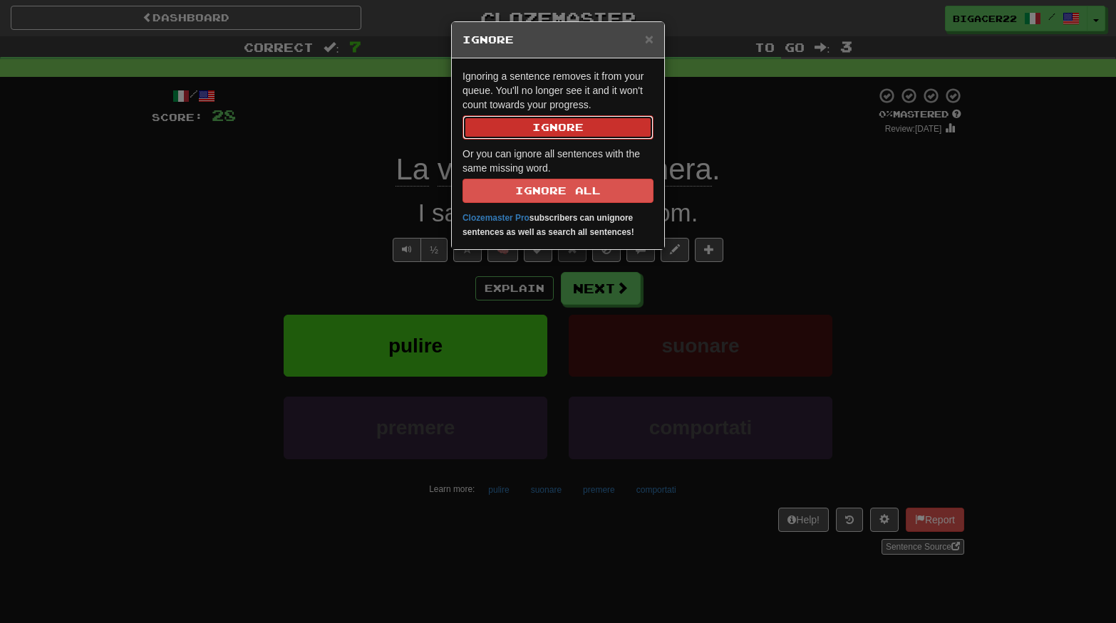
click at [561, 128] on button "Ignore" at bounding box center [557, 127] width 191 height 24
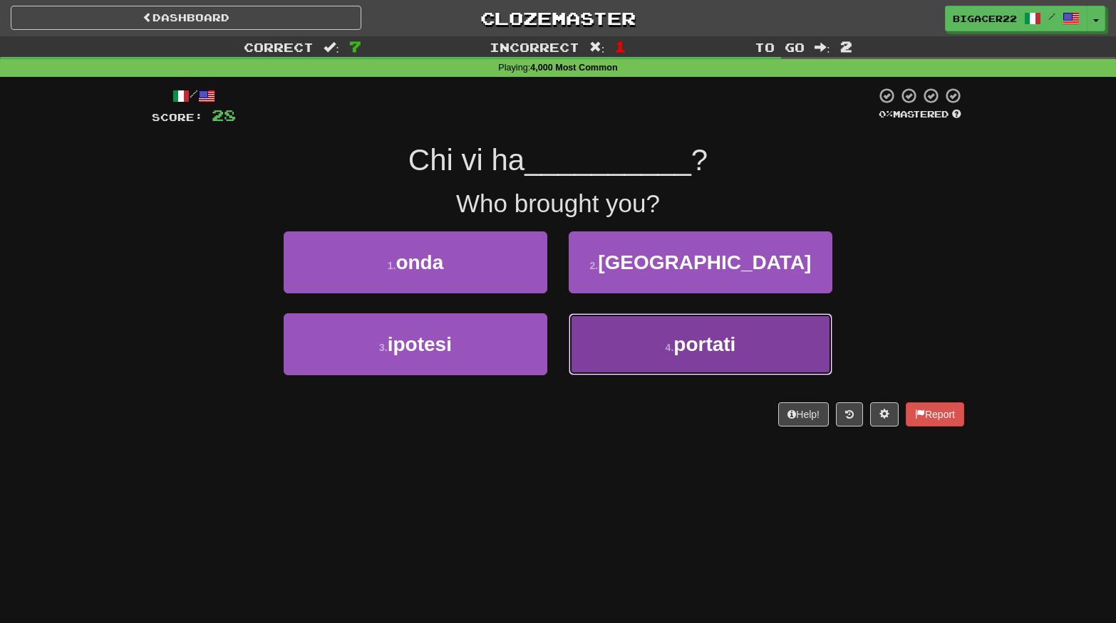
click at [658, 358] on button "4 . portati" at bounding box center [701, 345] width 264 height 62
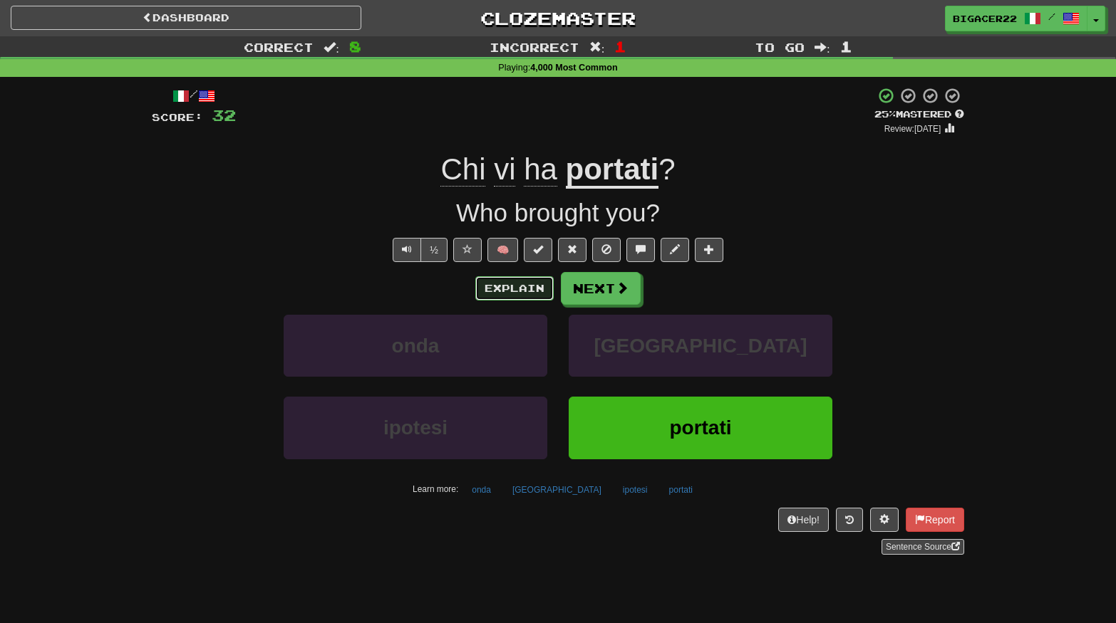
click at [522, 288] on button "Explain" at bounding box center [514, 288] width 78 height 24
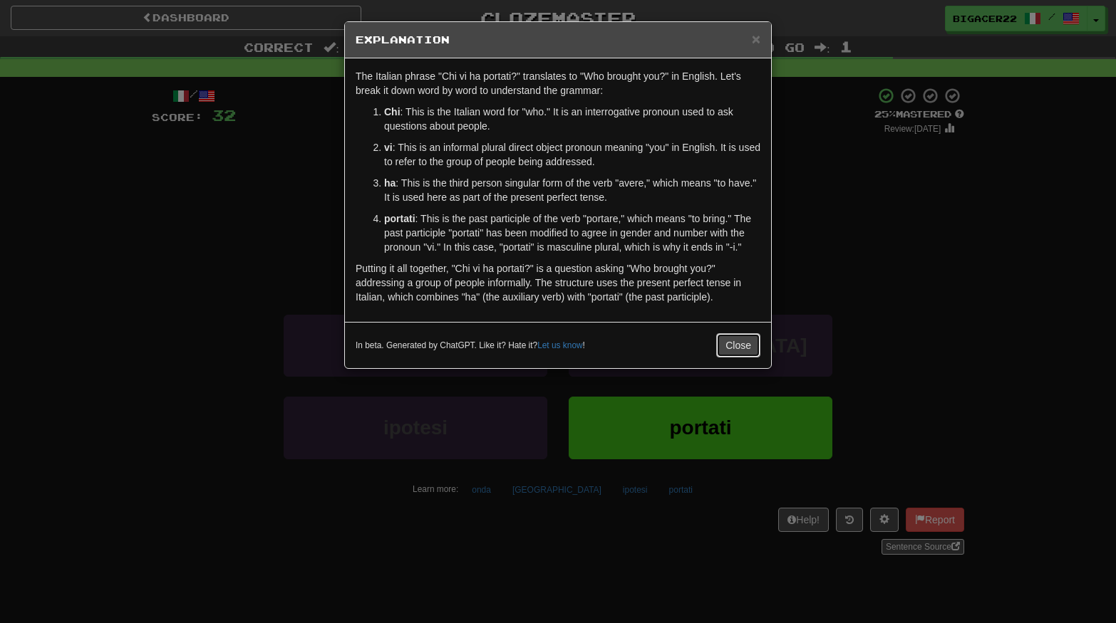
click at [734, 343] on button "Close" at bounding box center [738, 345] width 44 height 24
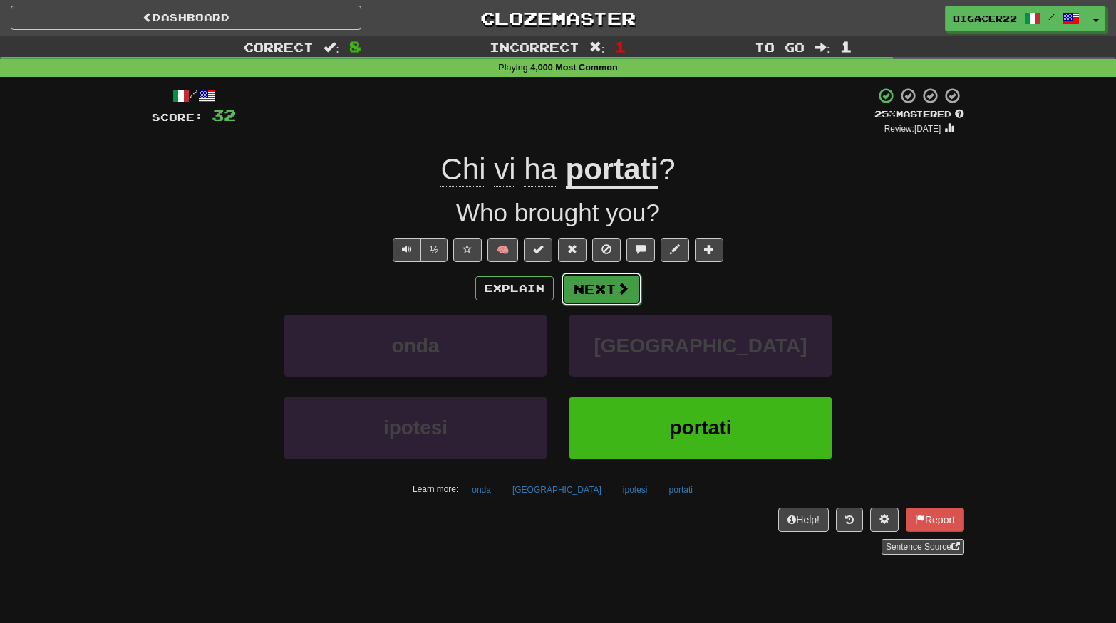
click at [592, 290] on button "Next" at bounding box center [601, 289] width 80 height 33
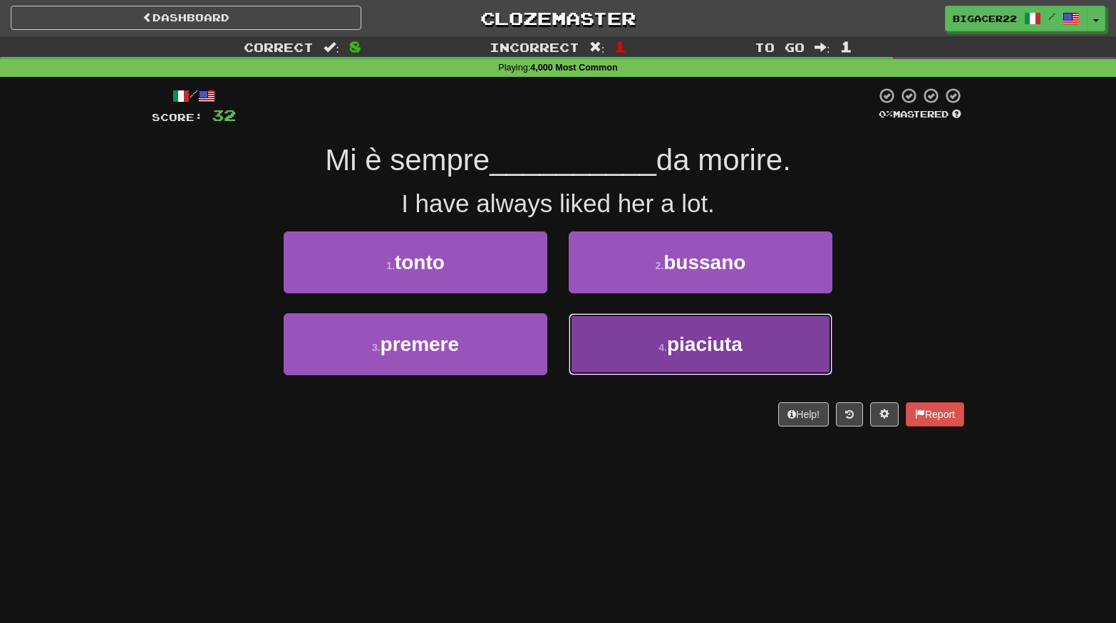
click at [671, 346] on span "piaciuta" at bounding box center [705, 344] width 76 height 22
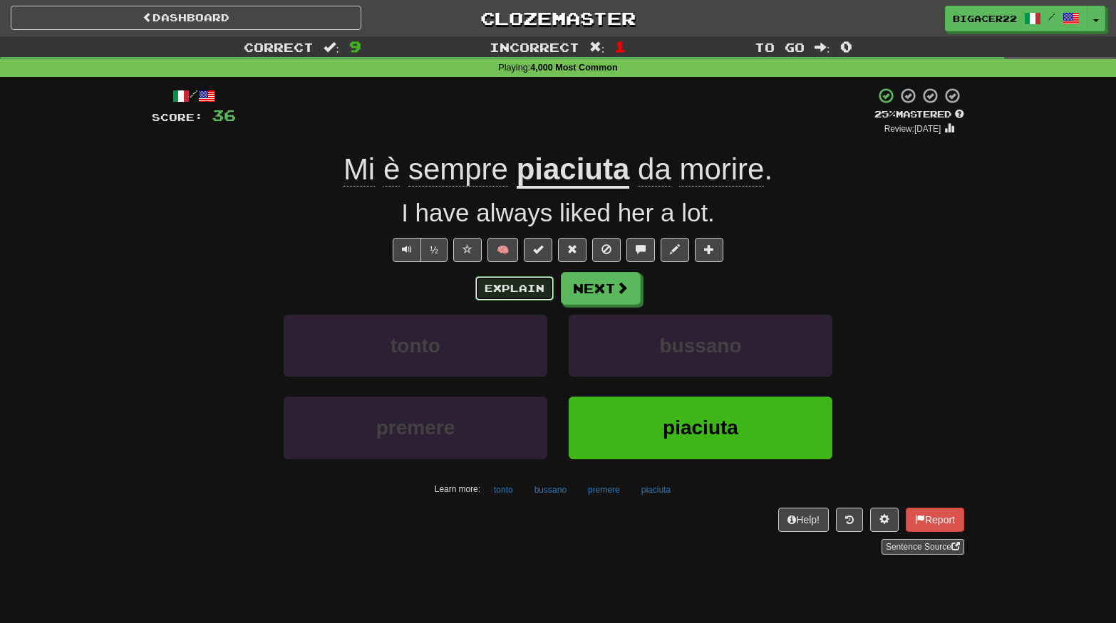
click at [522, 294] on button "Explain" at bounding box center [514, 288] width 78 height 24
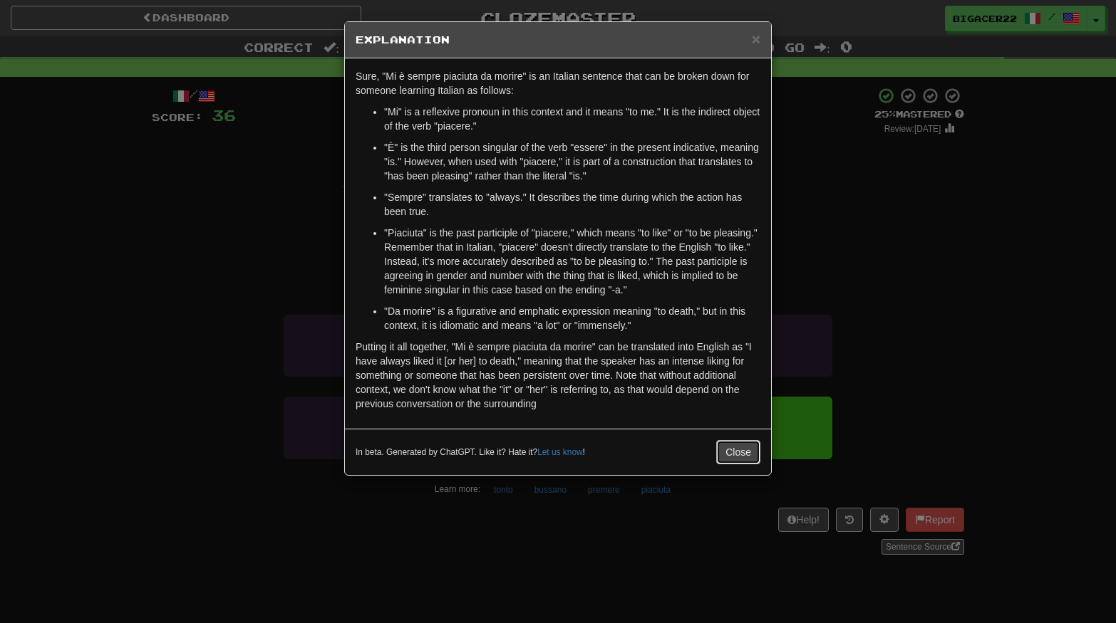
click at [733, 452] on button "Close" at bounding box center [738, 452] width 44 height 24
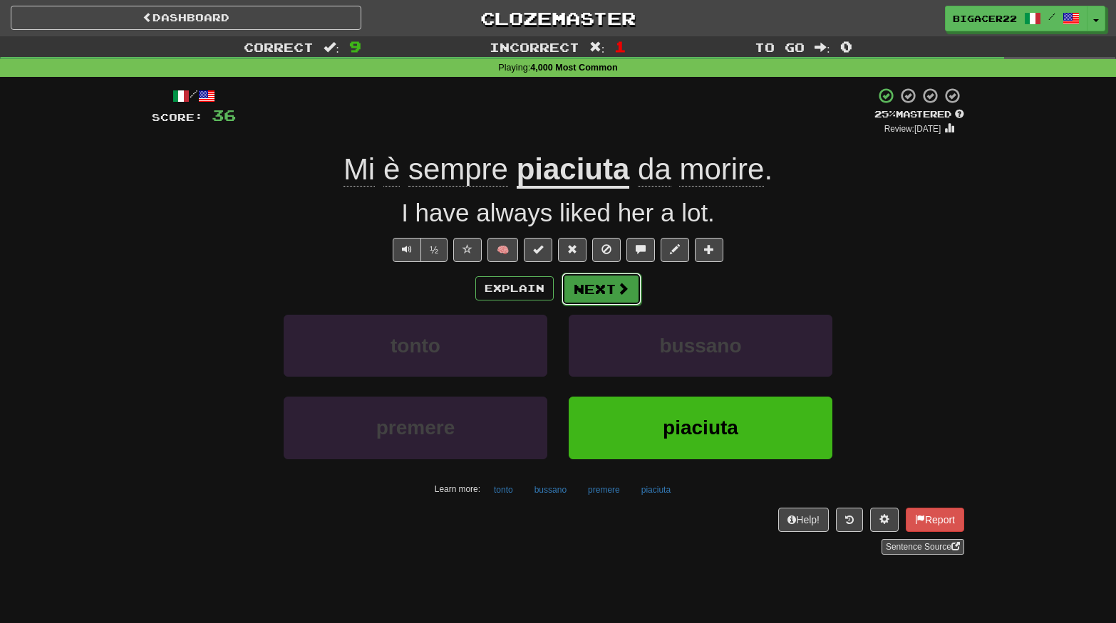
click at [605, 291] on button "Next" at bounding box center [601, 289] width 80 height 33
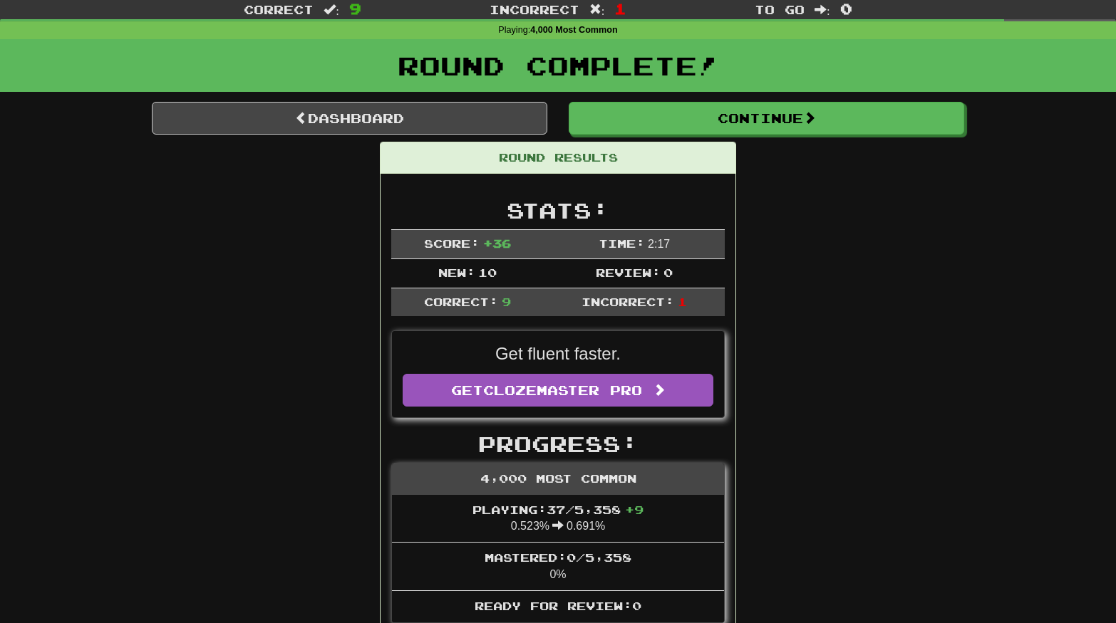
scroll to position [39, 0]
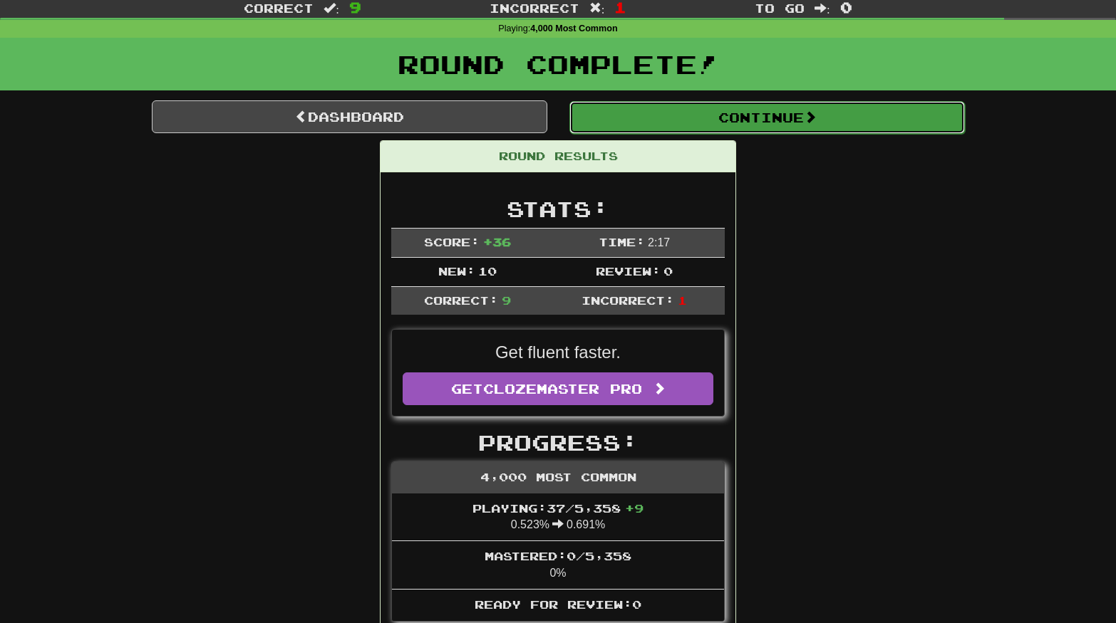
click at [701, 114] on button "Continue" at bounding box center [766, 117] width 395 height 33
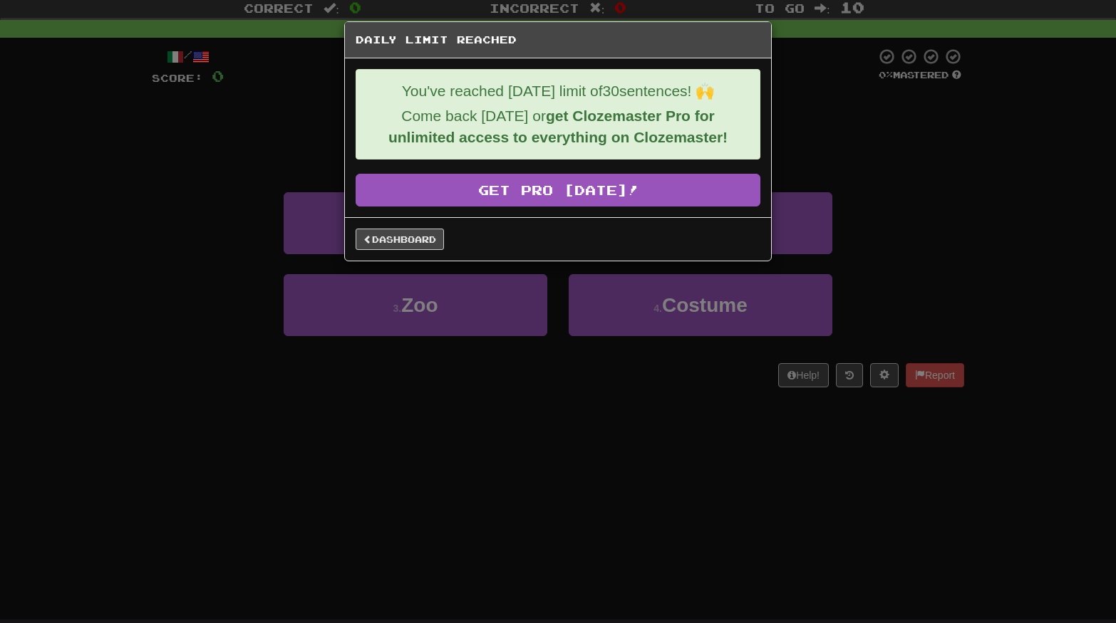
click at [792, 102] on div "Daily Limit Reached You've reached [DATE] limit of 30 sentences! 🙌 Come back [D…" at bounding box center [558, 311] width 1116 height 623
click at [786, 104] on div "Daily Limit Reached You've reached [DATE] limit of 30 sentences! 🙌 Come back [D…" at bounding box center [558, 311] width 1116 height 623
click at [761, 40] on div "Daily Limit Reached" at bounding box center [558, 40] width 426 height 36
click at [393, 242] on link "Dashboard" at bounding box center [400, 239] width 88 height 21
